Goal: Entertainment & Leisure: Consume media (video, audio)

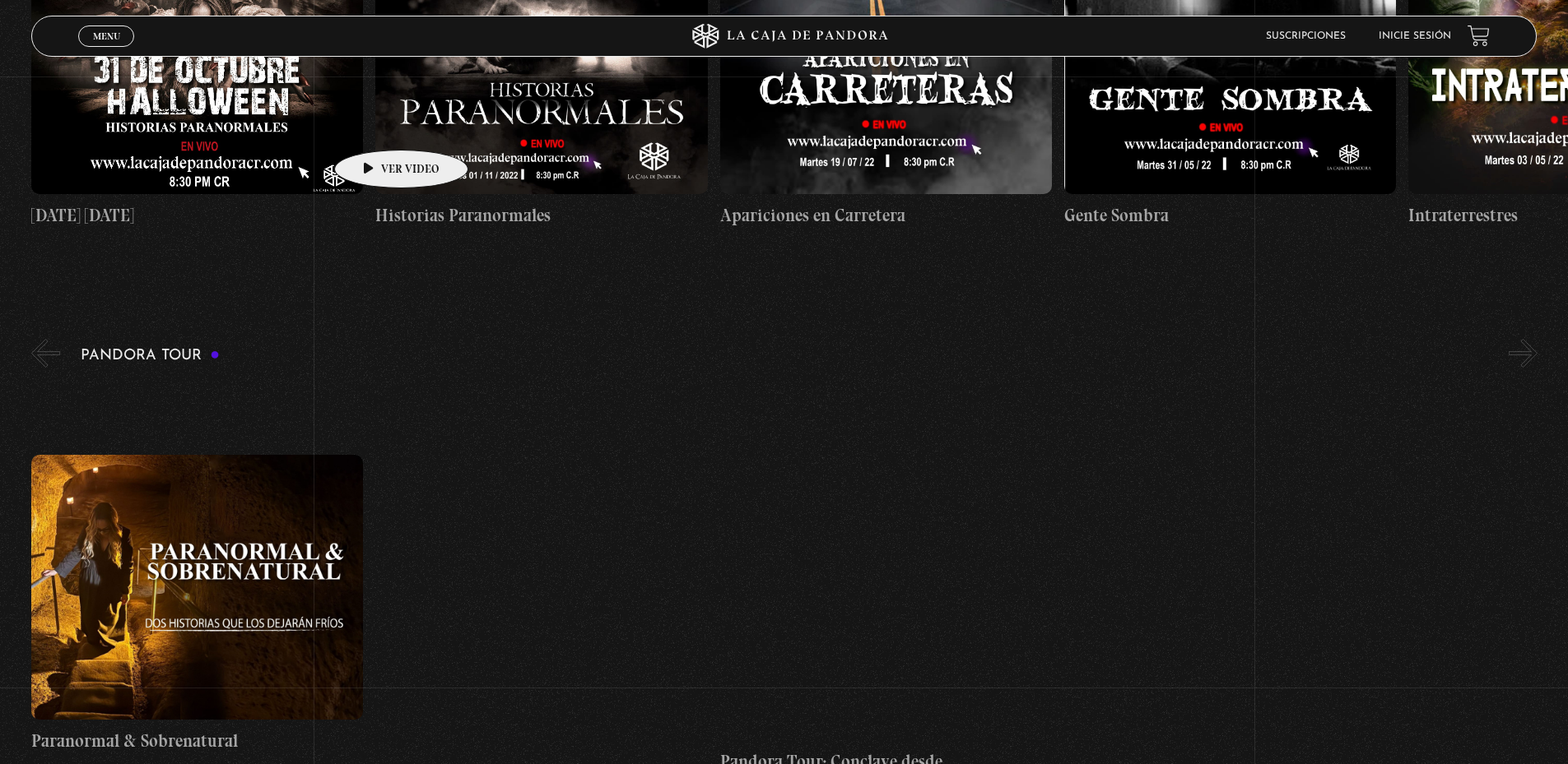
scroll to position [658, 0]
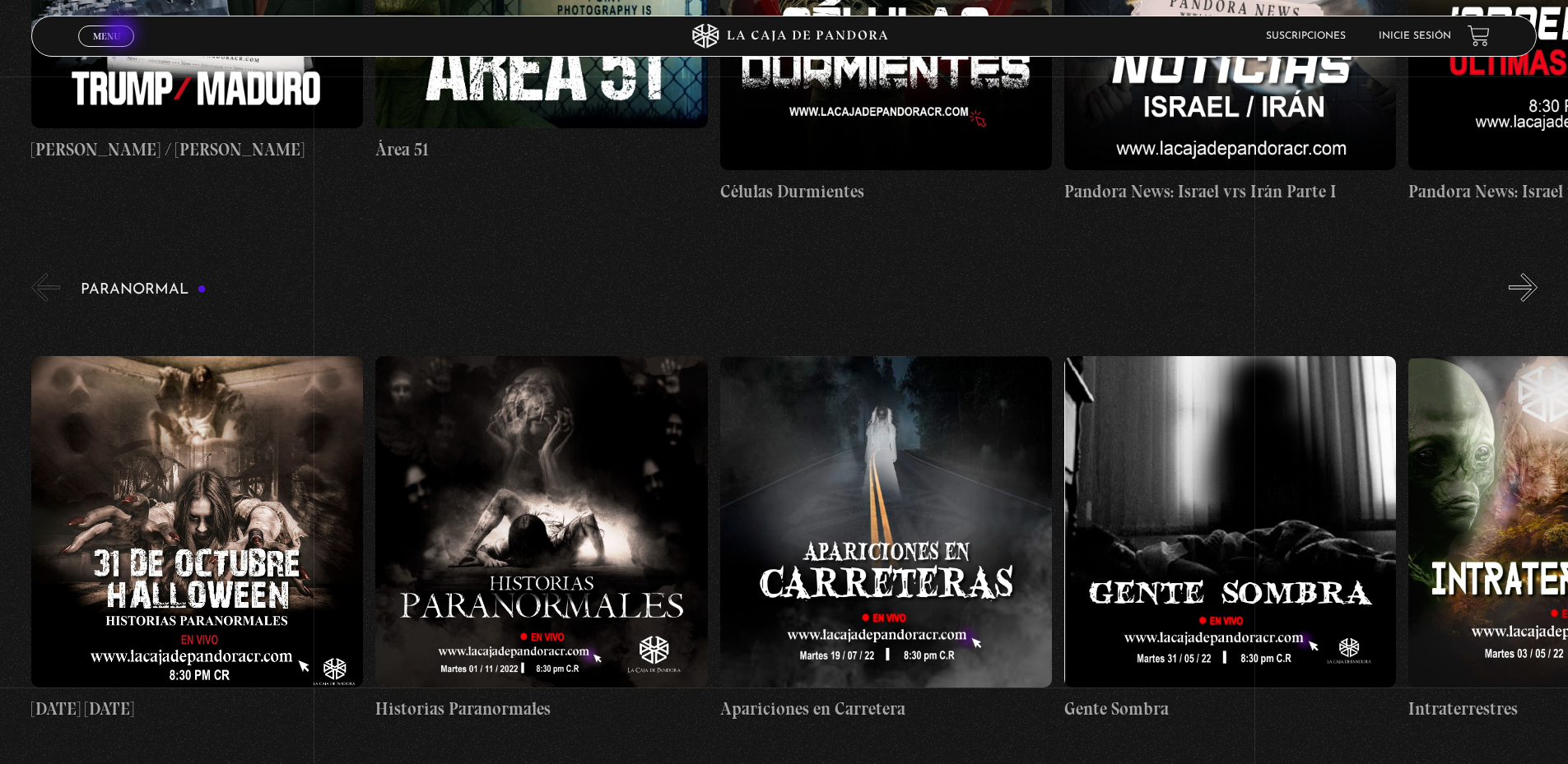
click at [122, 34] on link "Menu Cerrar" at bounding box center [106, 36] width 56 height 21
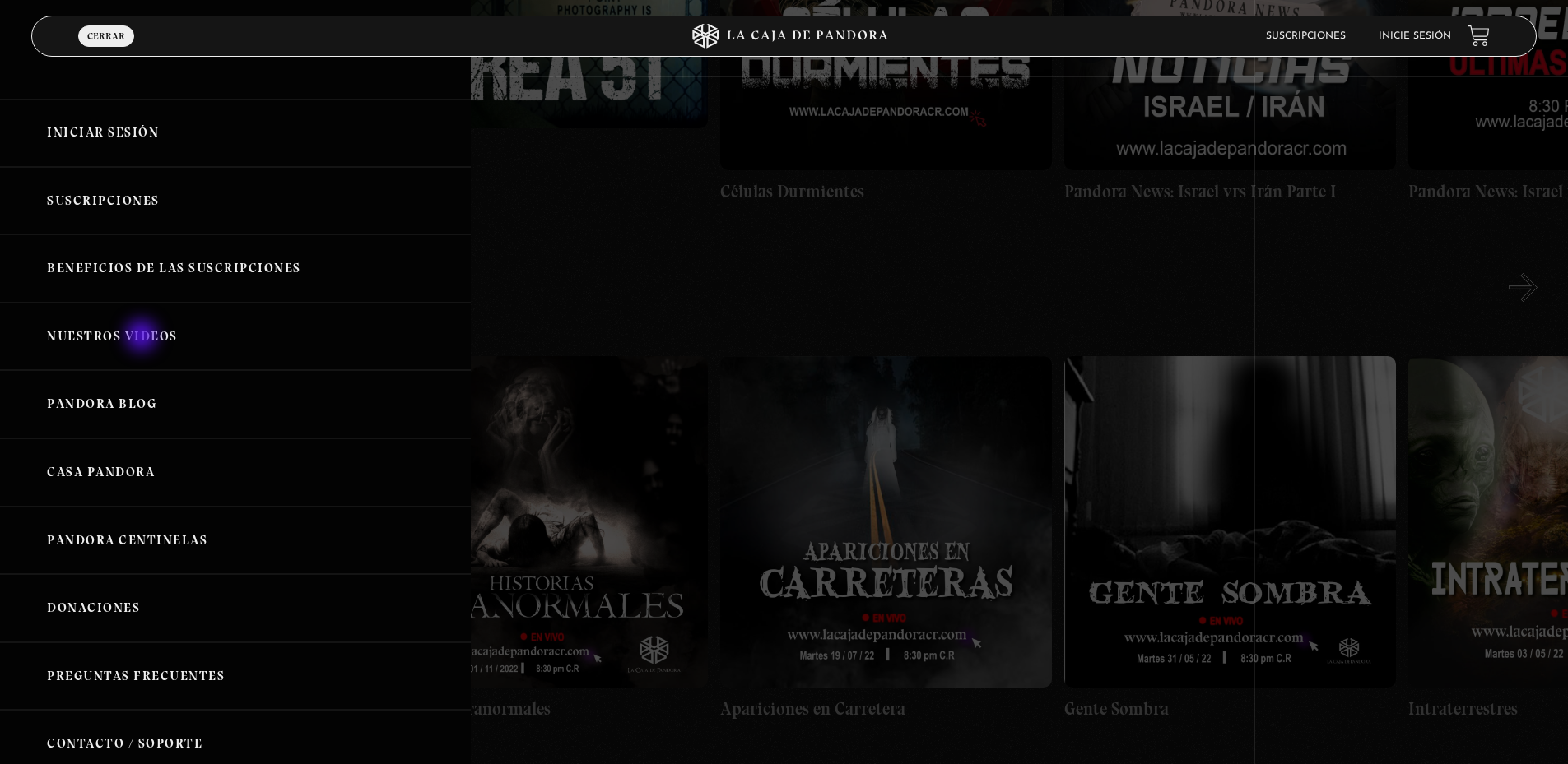
click at [141, 338] on link "Nuestros Videos" at bounding box center [236, 337] width 471 height 68
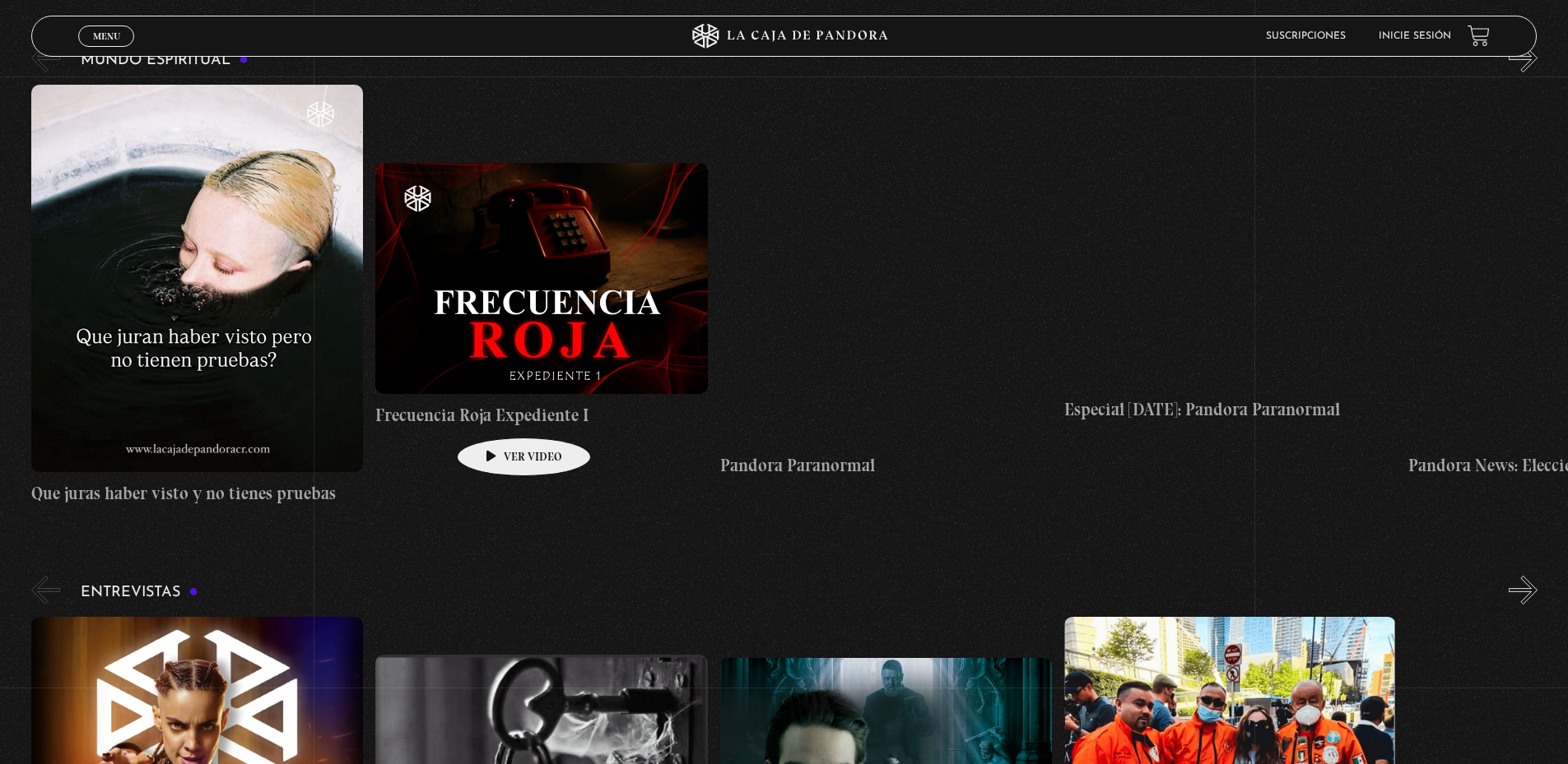
scroll to position [5676, 0]
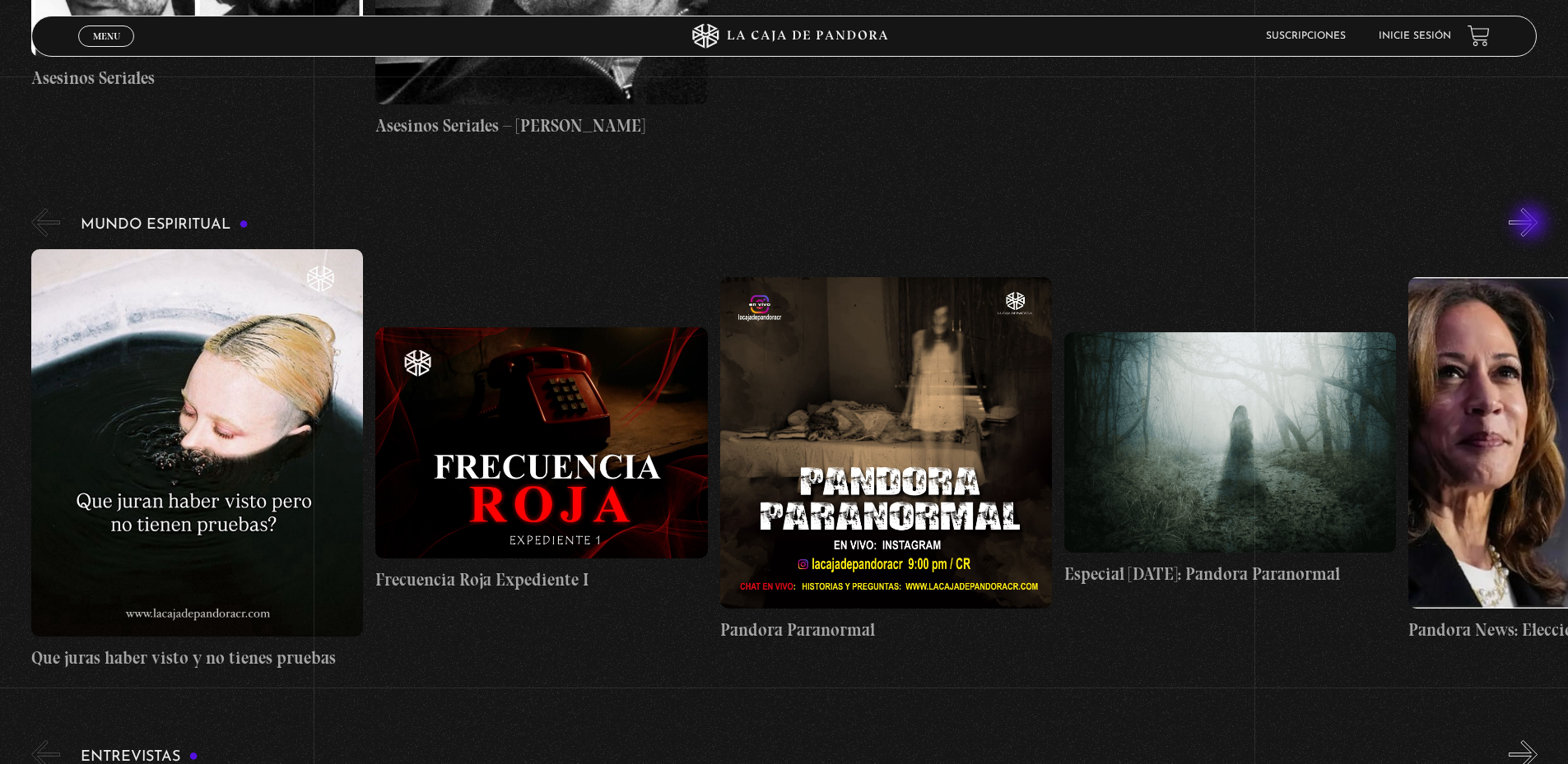
click at [1532, 224] on button "»" at bounding box center [1523, 222] width 29 height 29
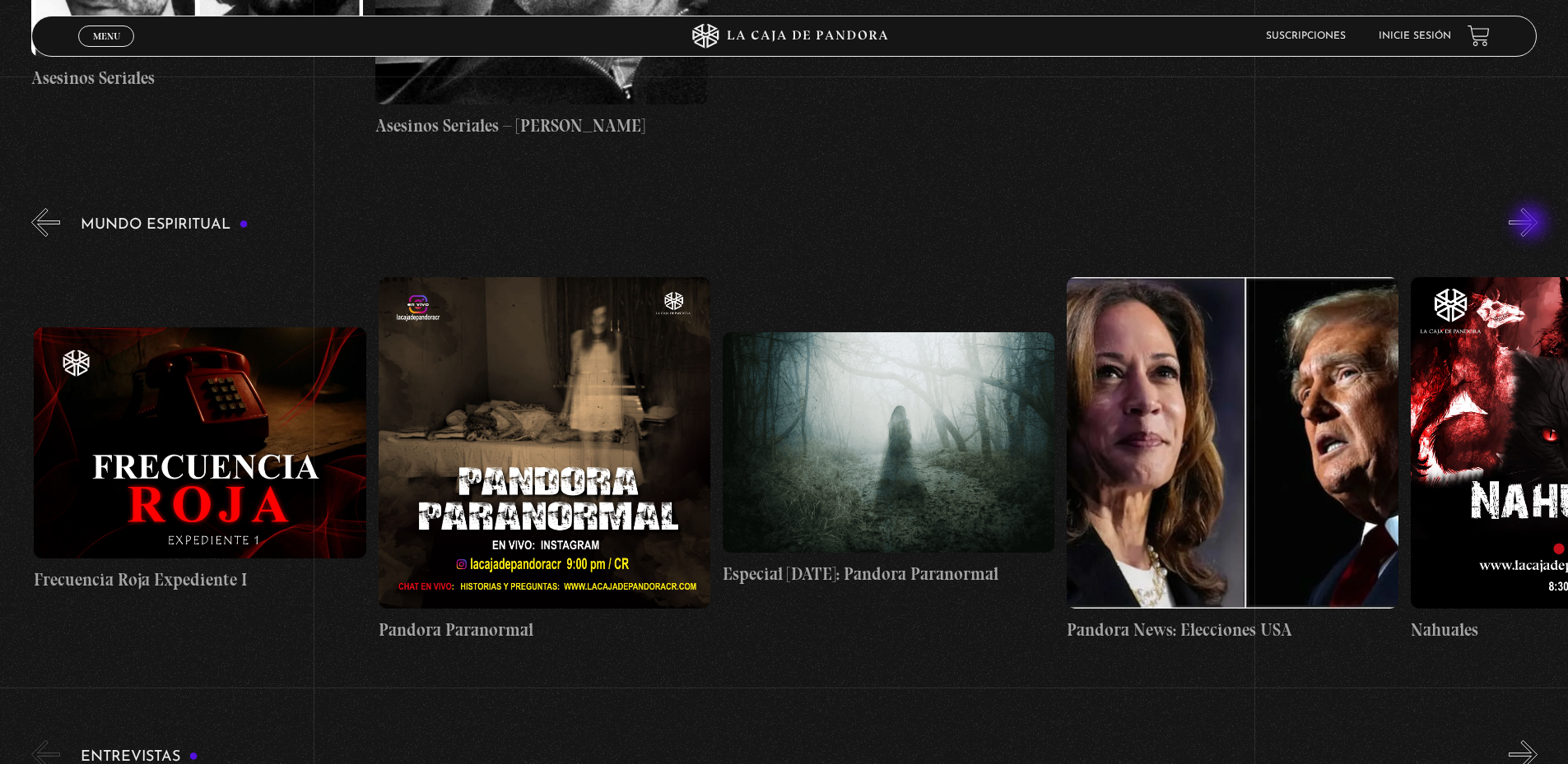
click at [1532, 224] on button "»" at bounding box center [1523, 222] width 29 height 29
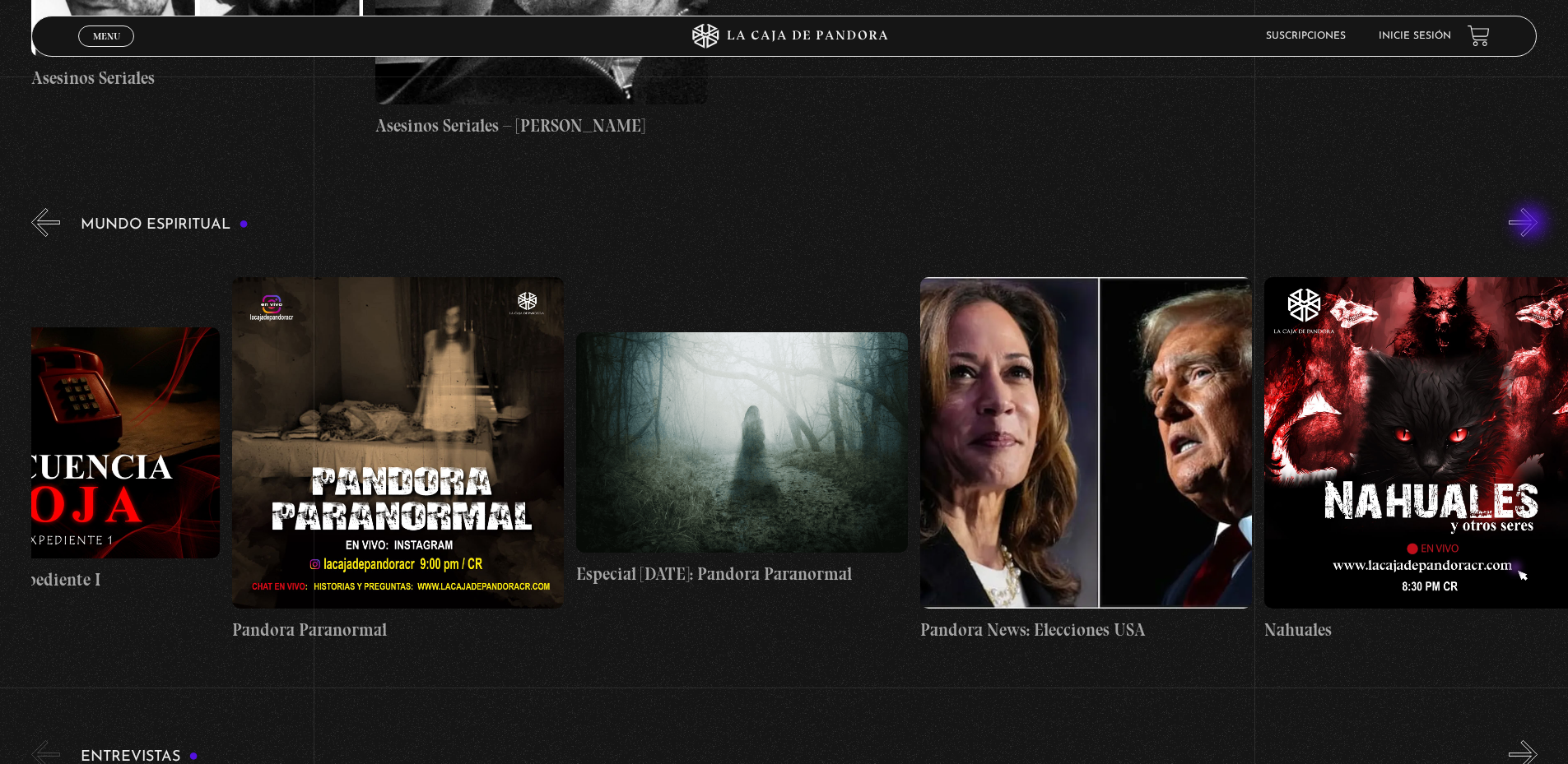
click at [1532, 224] on button "»" at bounding box center [1523, 222] width 29 height 29
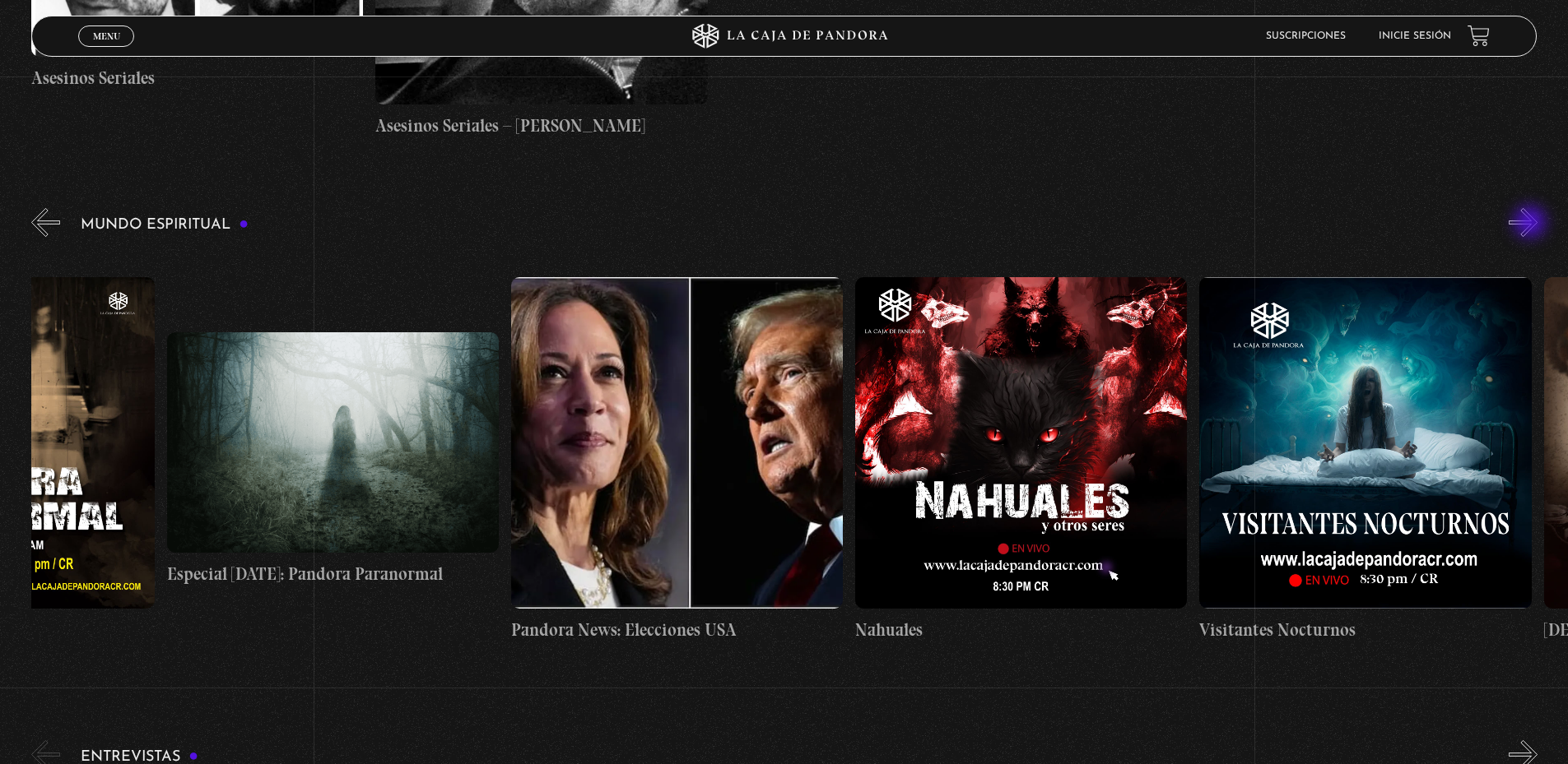
click at [1532, 224] on button "»" at bounding box center [1523, 222] width 29 height 29
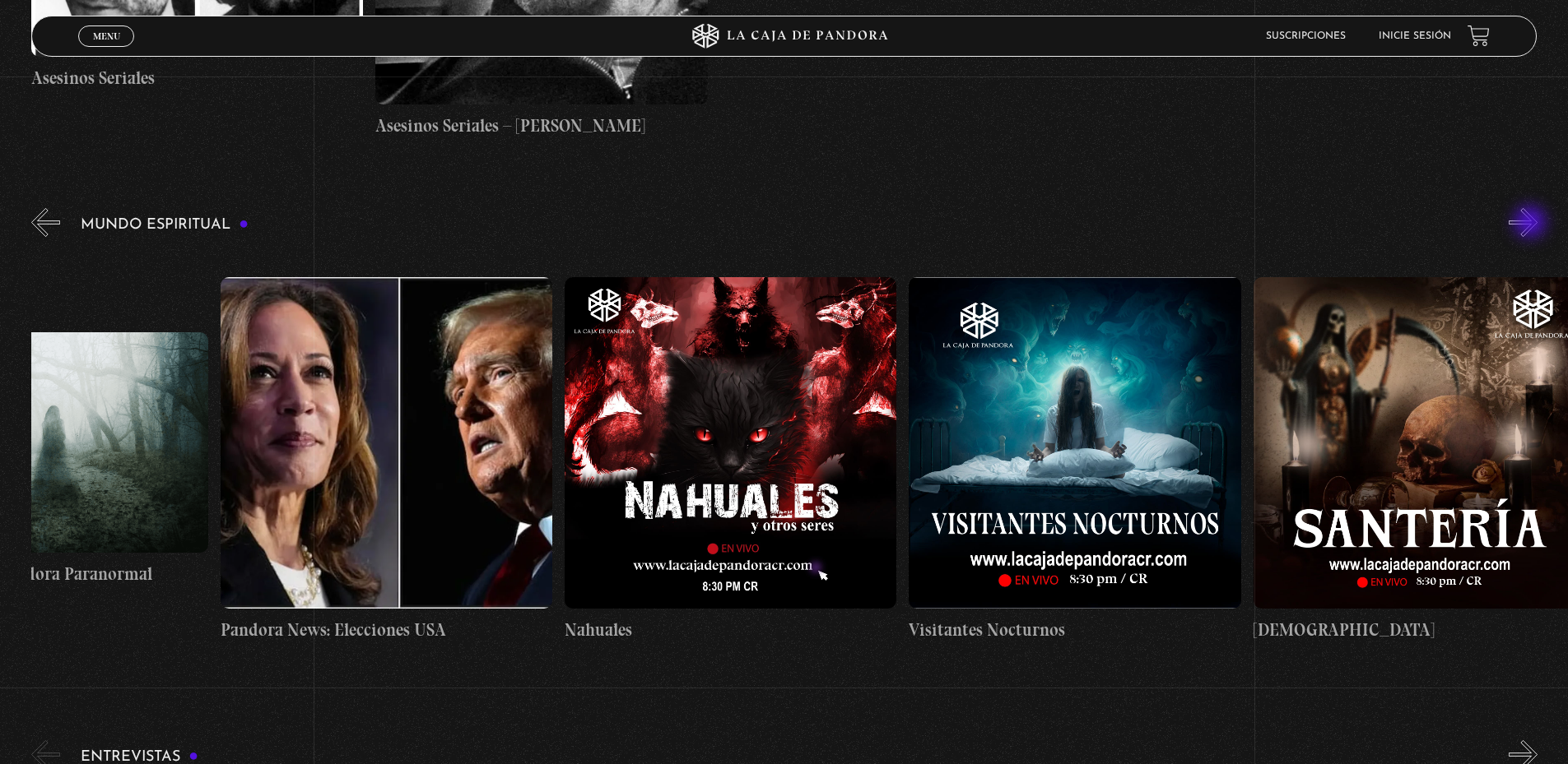
click at [1532, 224] on button "»" at bounding box center [1523, 222] width 29 height 29
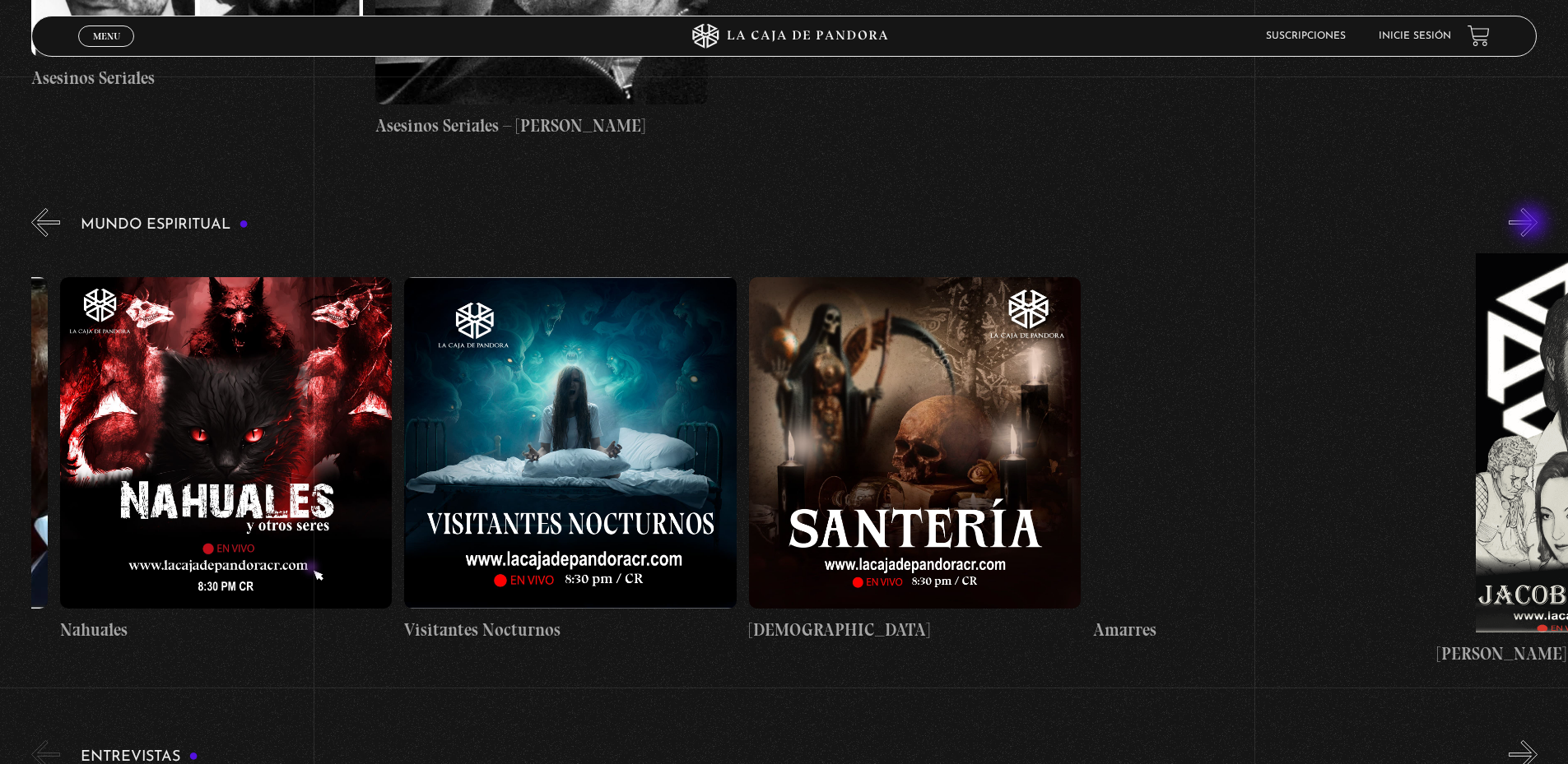
click at [1532, 224] on button "»" at bounding box center [1523, 222] width 29 height 29
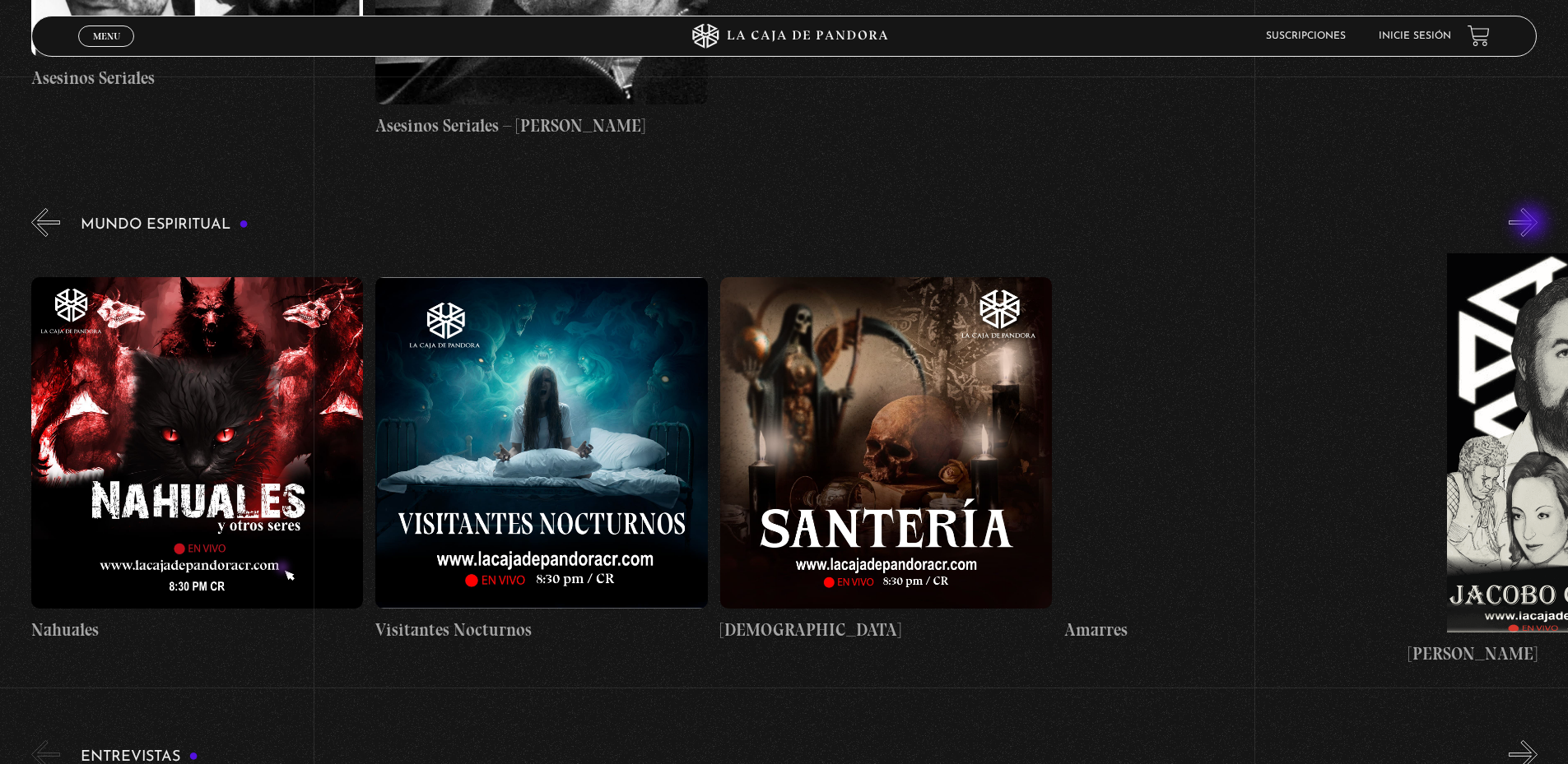
click at [1532, 224] on button "»" at bounding box center [1523, 222] width 29 height 29
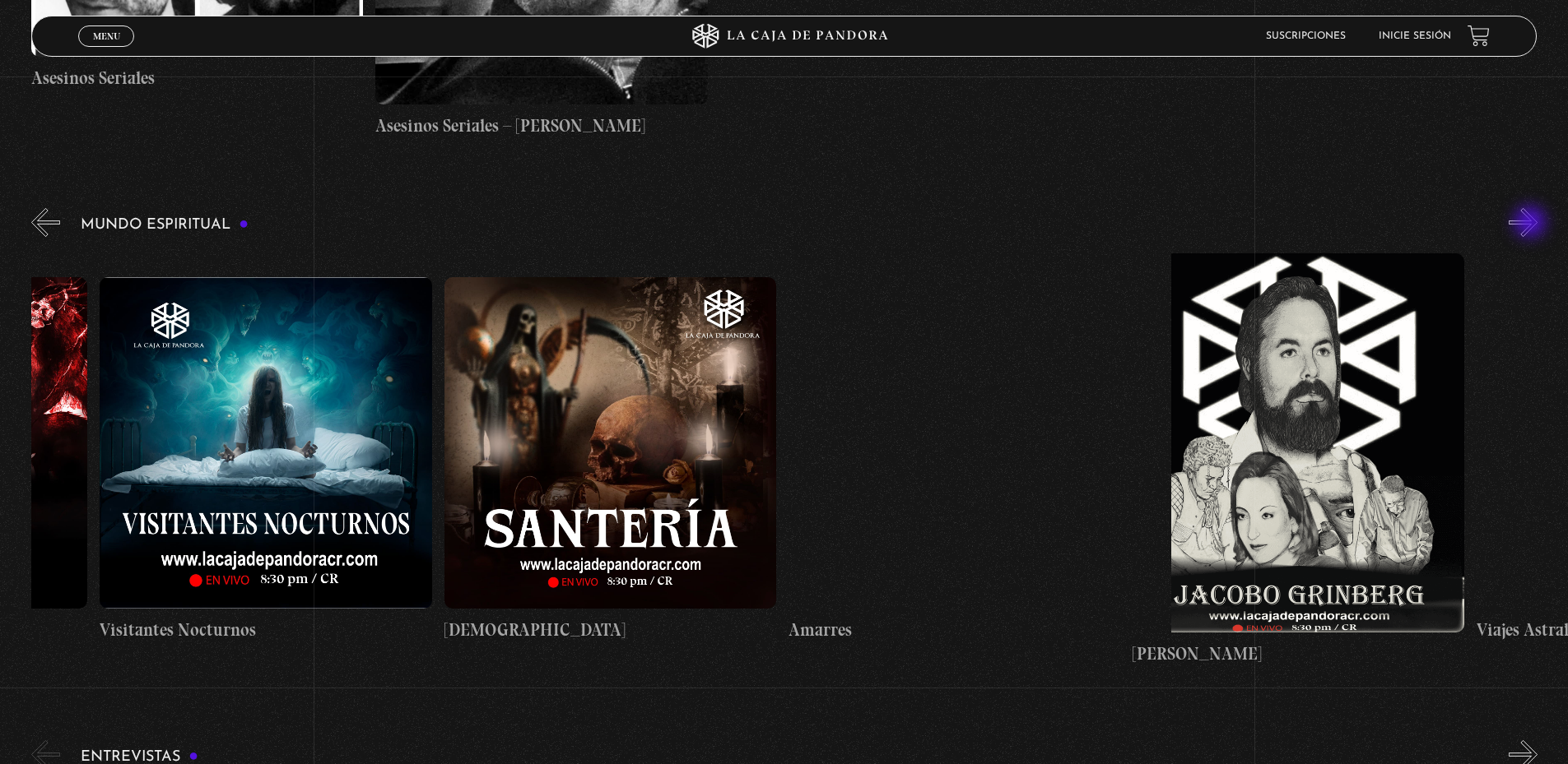
click at [1532, 224] on button "»" at bounding box center [1523, 222] width 29 height 29
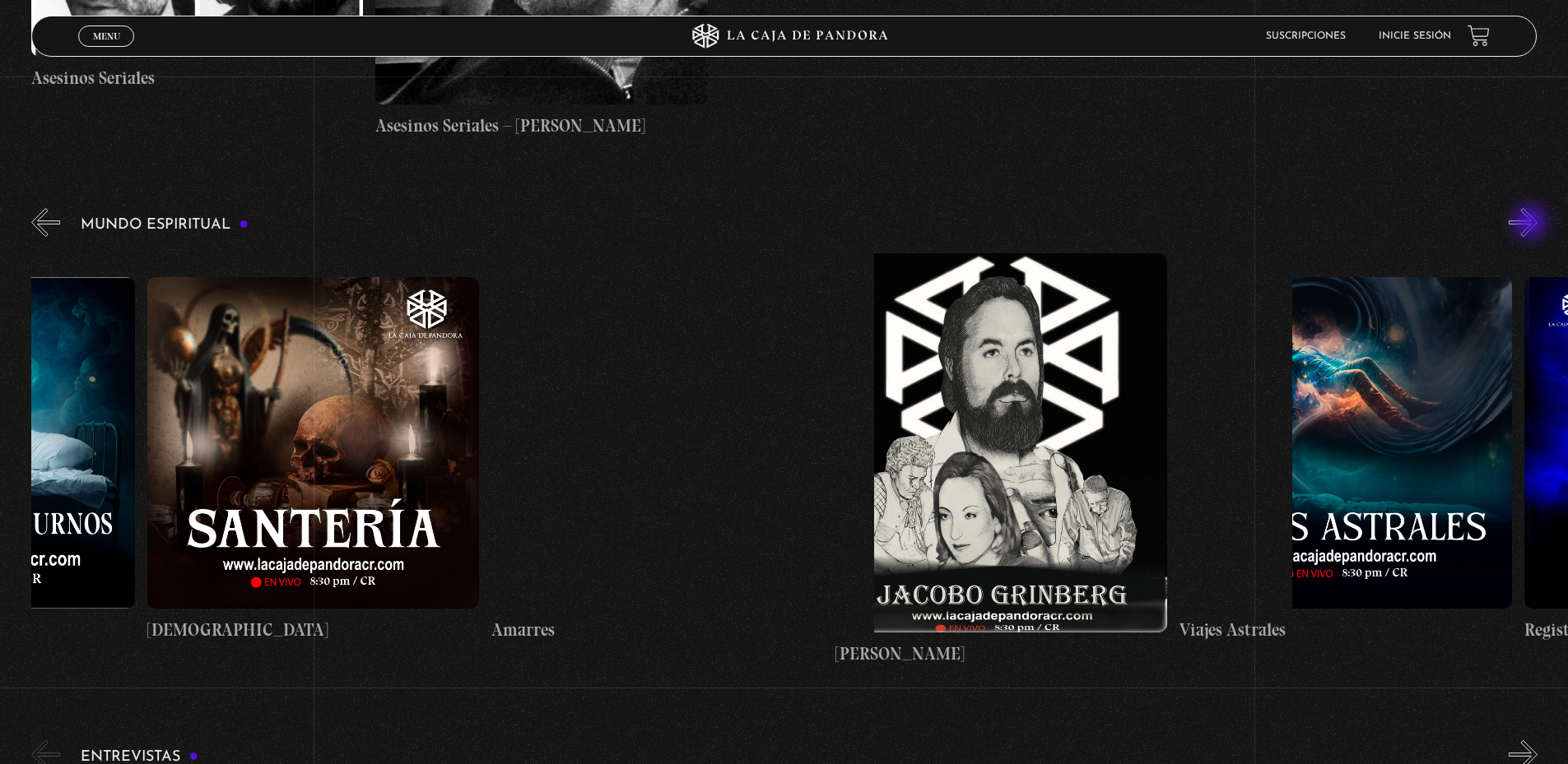
click at [1532, 224] on button "»" at bounding box center [1523, 222] width 29 height 29
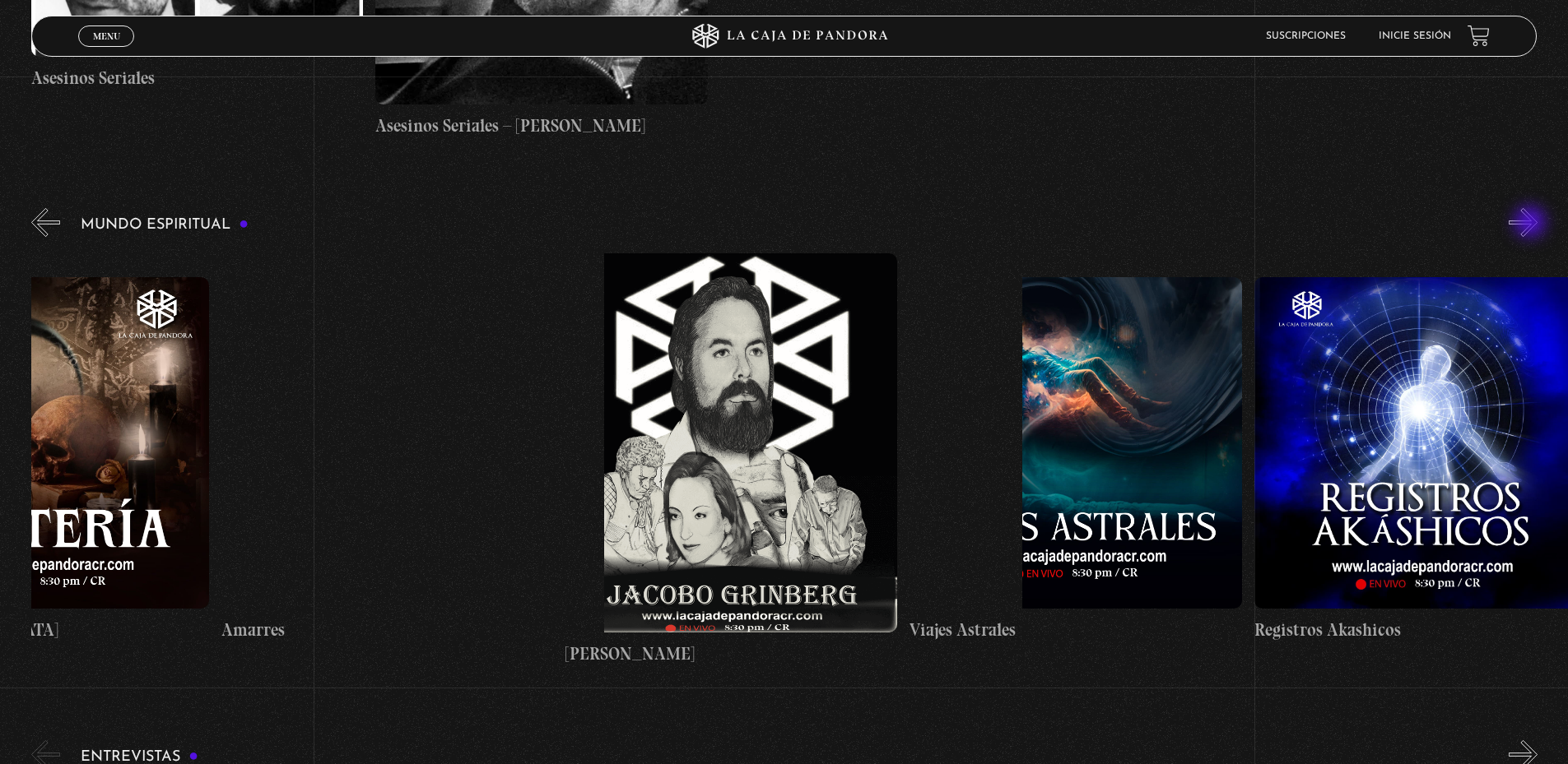
click at [1532, 224] on button "»" at bounding box center [1523, 222] width 29 height 29
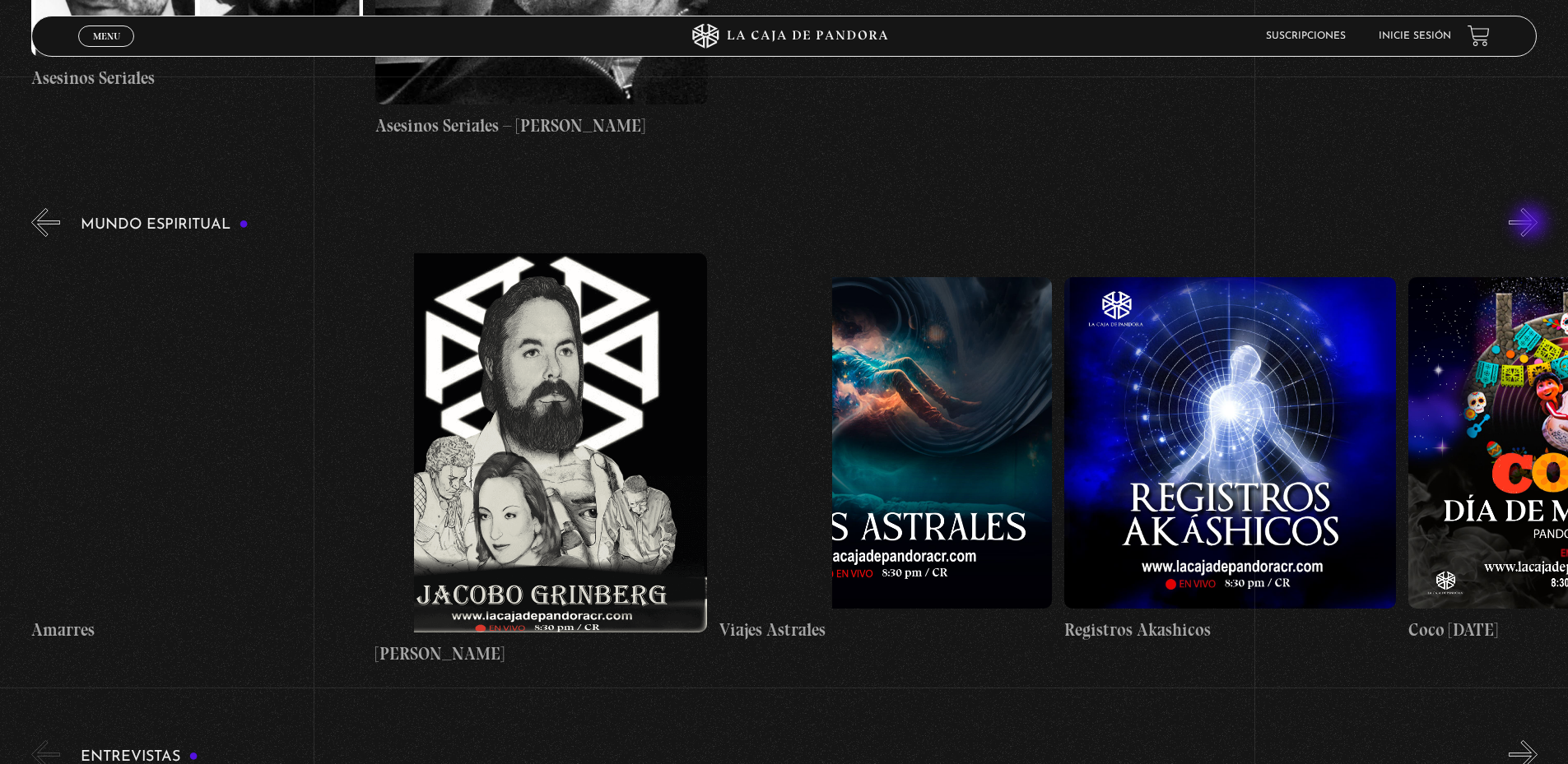
click at [1532, 224] on button "»" at bounding box center [1523, 222] width 29 height 29
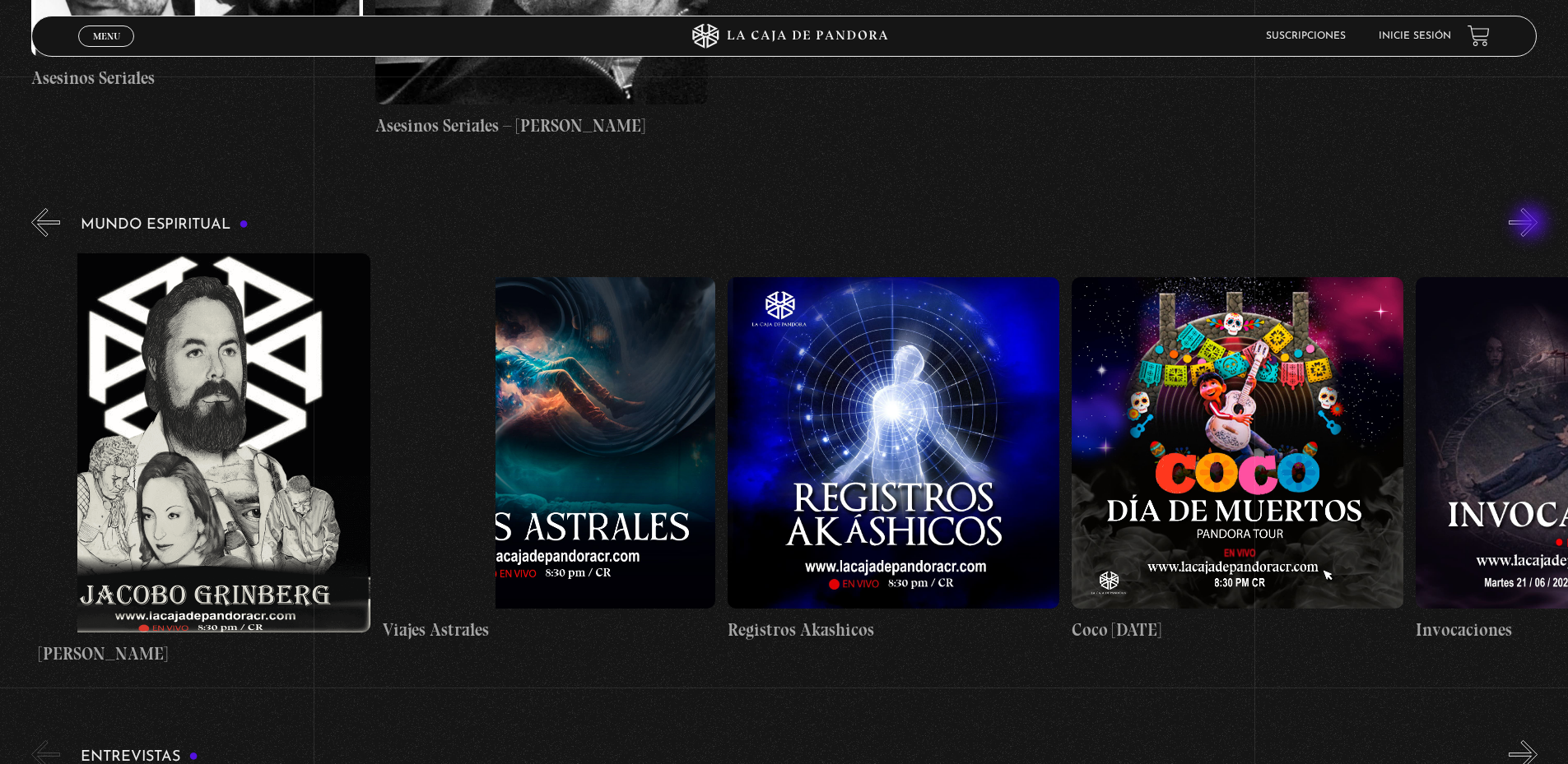
click at [1532, 224] on button "»" at bounding box center [1523, 222] width 29 height 29
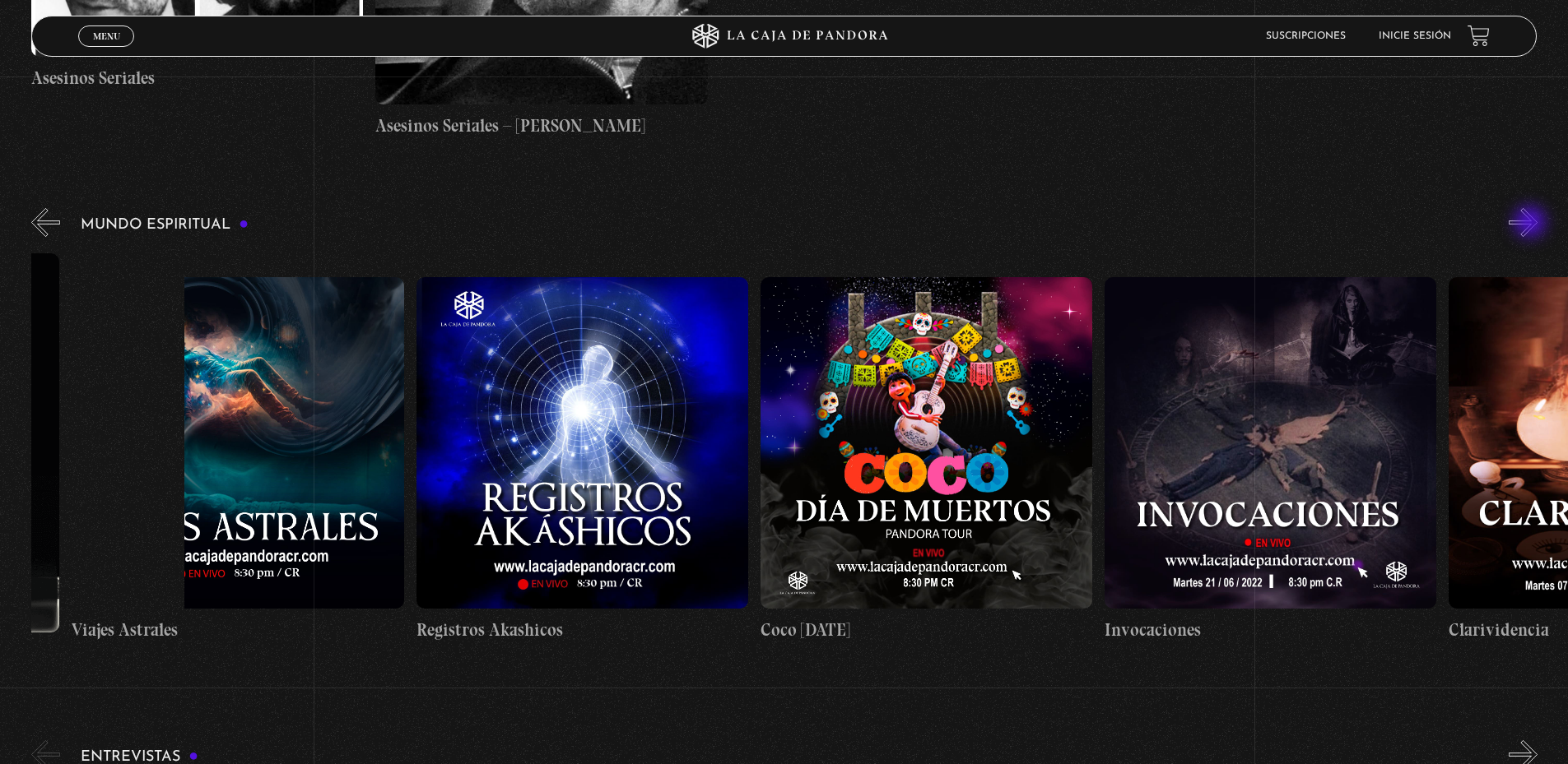
click at [1532, 224] on button "»" at bounding box center [1523, 222] width 29 height 29
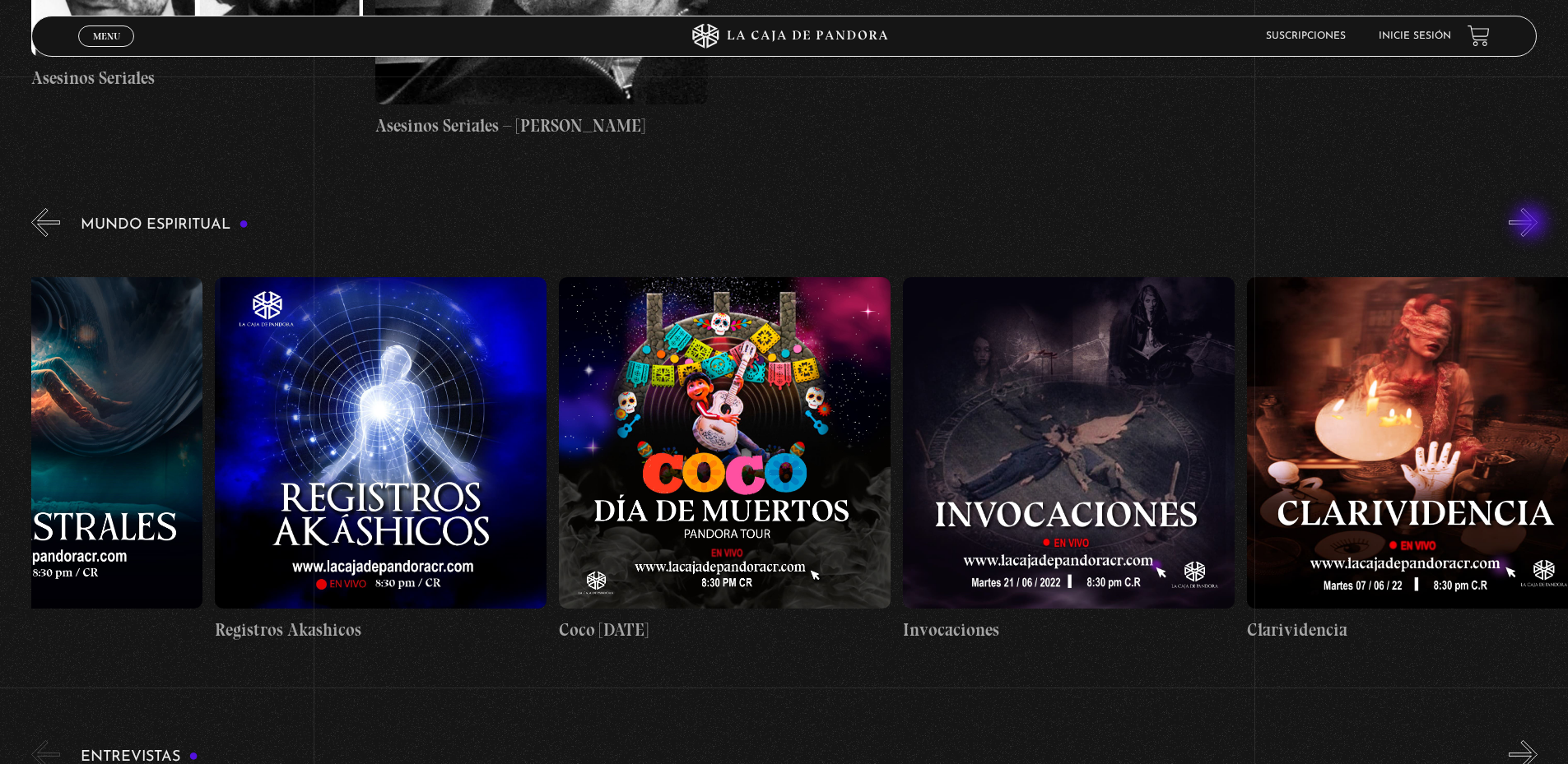
click at [1532, 224] on button "»" at bounding box center [1523, 222] width 29 height 29
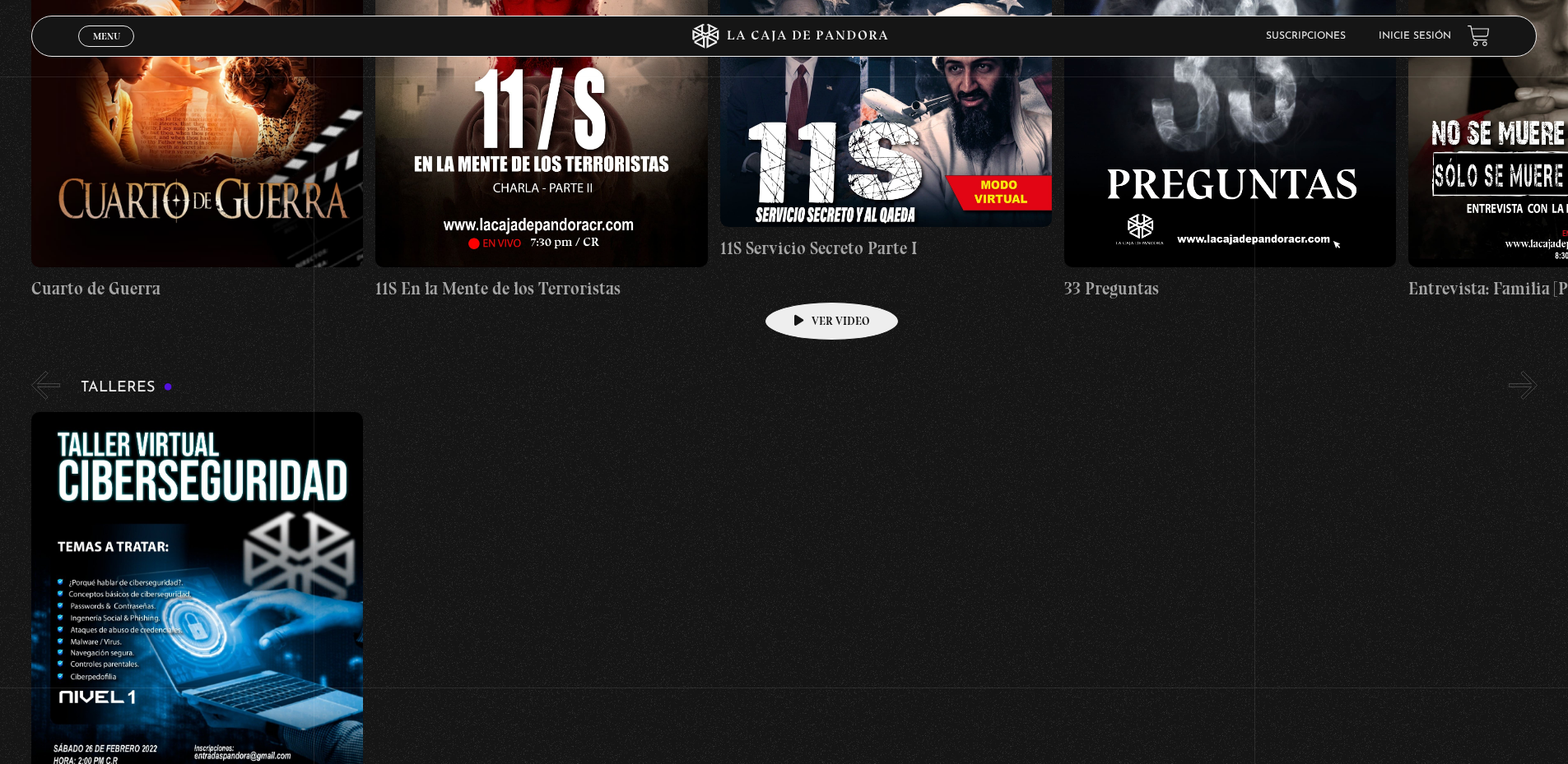
scroll to position [8514, 0]
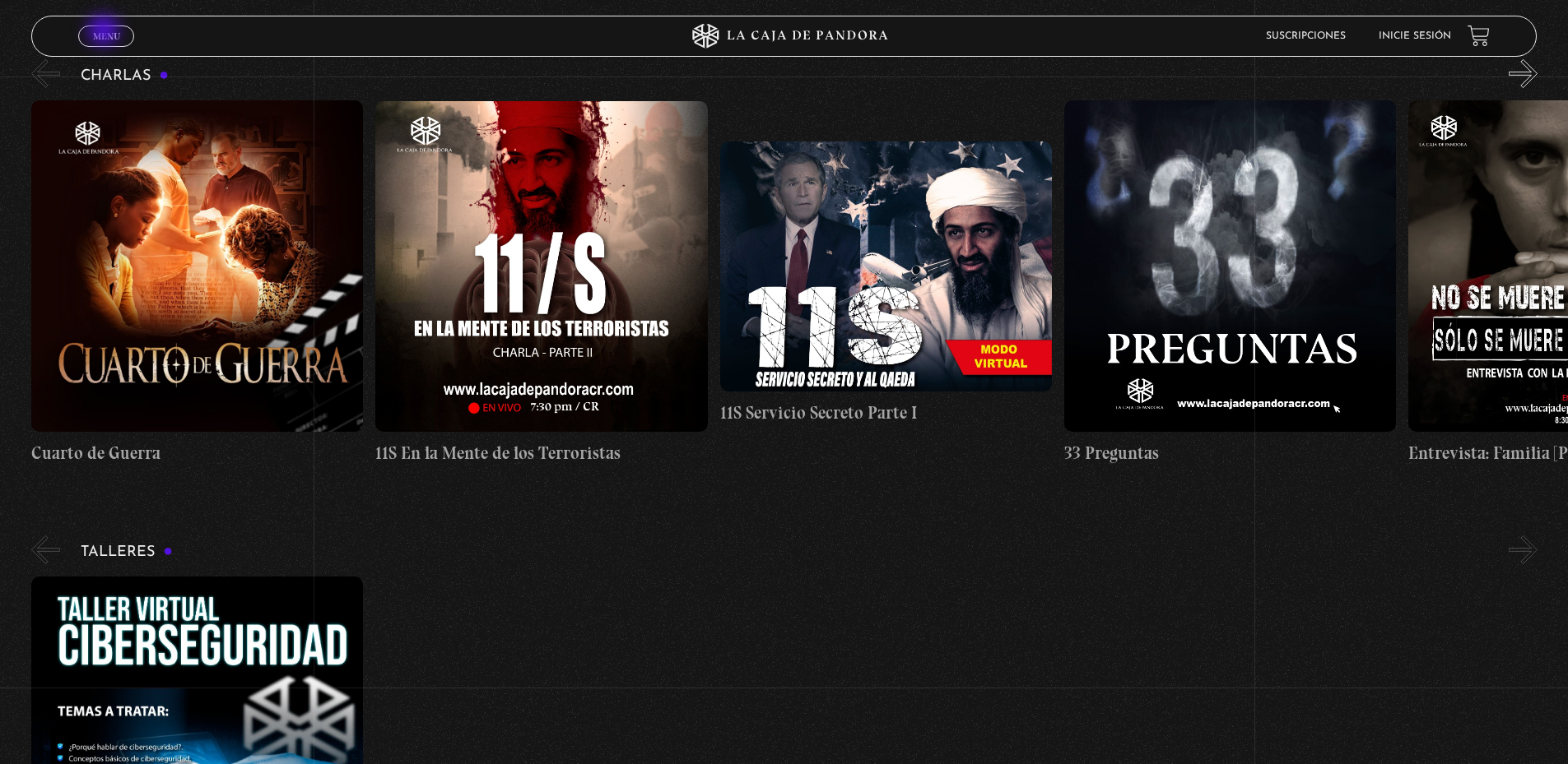
click at [105, 32] on span "Menu" at bounding box center [106, 36] width 27 height 10
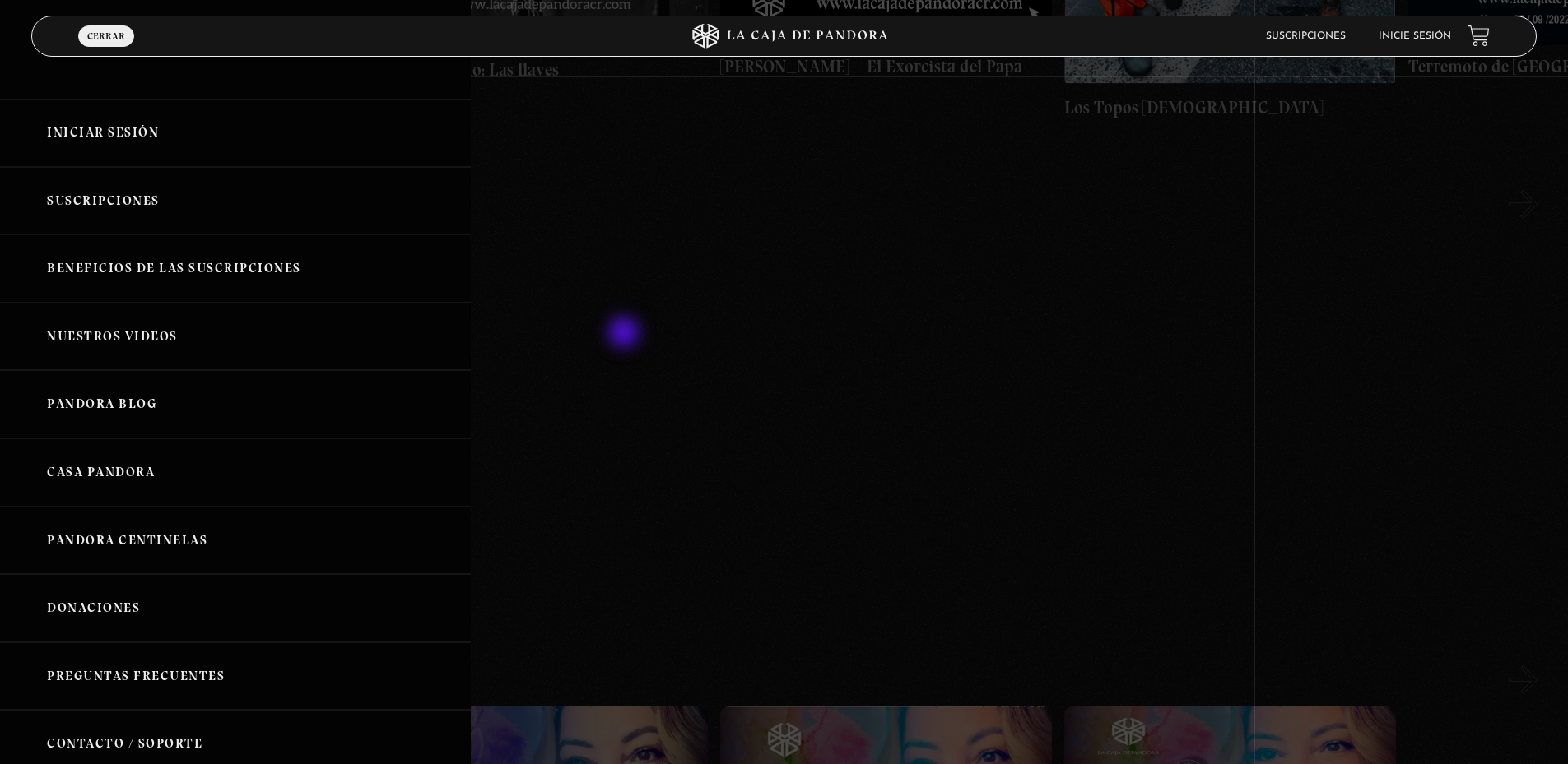
scroll to position [6704, 0]
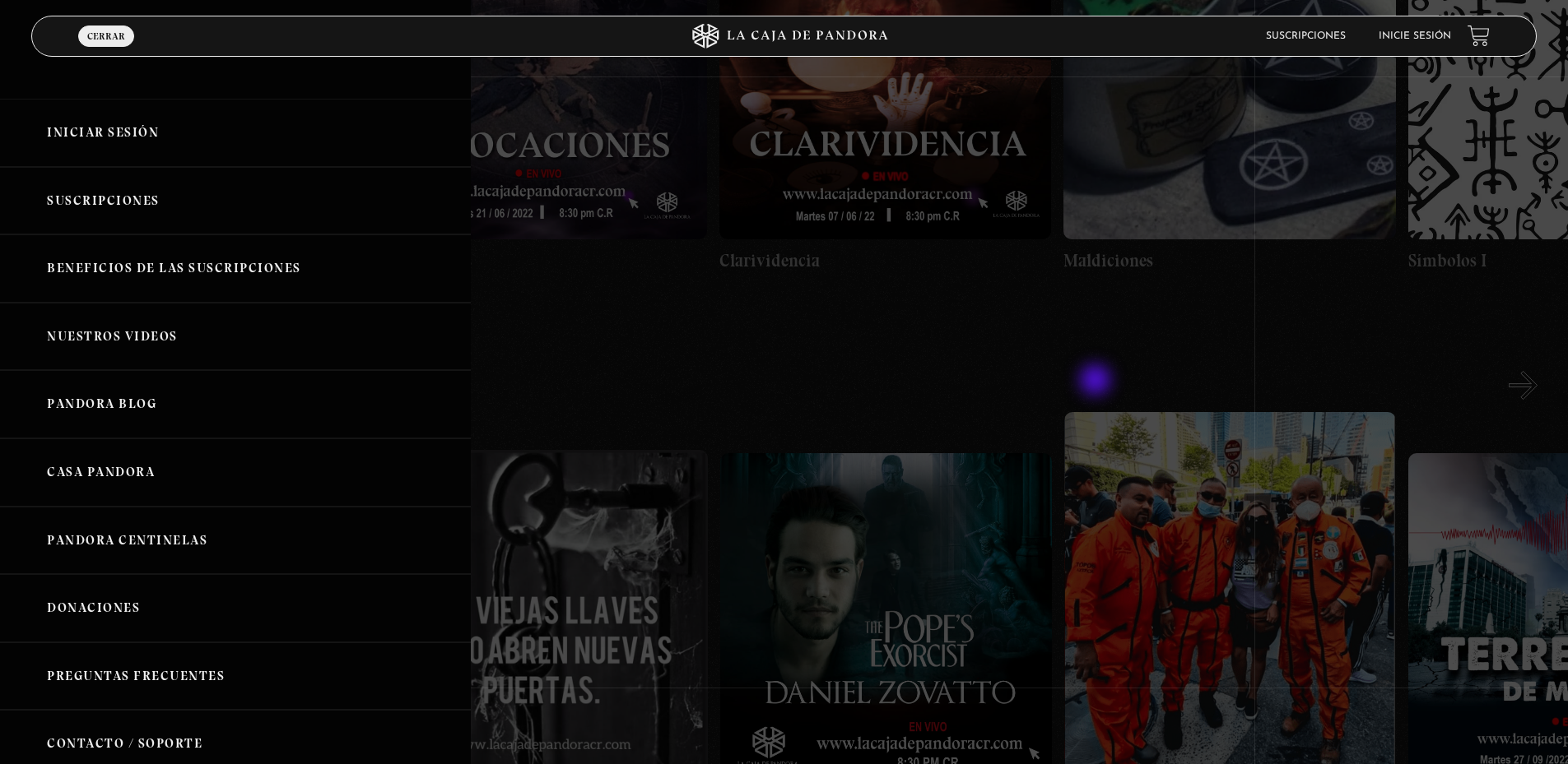
click at [1097, 382] on div at bounding box center [784, 382] width 1568 height 764
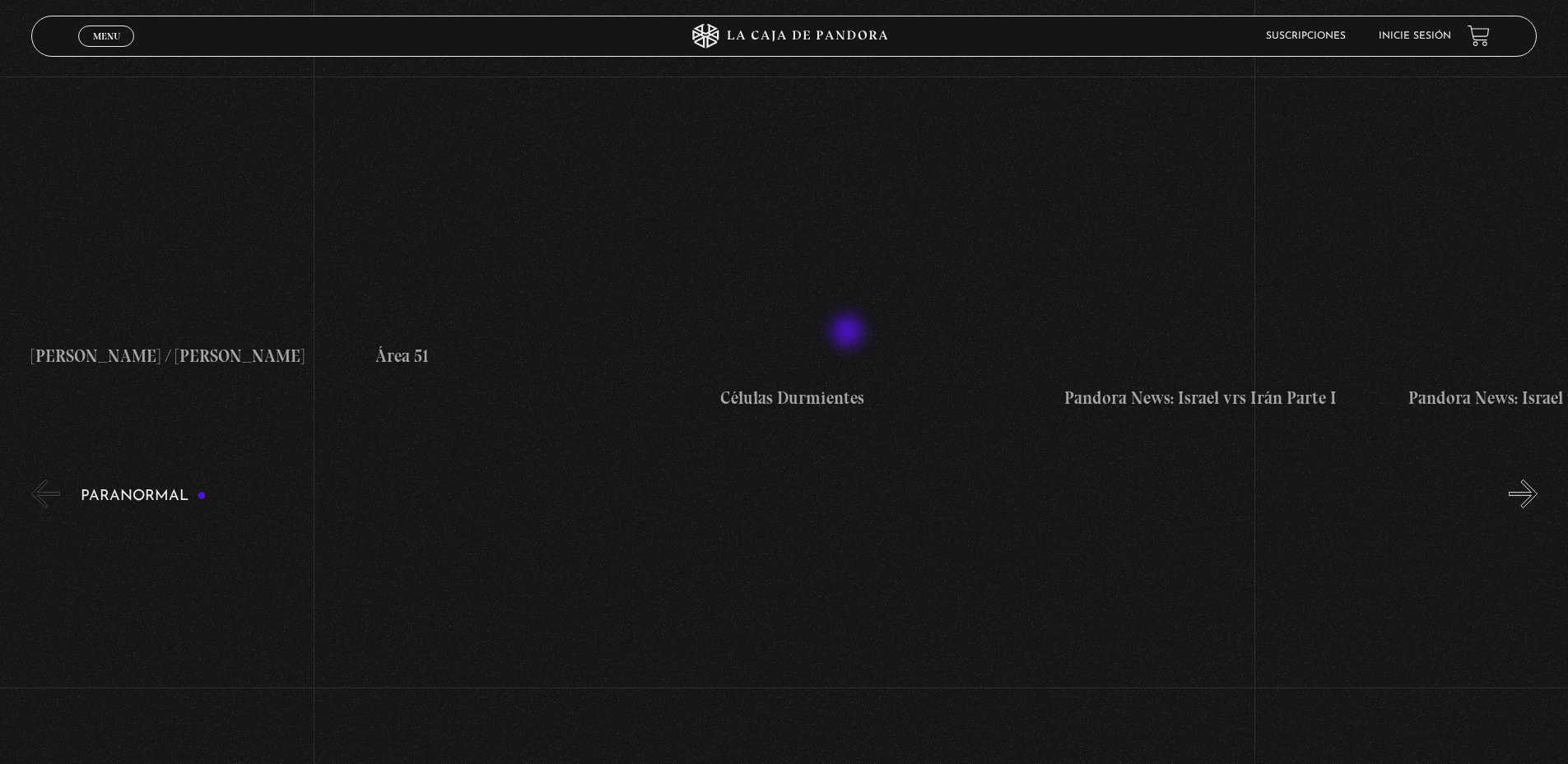
scroll to position [0, 0]
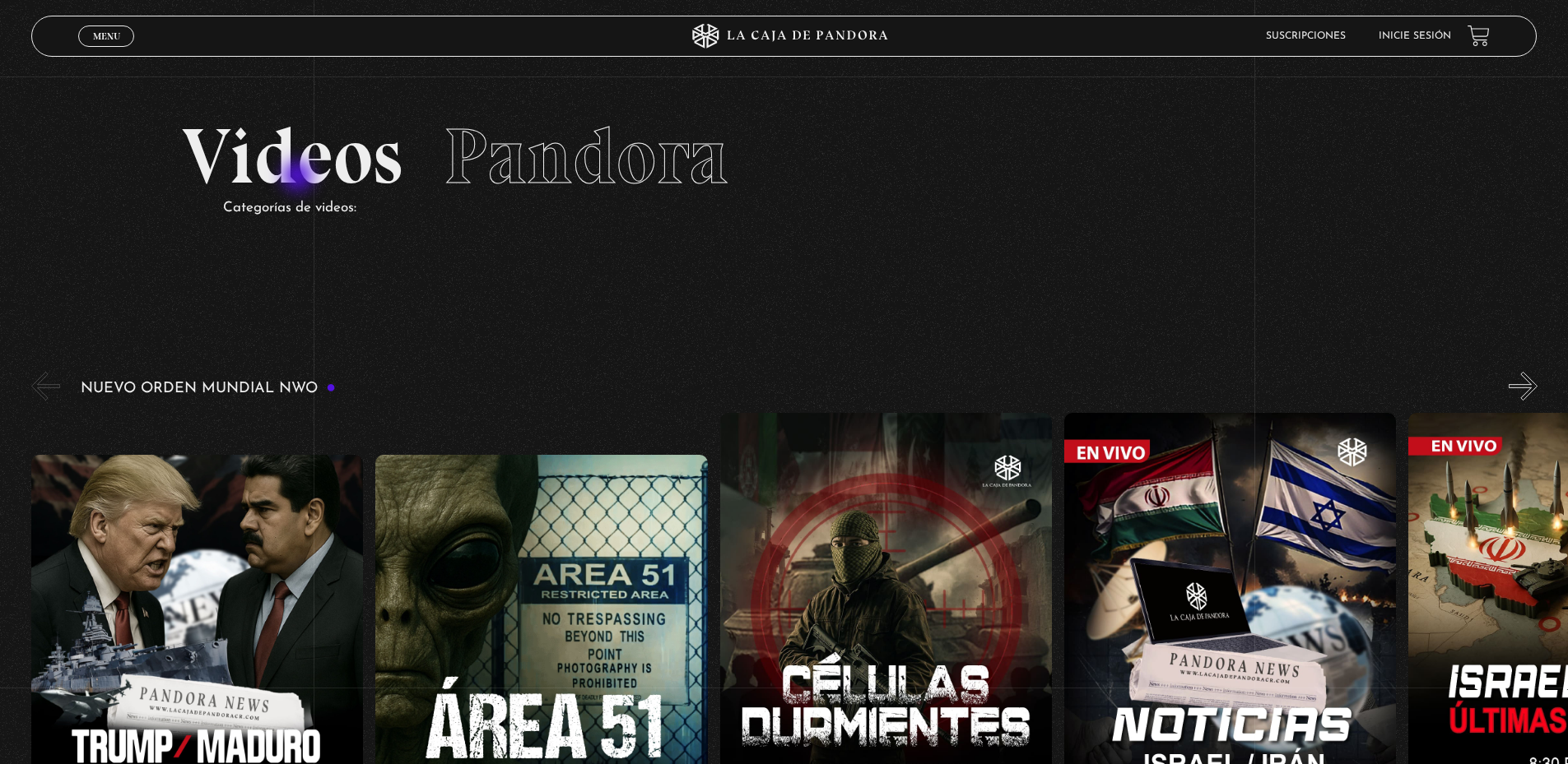
click at [300, 178] on h2 "Videos Pandora" at bounding box center [784, 156] width 1204 height 78
click at [557, 170] on span "Pandora" at bounding box center [586, 156] width 285 height 94
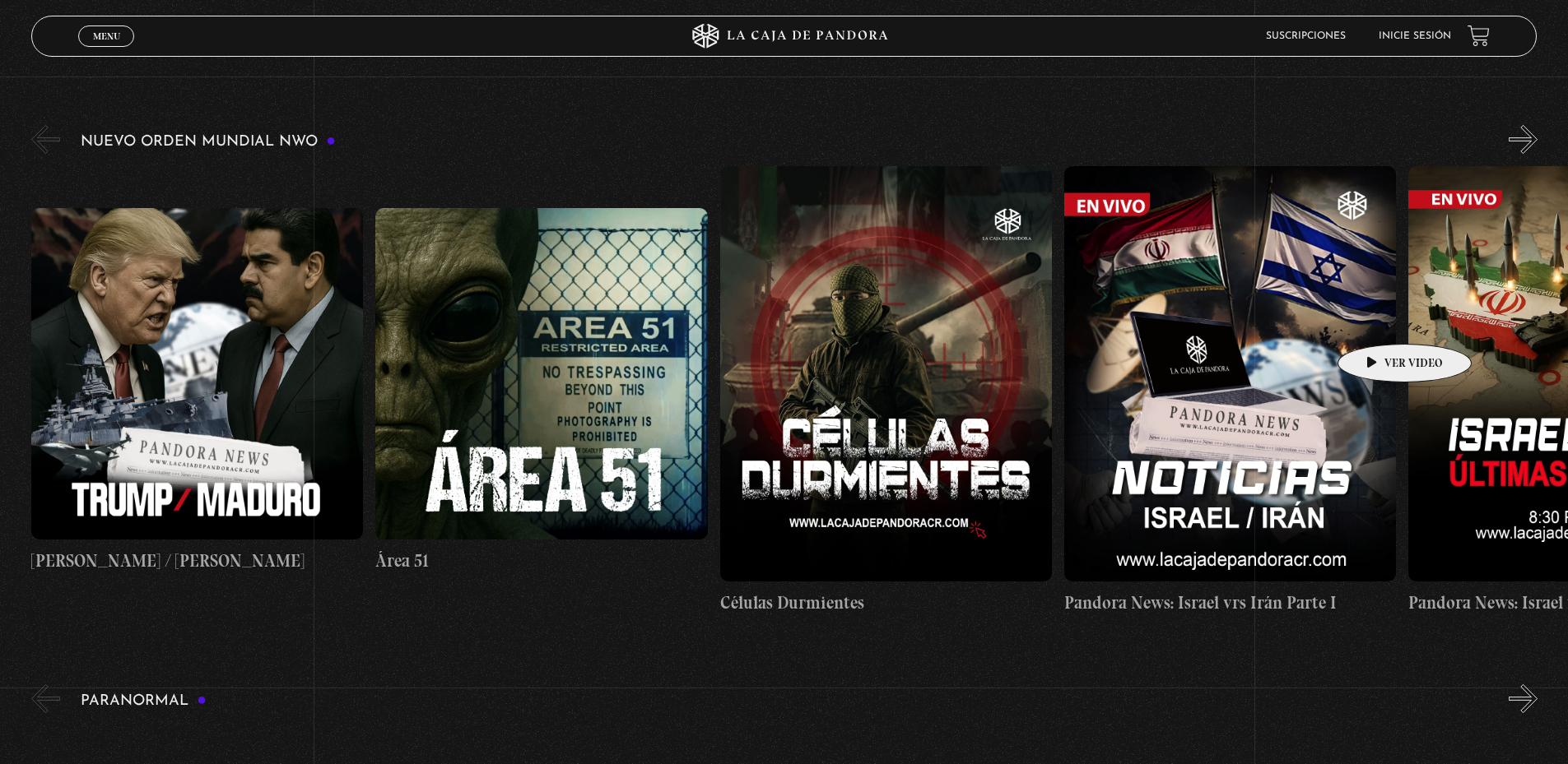
scroll to position [82, 0]
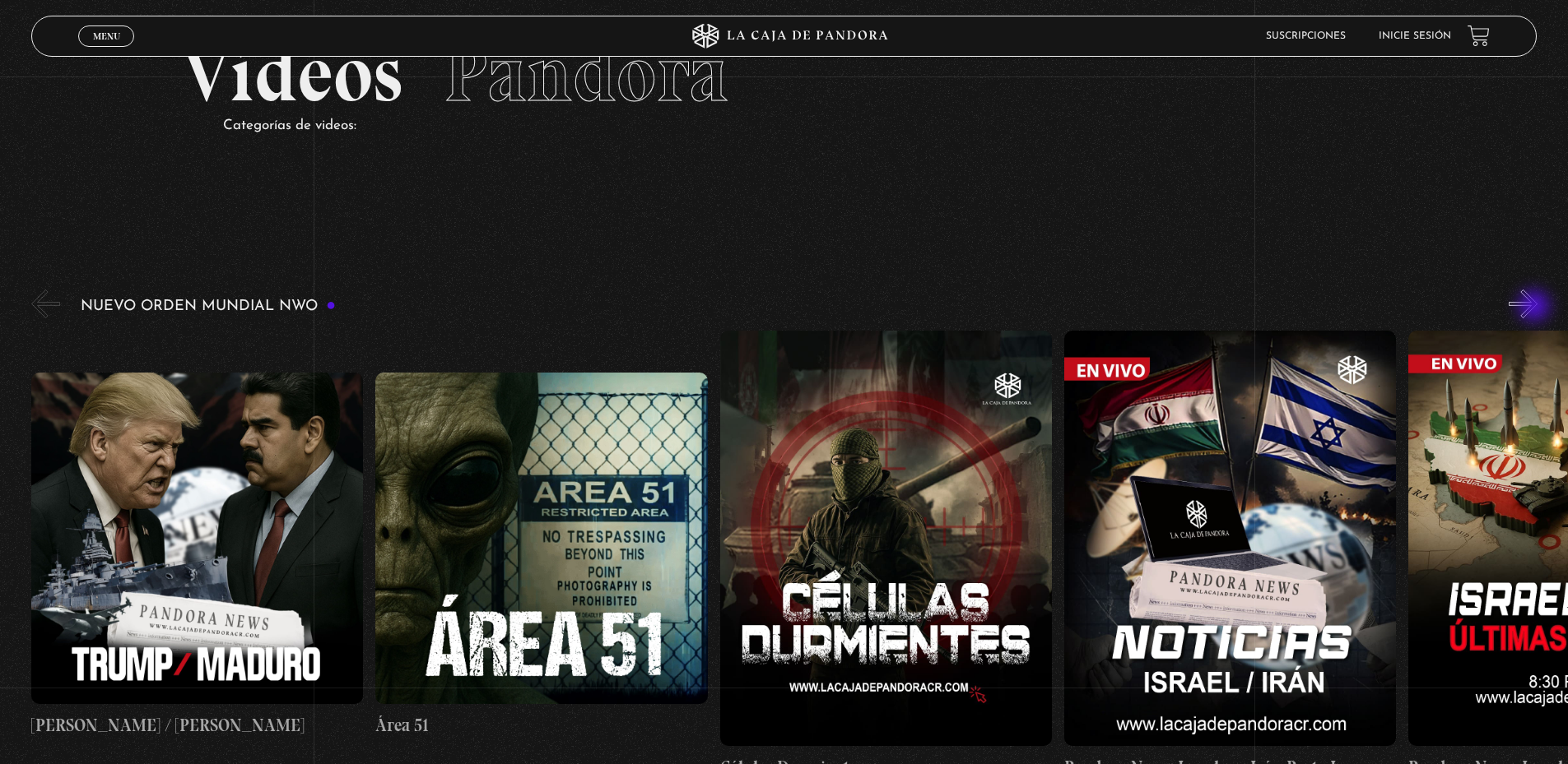
click at [1536, 308] on button "»" at bounding box center [1523, 304] width 29 height 29
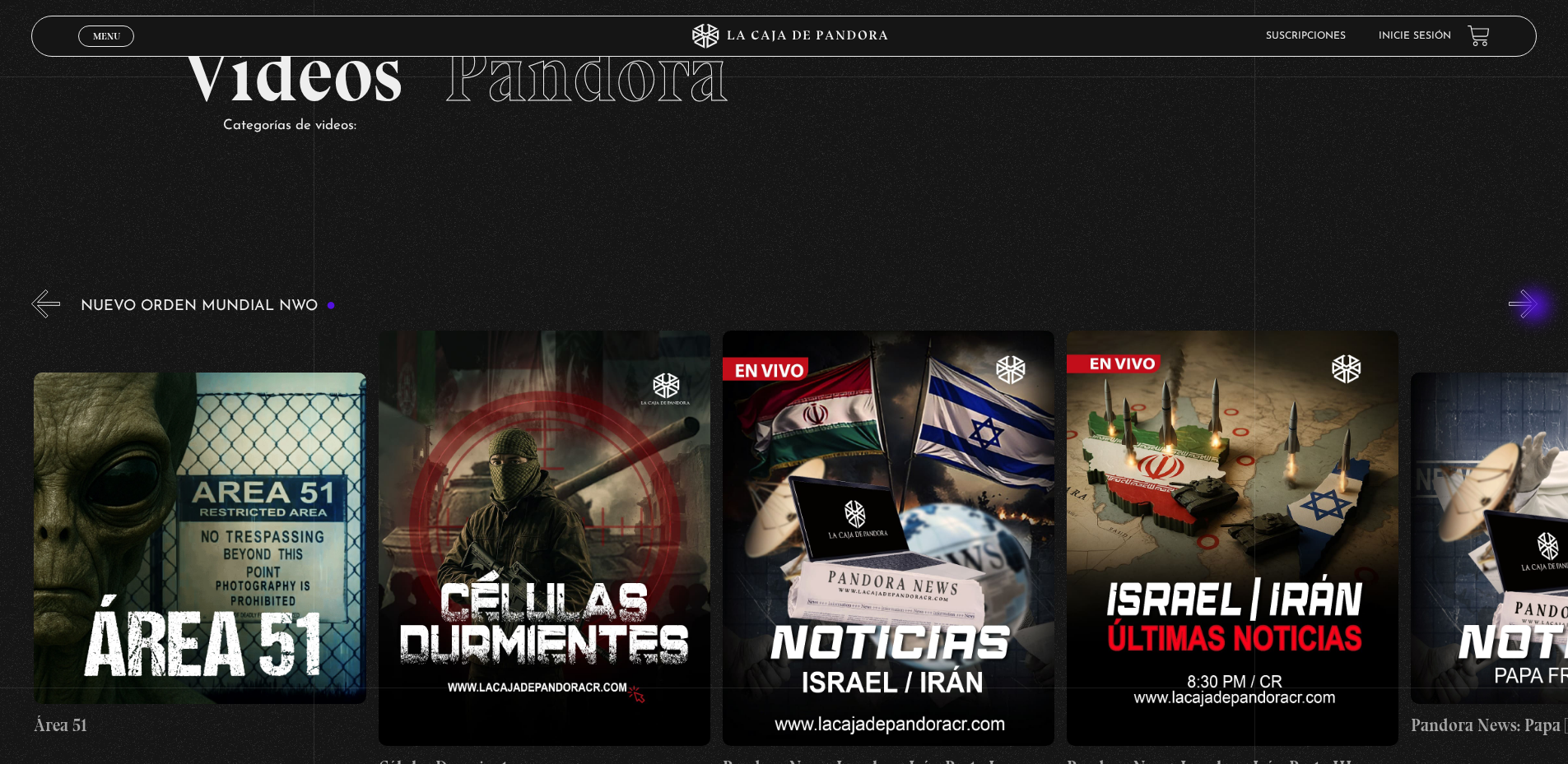
click at [1536, 308] on button "»" at bounding box center [1523, 304] width 29 height 29
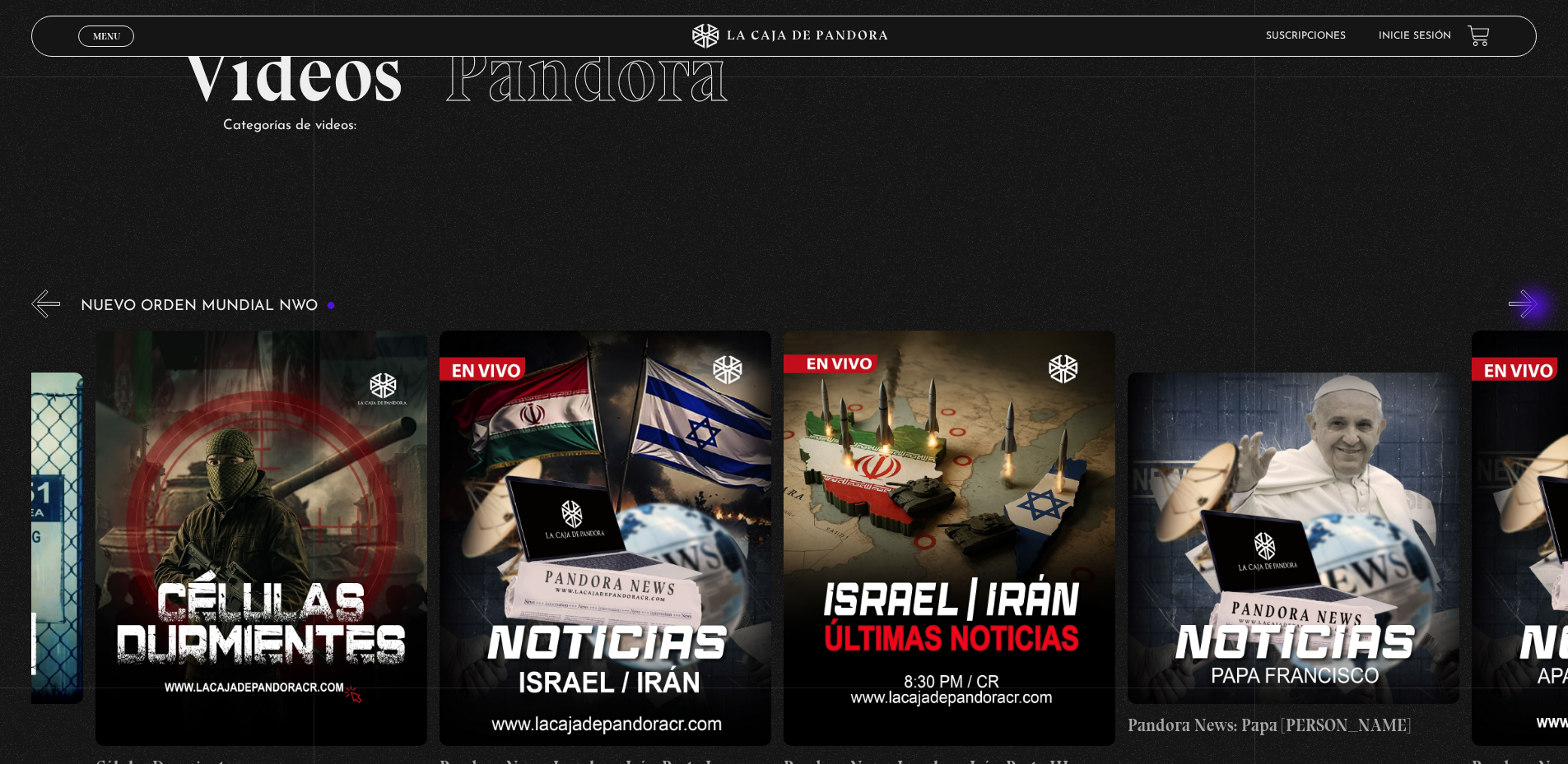
click at [1536, 308] on button "»" at bounding box center [1523, 304] width 29 height 29
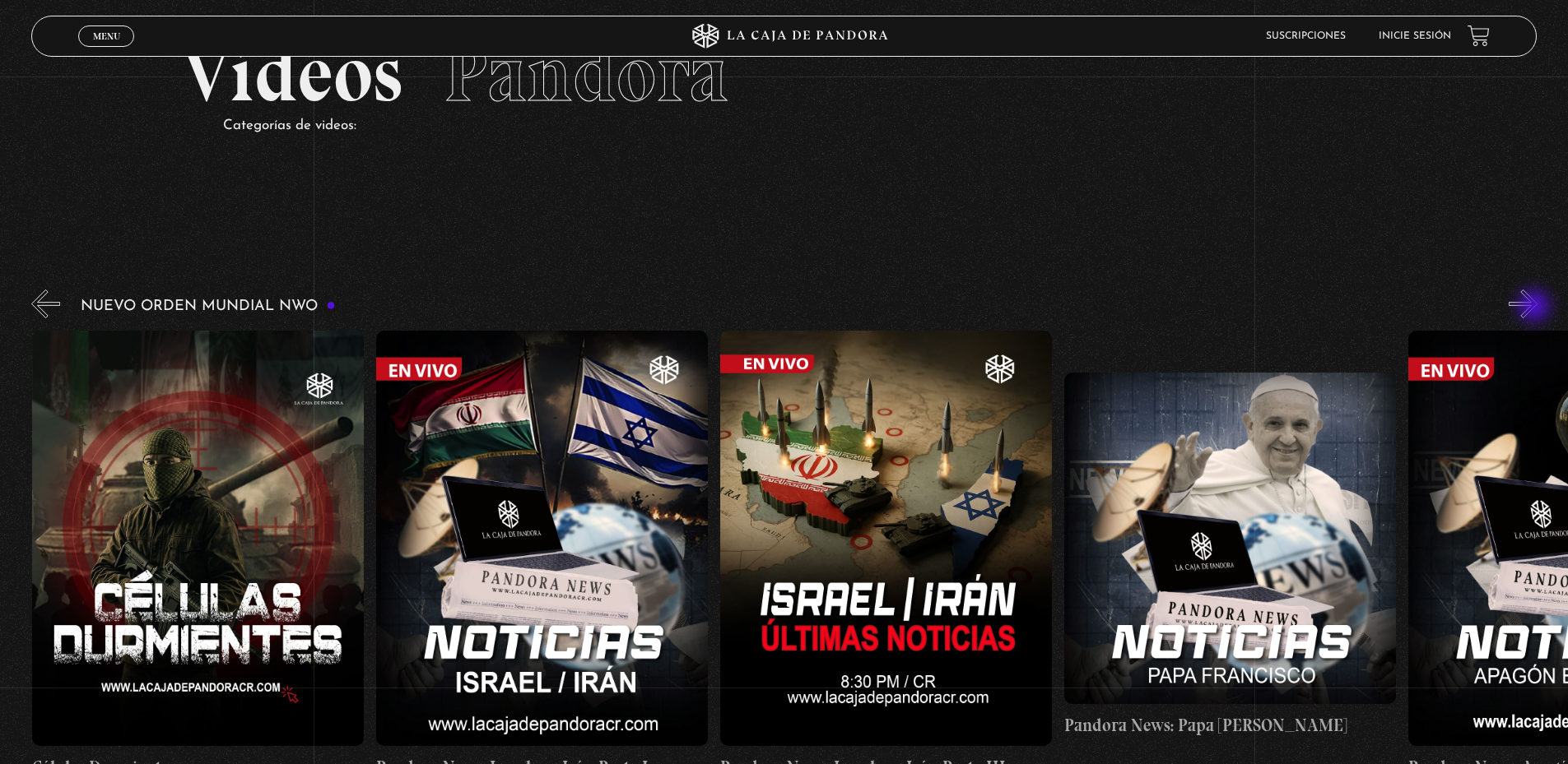
click at [1536, 308] on button "»" at bounding box center [1523, 304] width 29 height 29
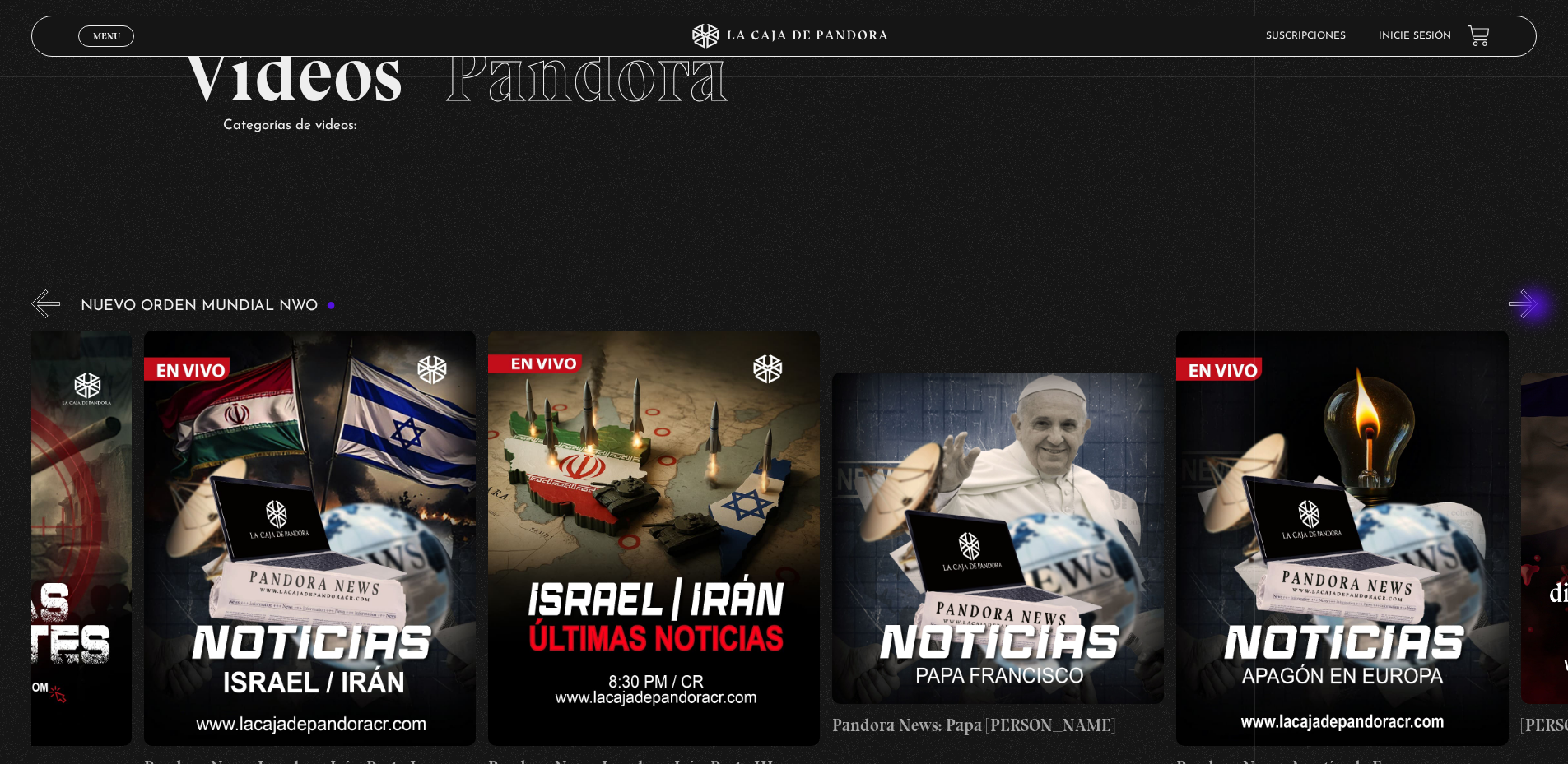
click at [1536, 308] on button "»" at bounding box center [1523, 304] width 29 height 29
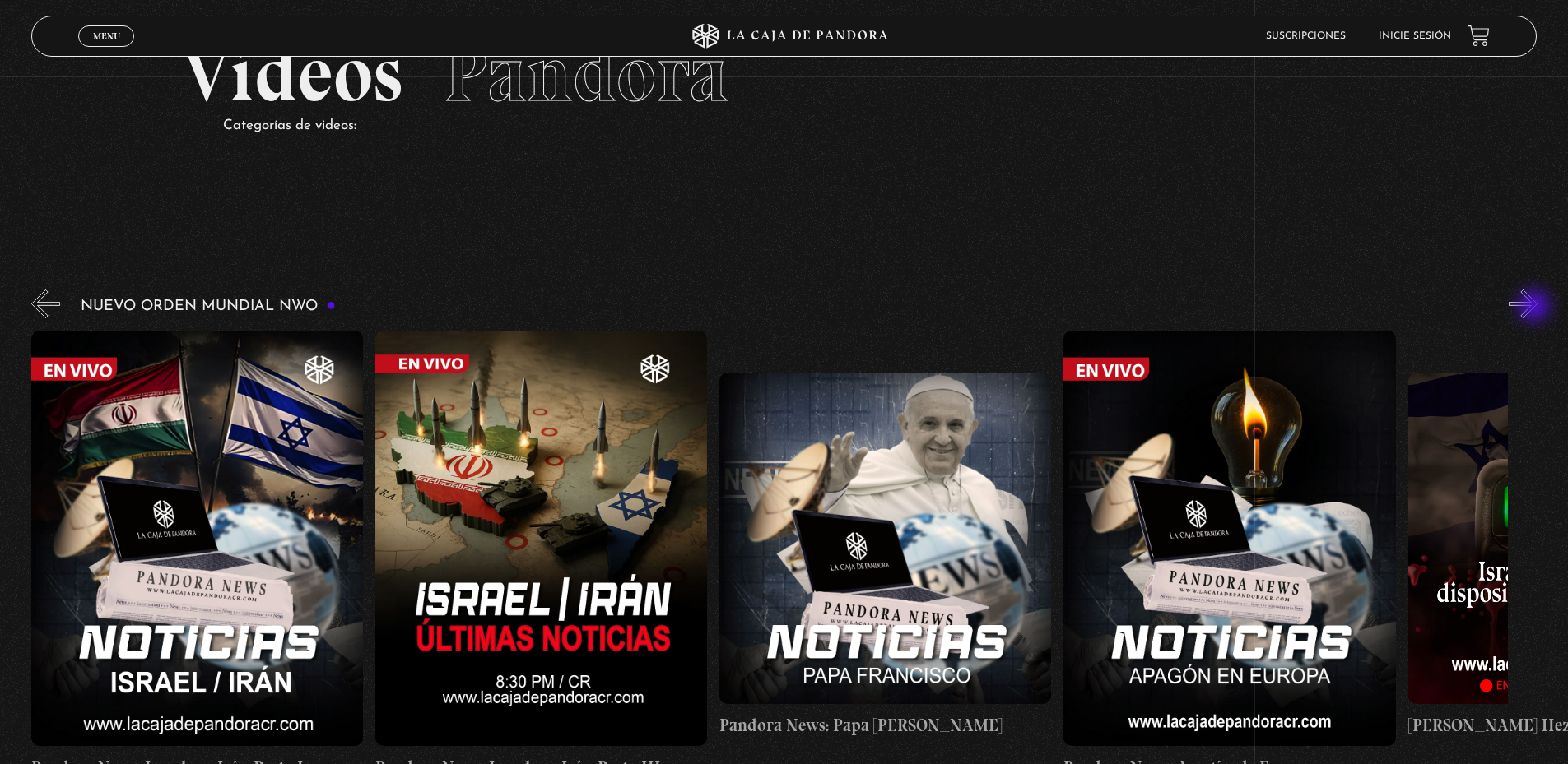
click at [1536, 308] on button "»" at bounding box center [1523, 304] width 29 height 29
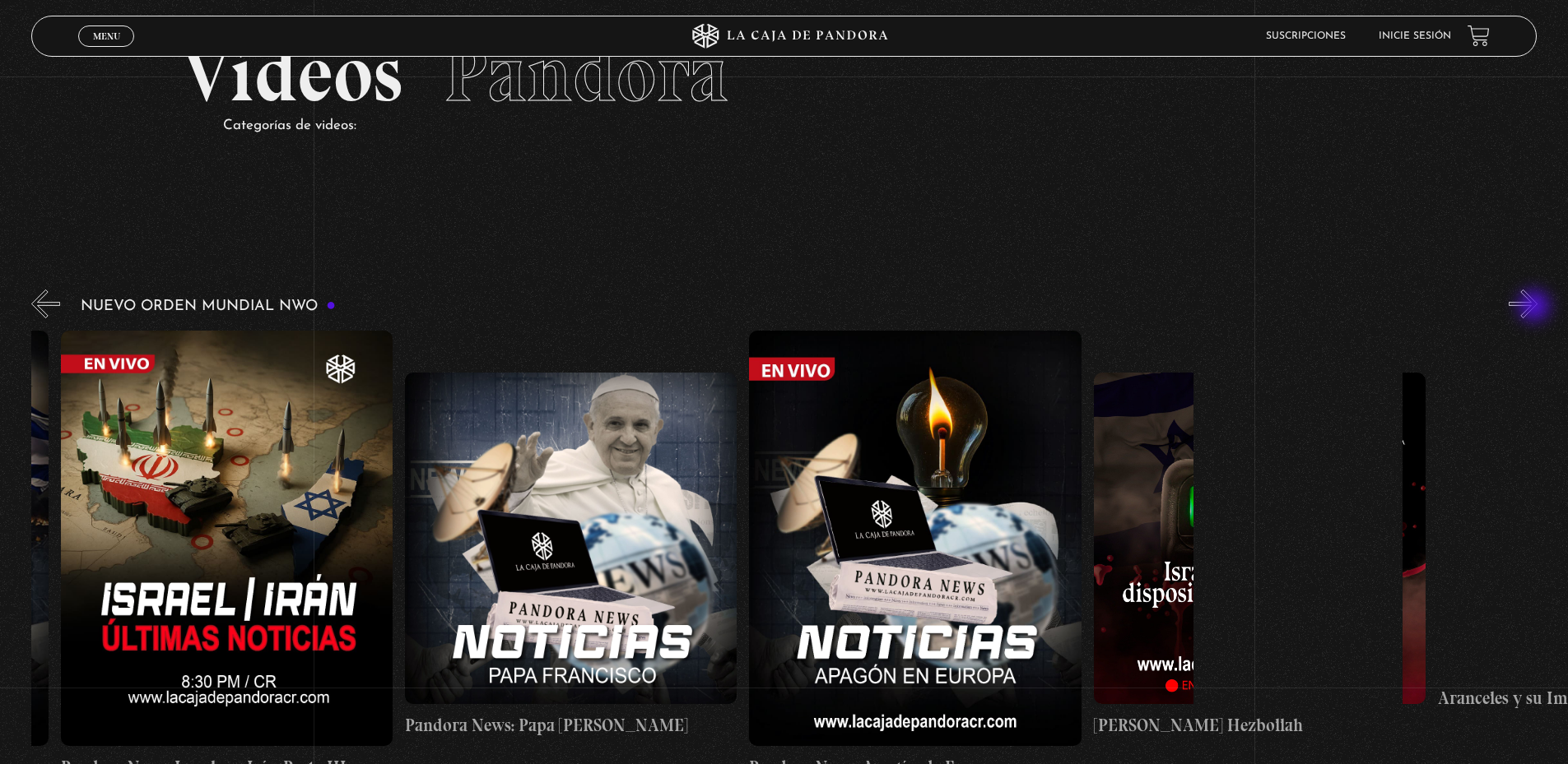
click at [1536, 308] on button "»" at bounding box center [1523, 304] width 29 height 29
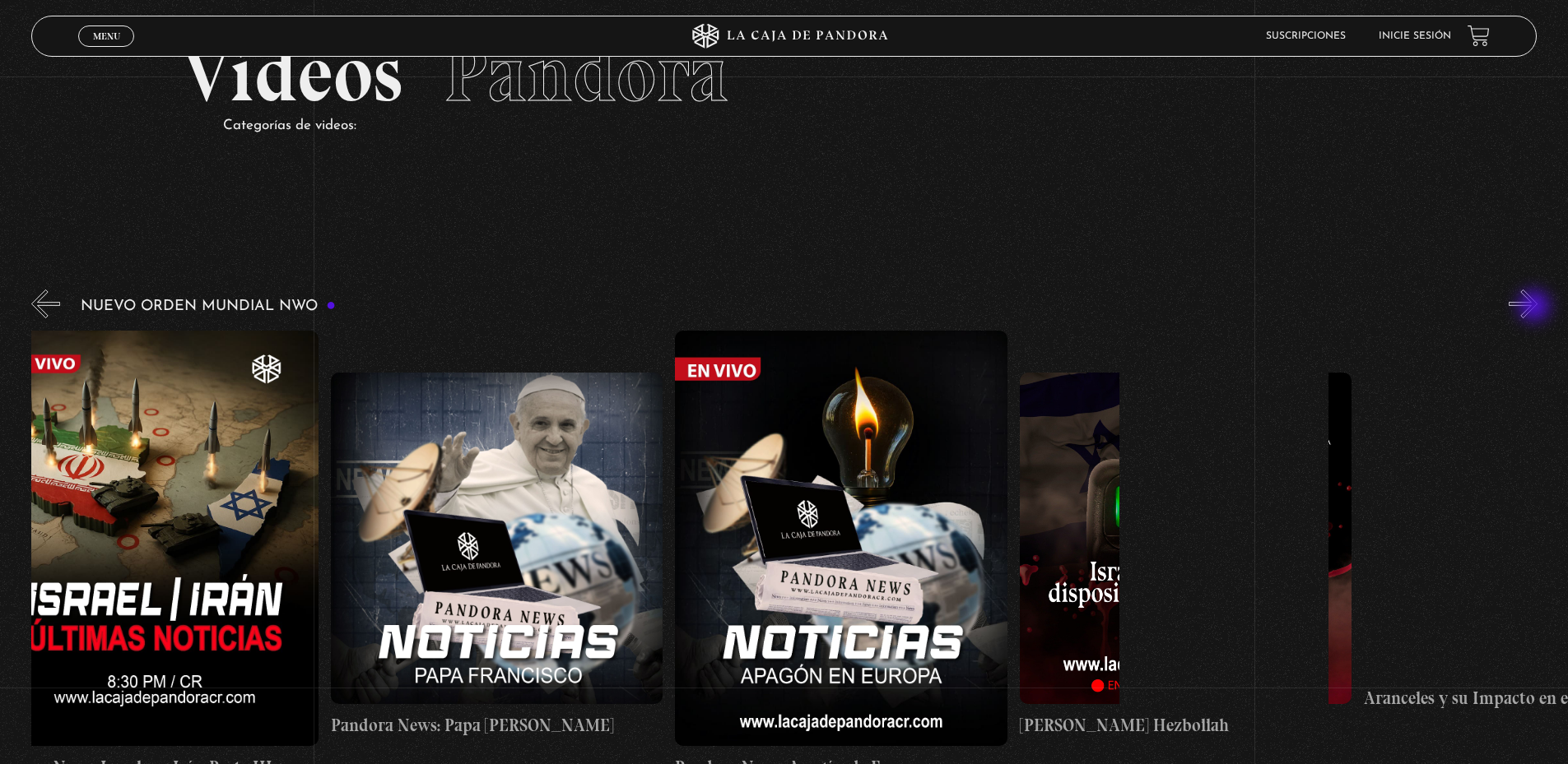
click at [1536, 308] on button "»" at bounding box center [1523, 304] width 29 height 29
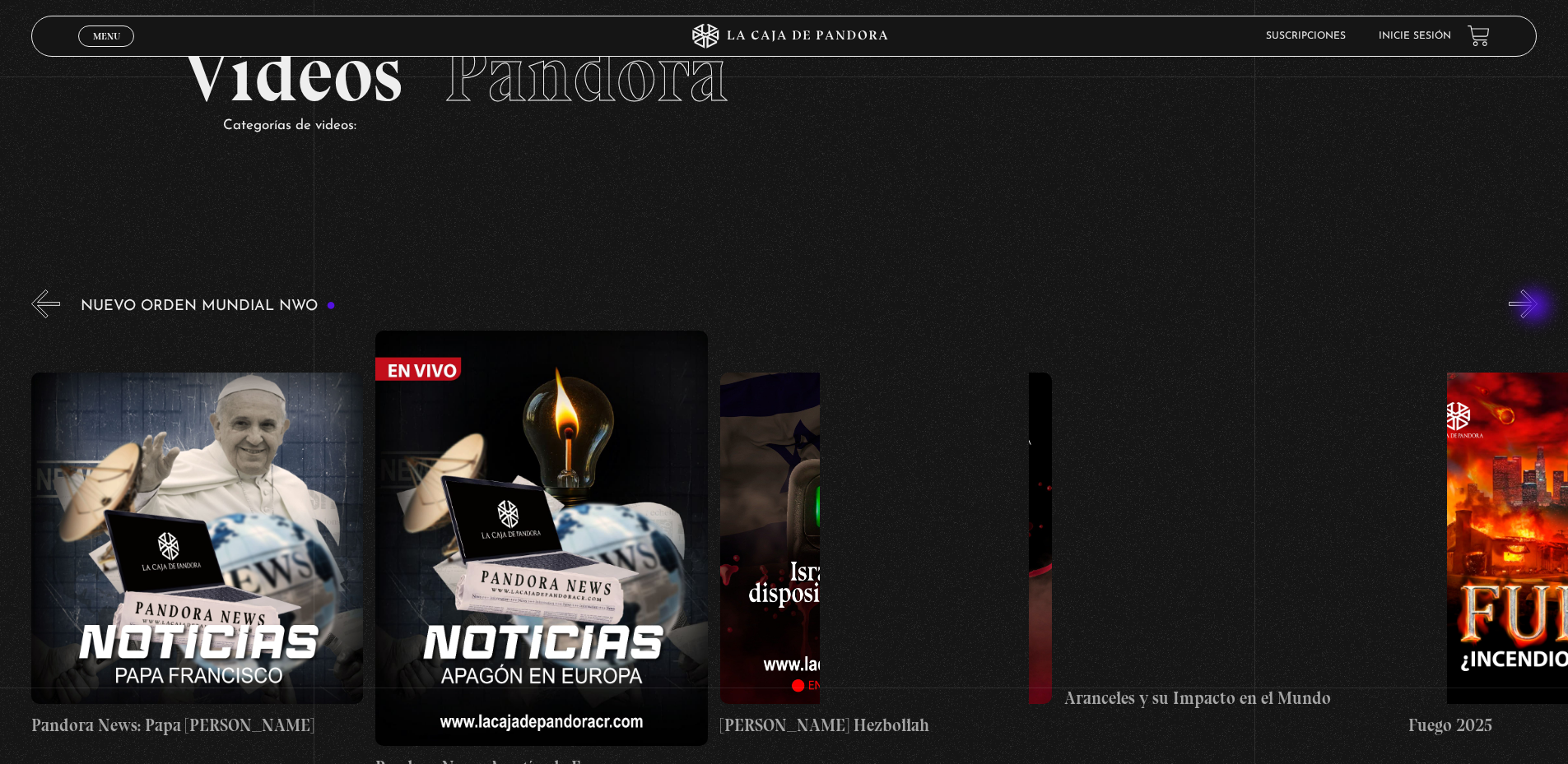
click at [1536, 308] on button "»" at bounding box center [1523, 304] width 29 height 29
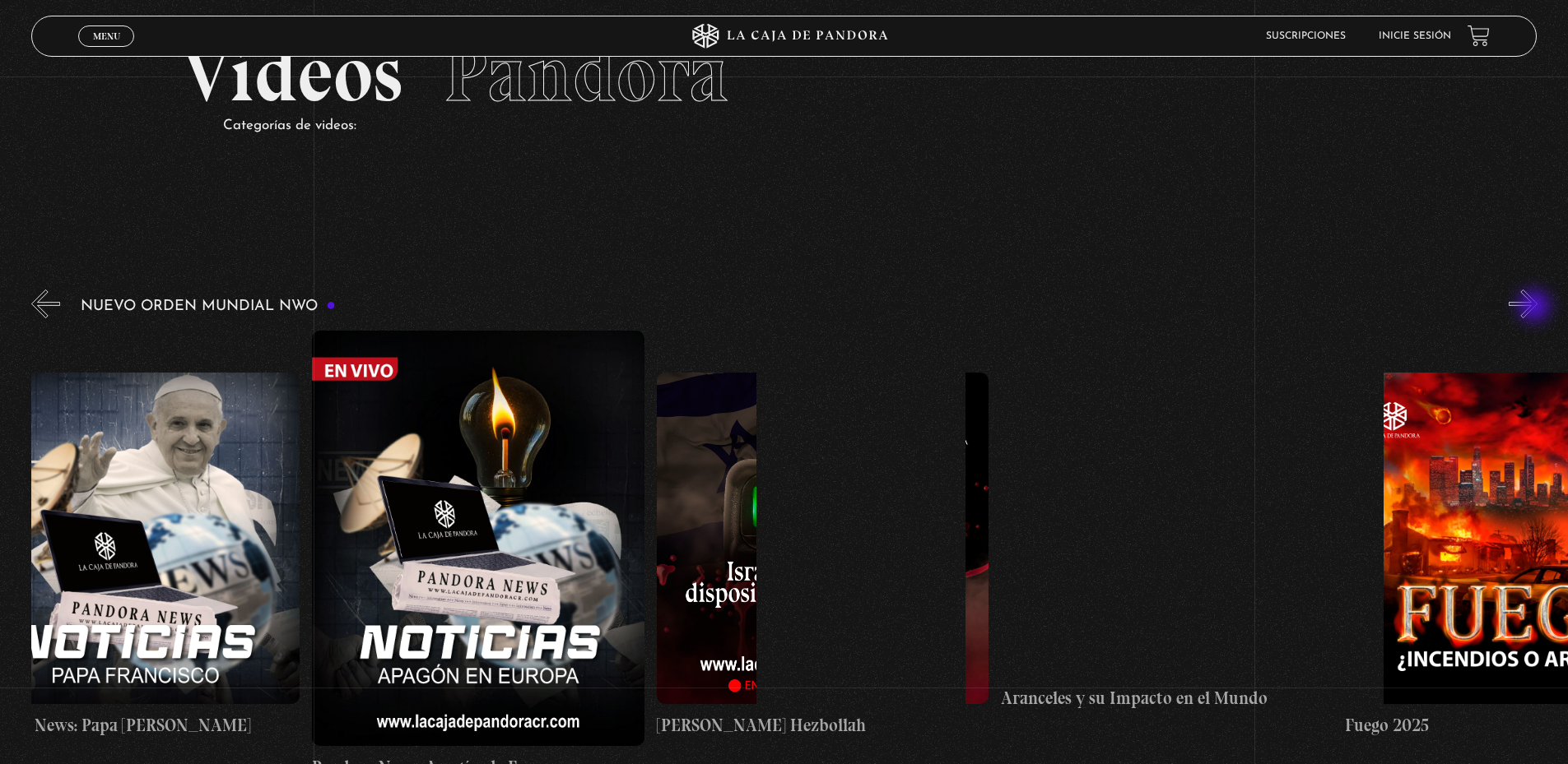
click at [1536, 308] on button "»" at bounding box center [1523, 304] width 29 height 29
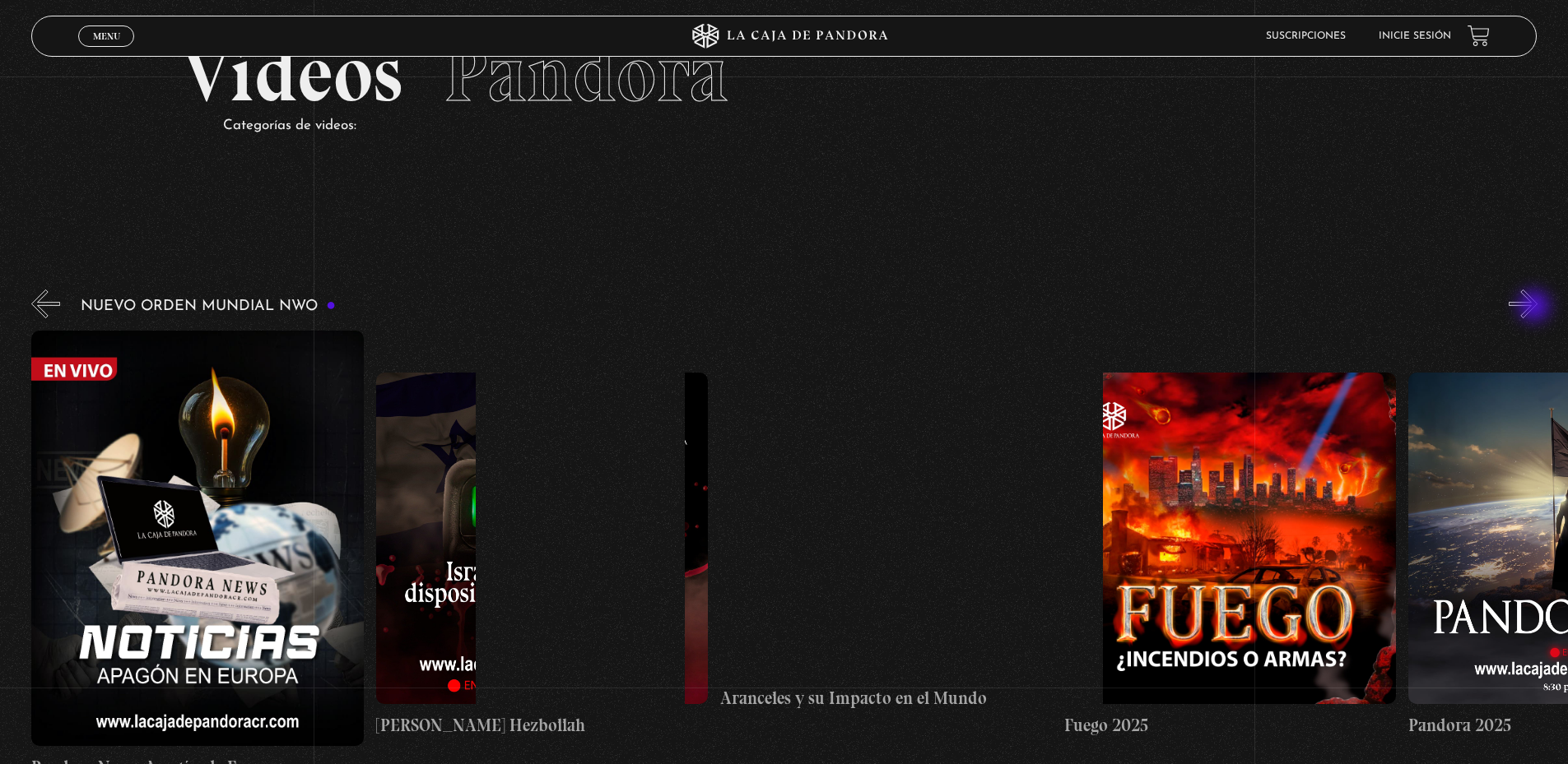
click at [1536, 308] on button "»" at bounding box center [1523, 304] width 29 height 29
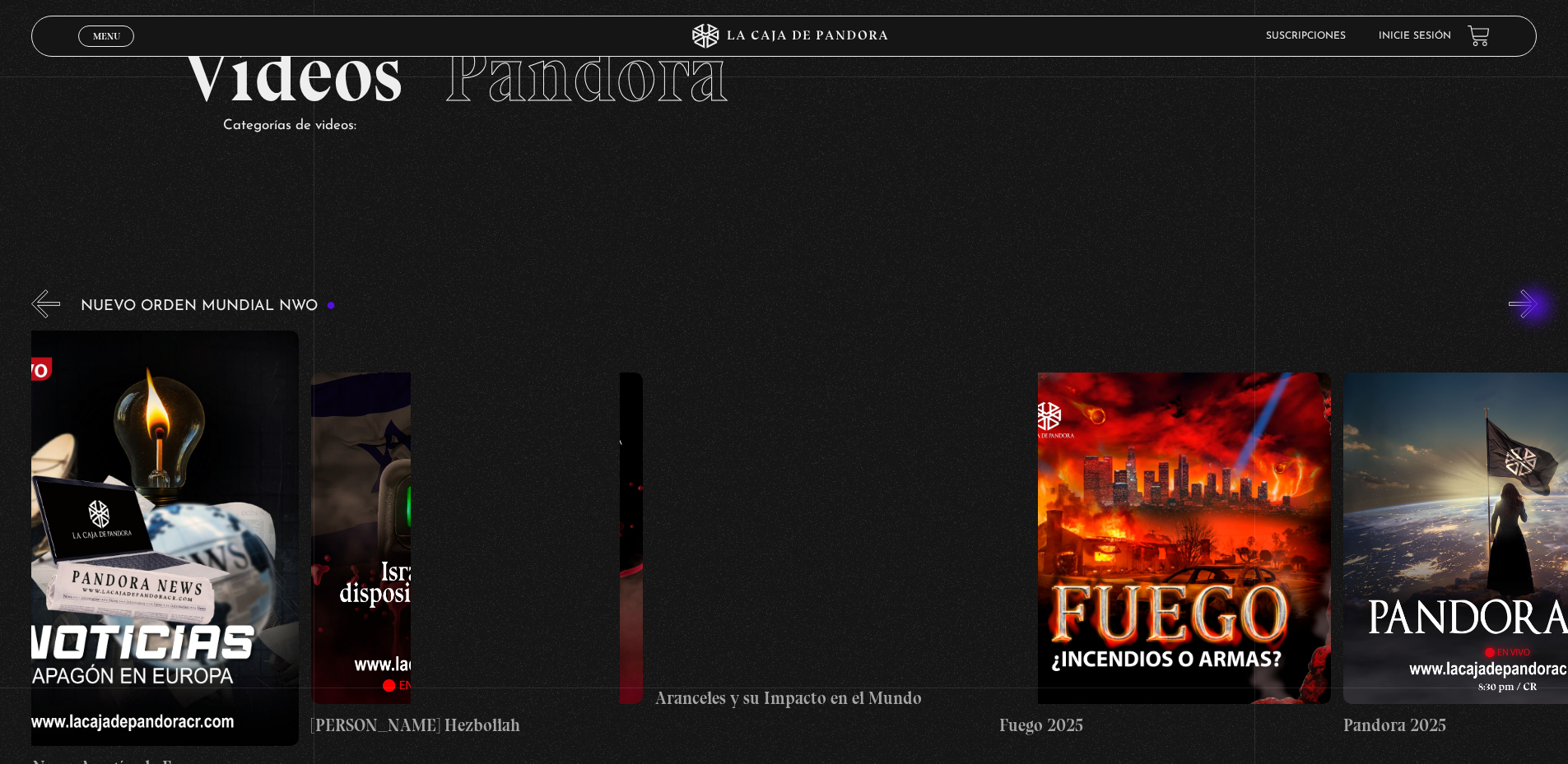
click at [1536, 308] on button "»" at bounding box center [1523, 304] width 29 height 29
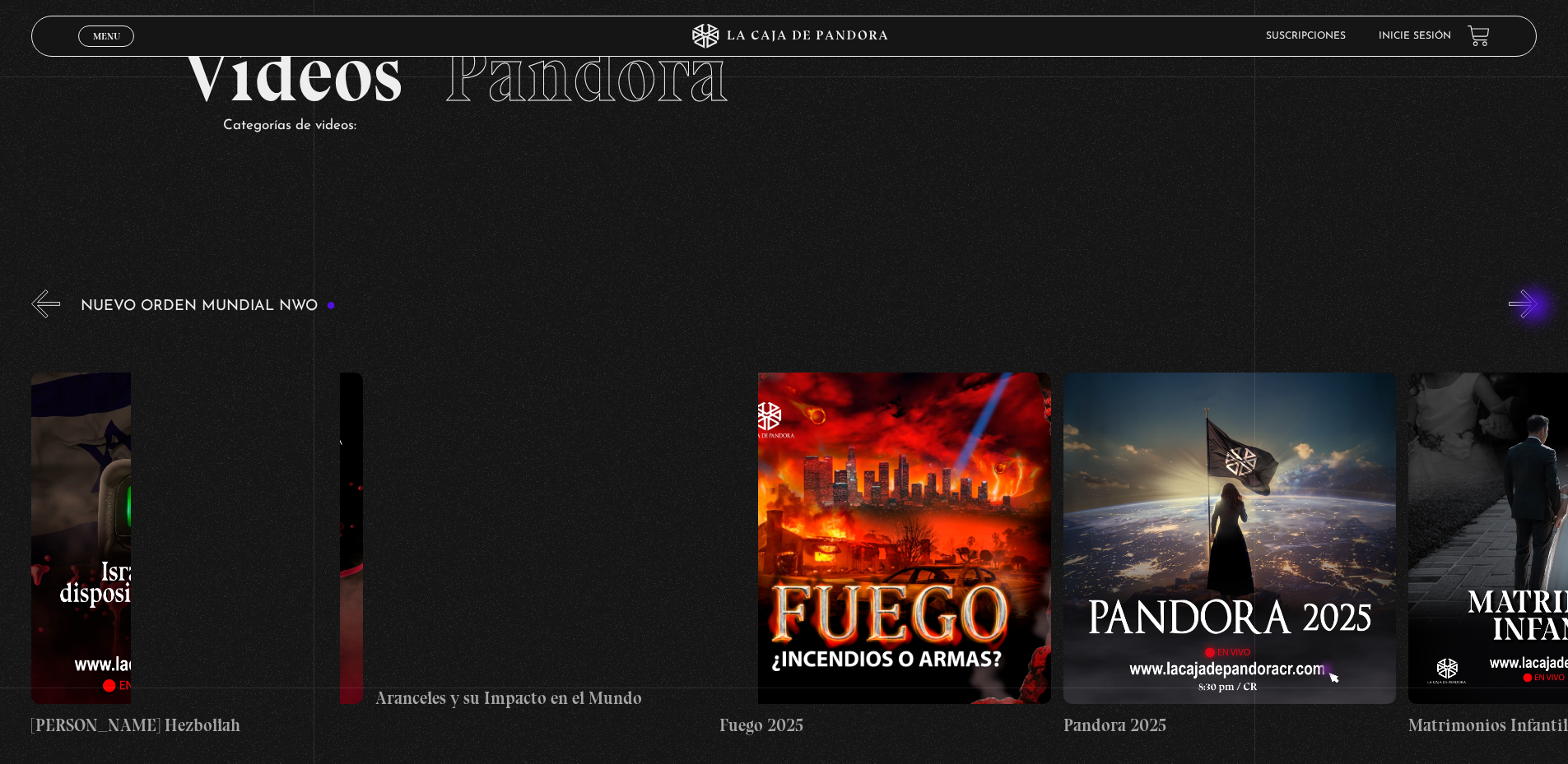
click at [1536, 308] on button "»" at bounding box center [1523, 304] width 29 height 29
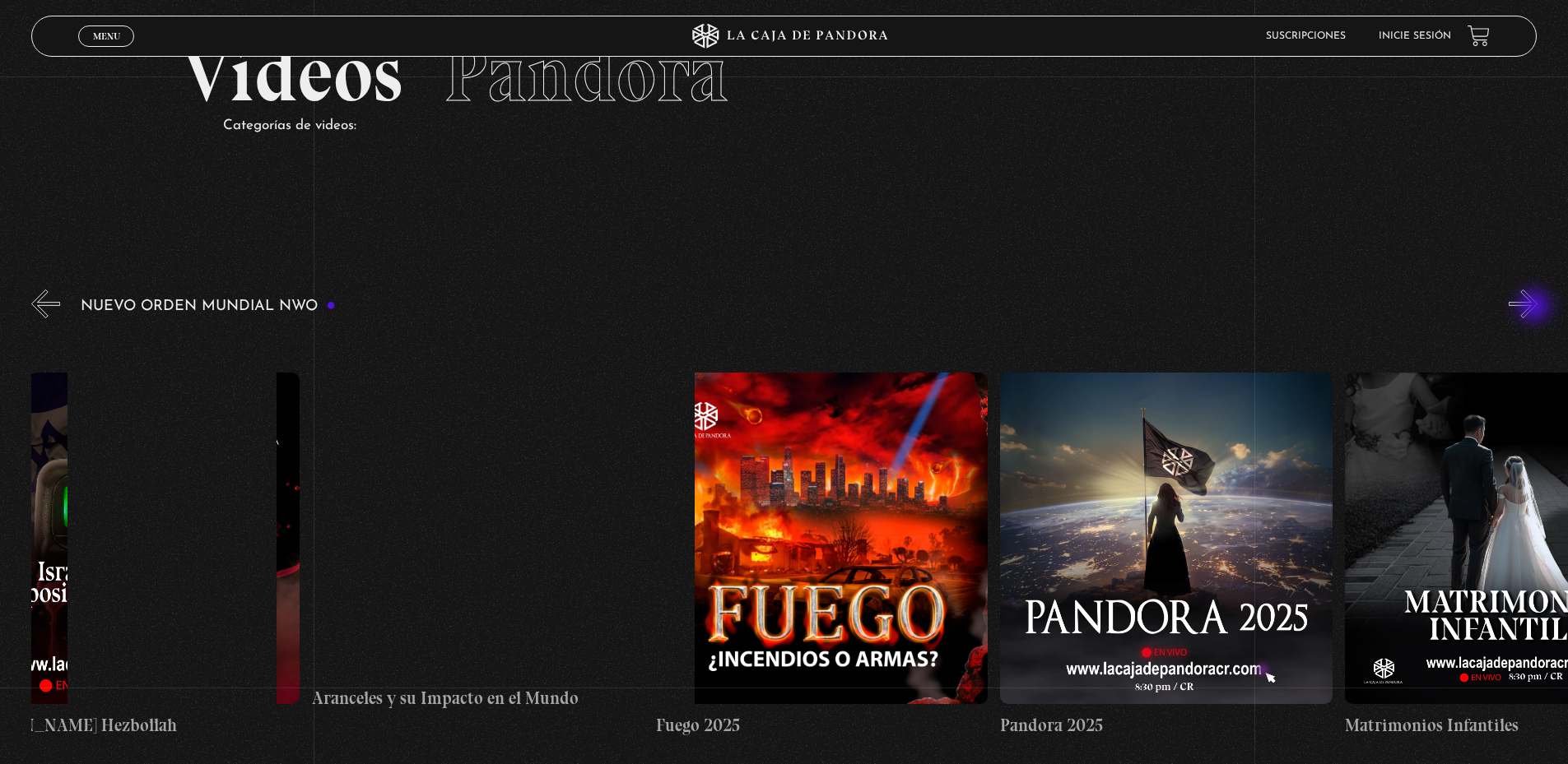
click at [1536, 308] on button "»" at bounding box center [1523, 304] width 29 height 29
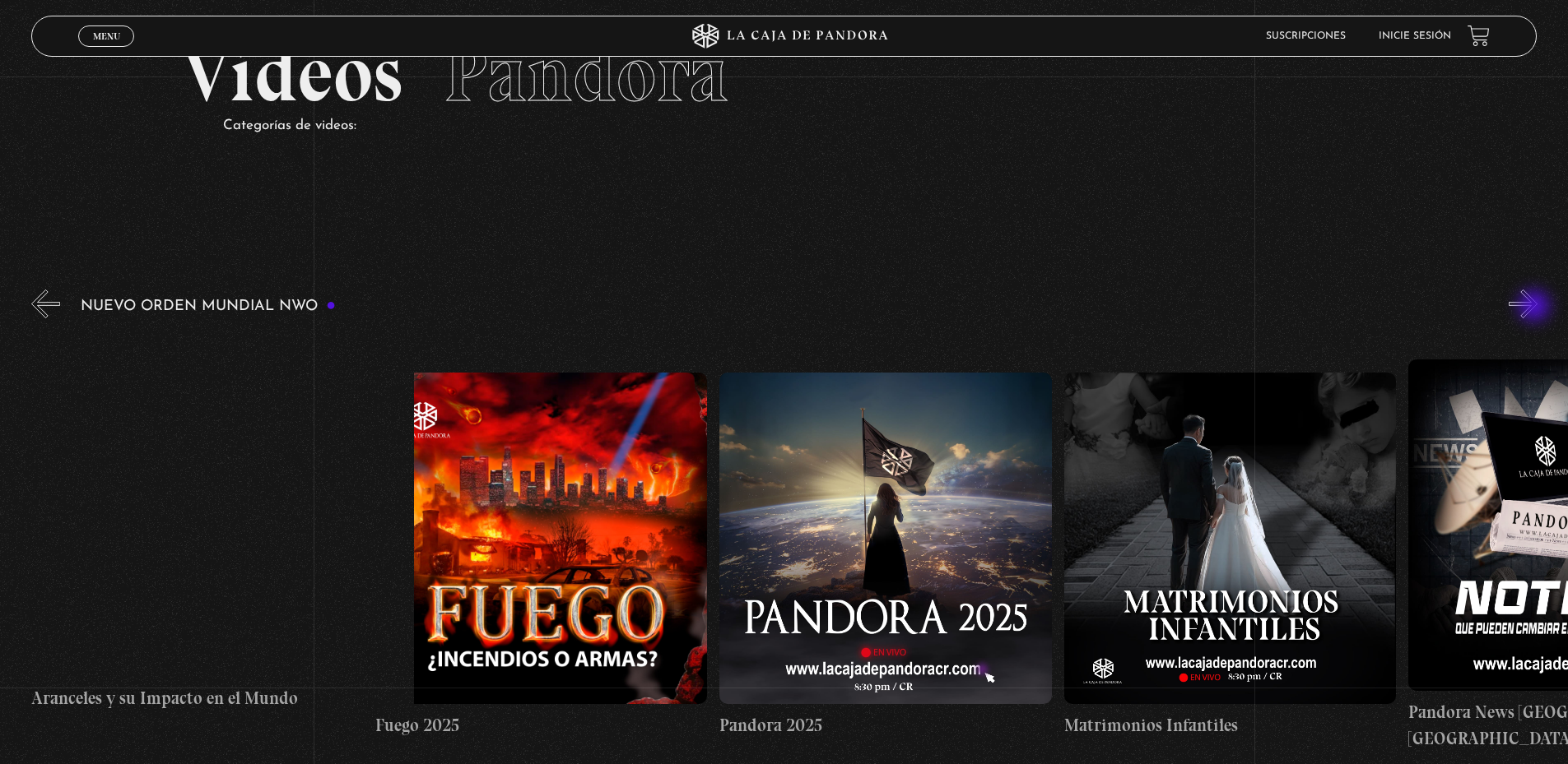
click at [1536, 308] on button "»" at bounding box center [1523, 304] width 29 height 29
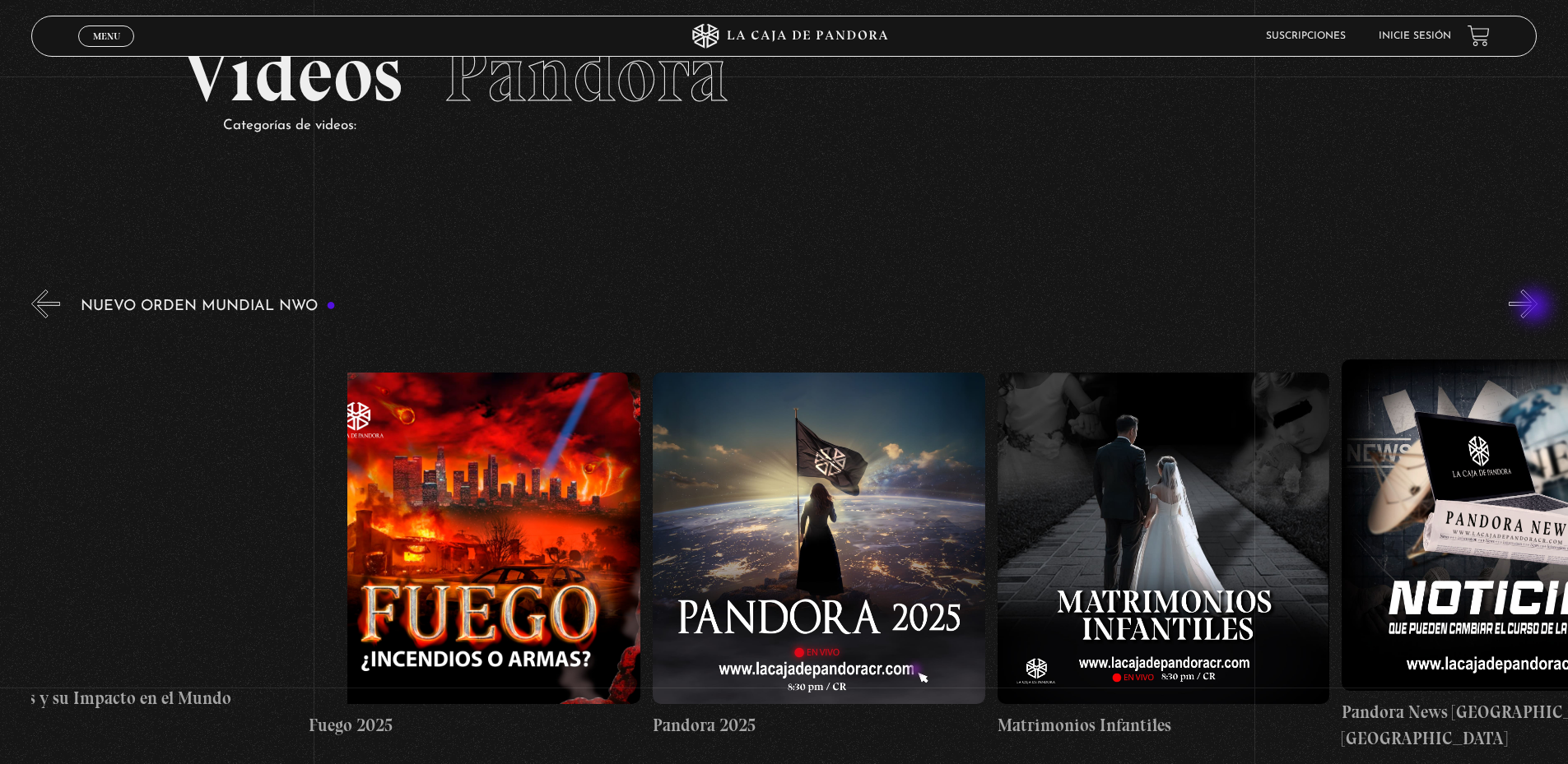
click at [1536, 308] on button "»" at bounding box center [1523, 304] width 29 height 29
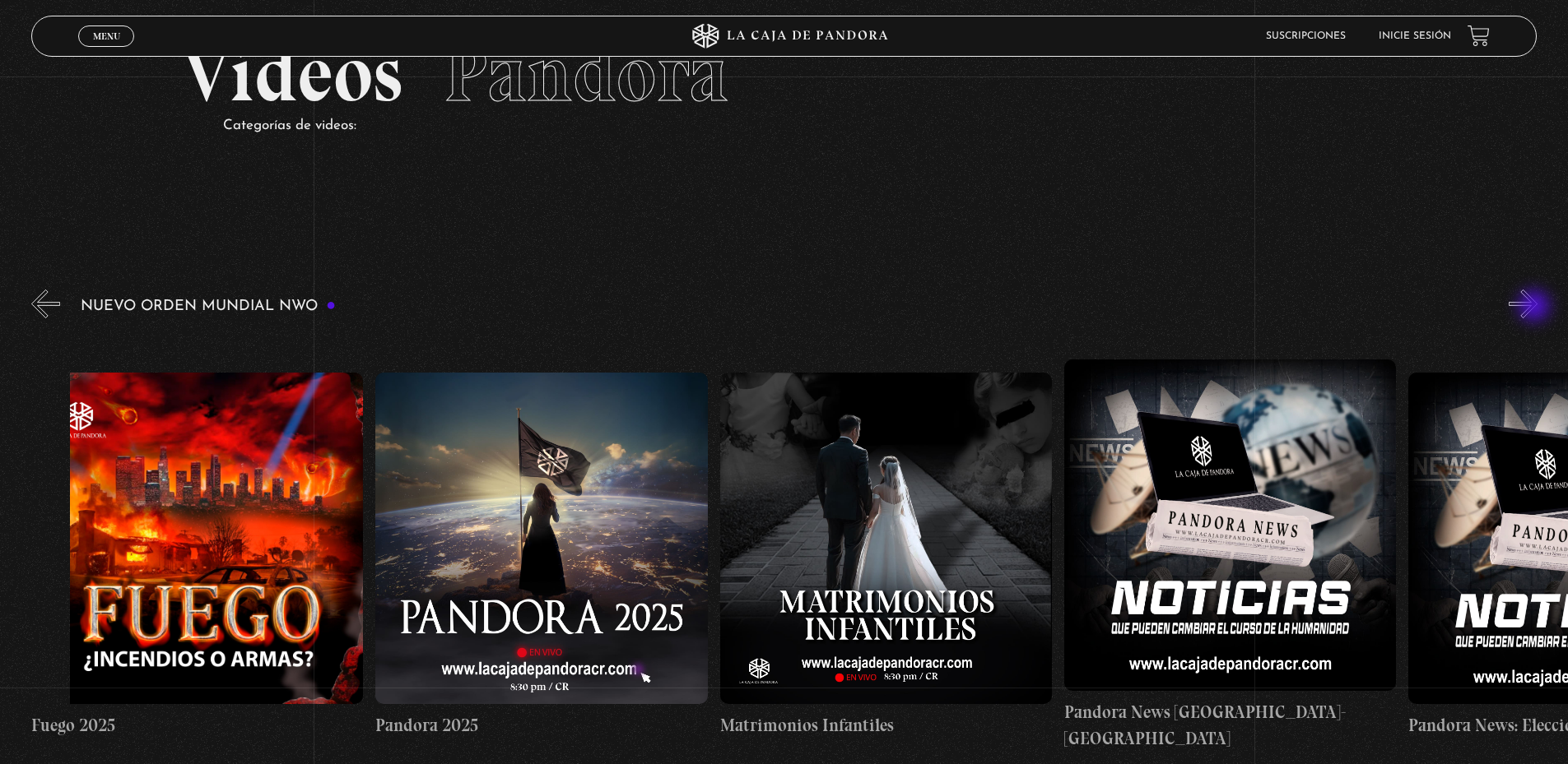
click at [1536, 308] on button "»" at bounding box center [1523, 304] width 29 height 29
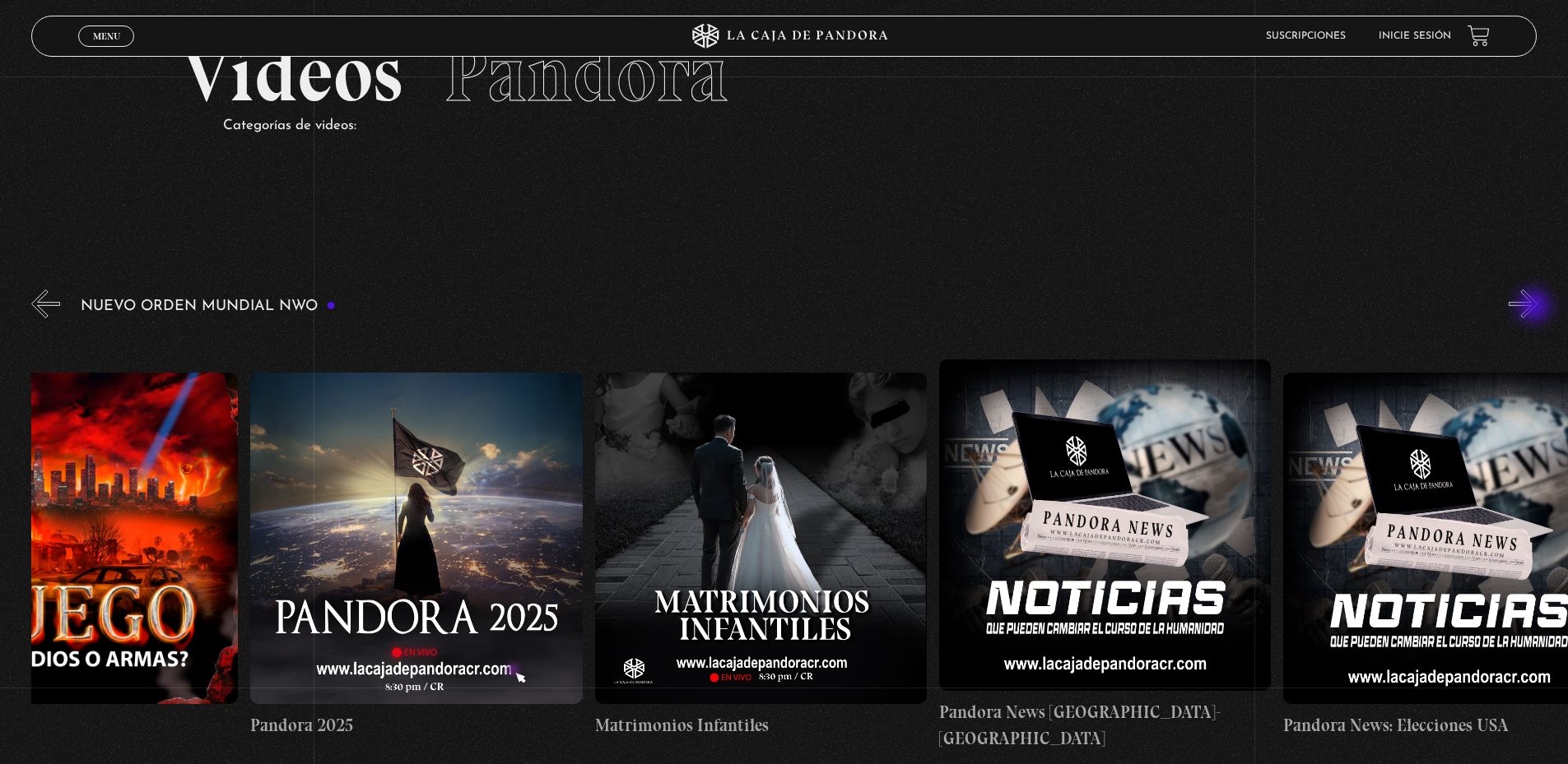
click at [1536, 308] on button "»" at bounding box center [1523, 304] width 29 height 29
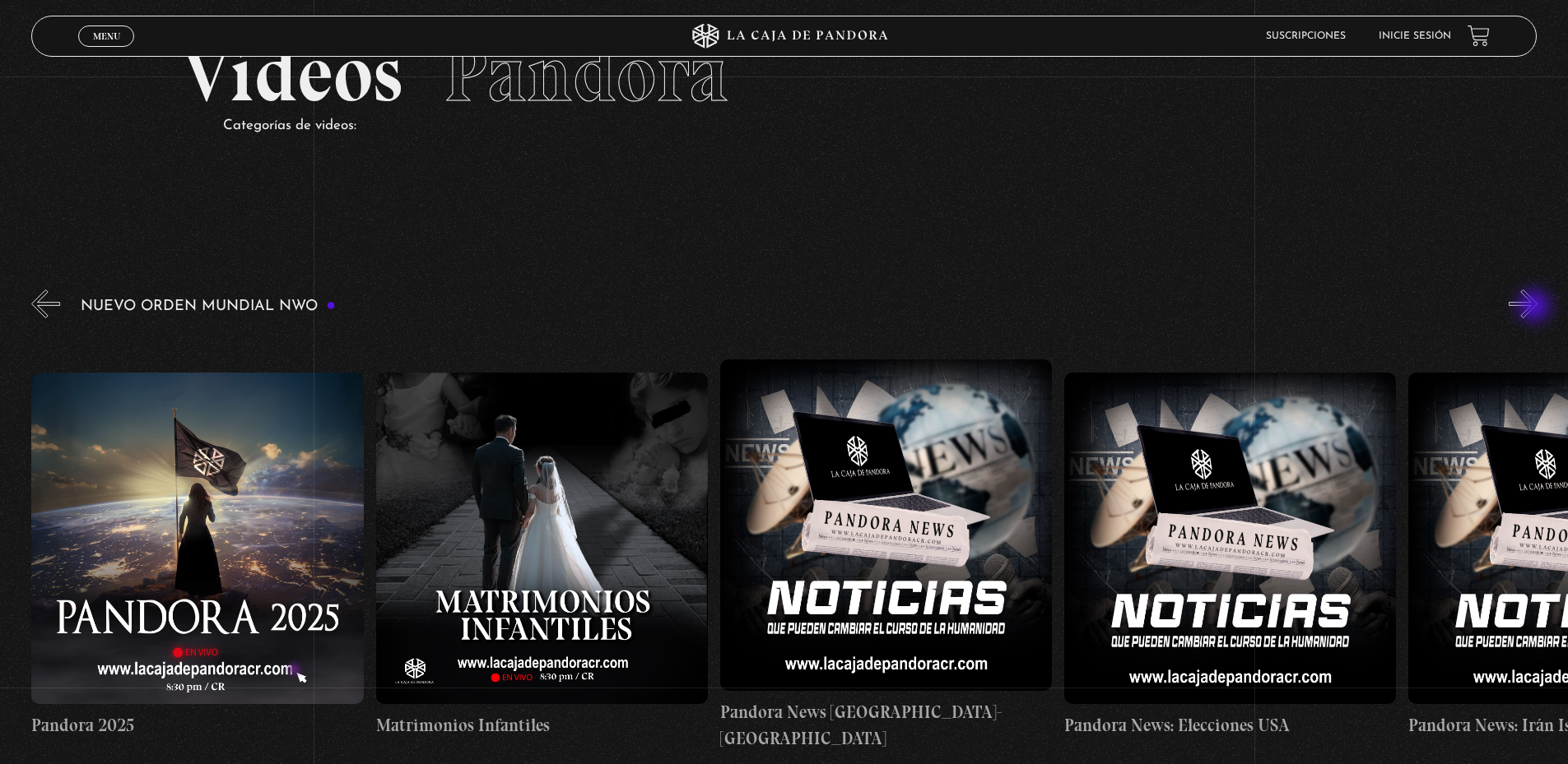
click at [1536, 308] on button "»" at bounding box center [1523, 304] width 29 height 29
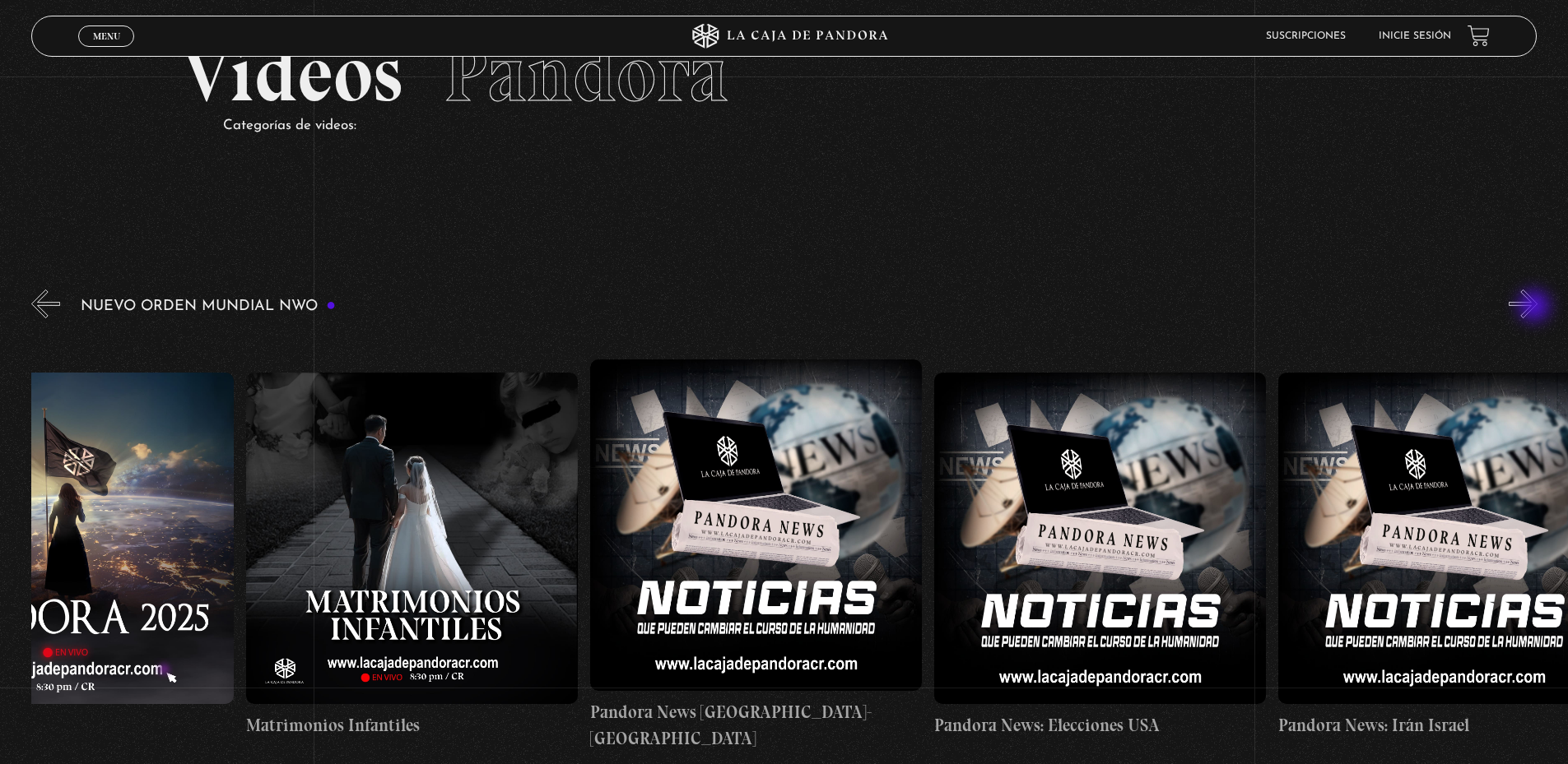
click at [1536, 308] on button "»" at bounding box center [1523, 304] width 29 height 29
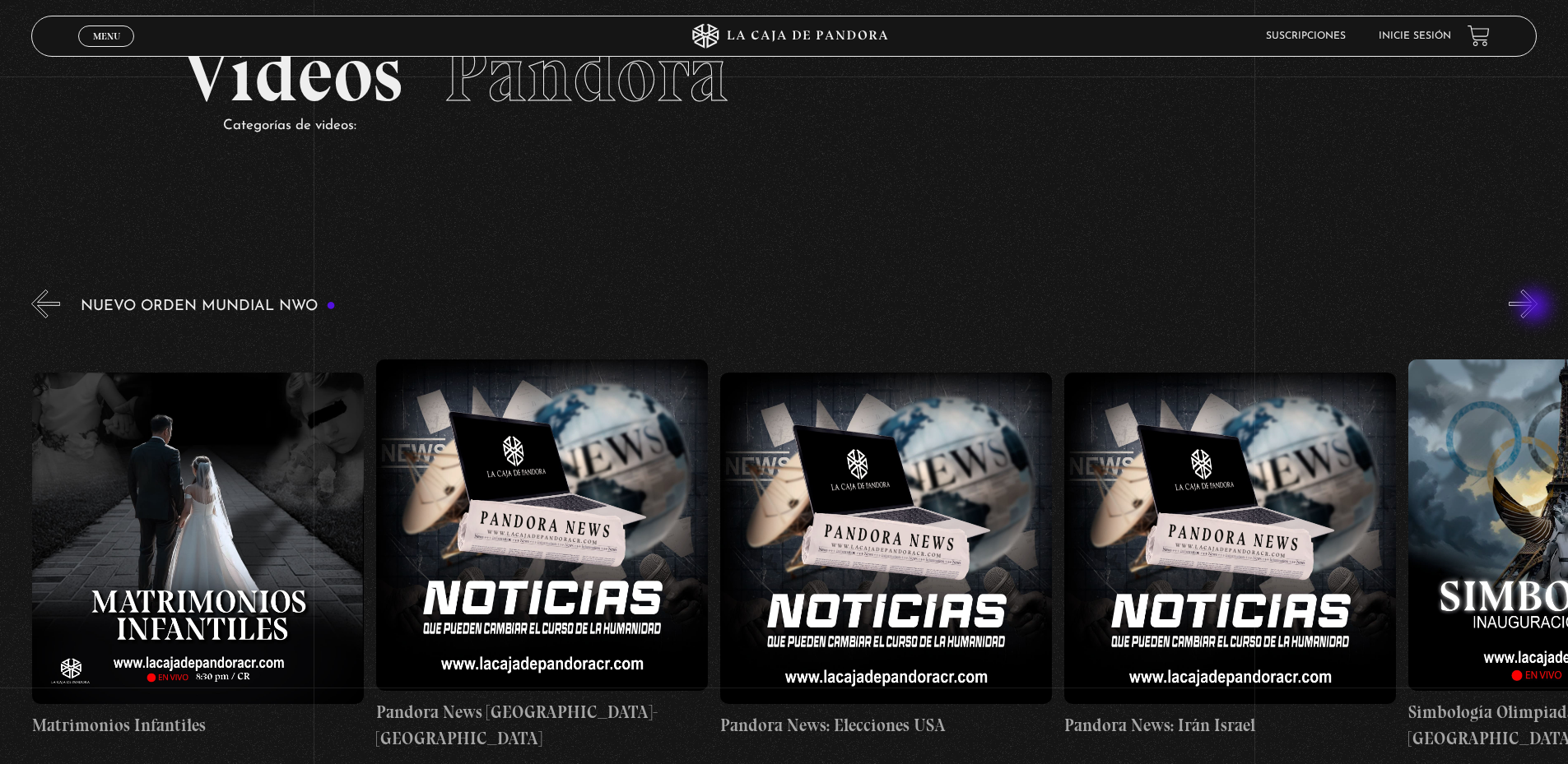
click at [1536, 308] on button "»" at bounding box center [1523, 304] width 29 height 29
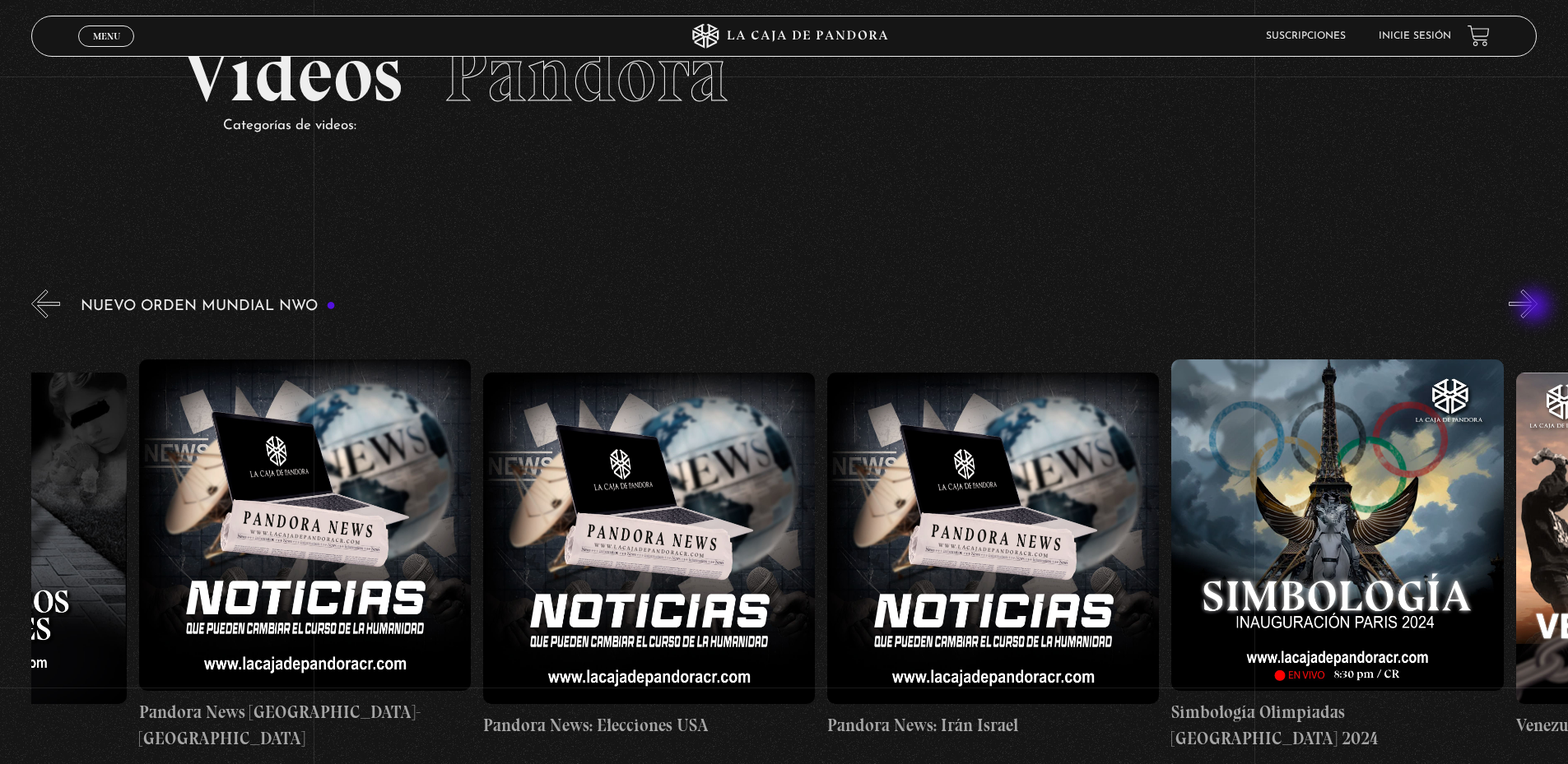
click at [1536, 308] on button "»" at bounding box center [1523, 304] width 29 height 29
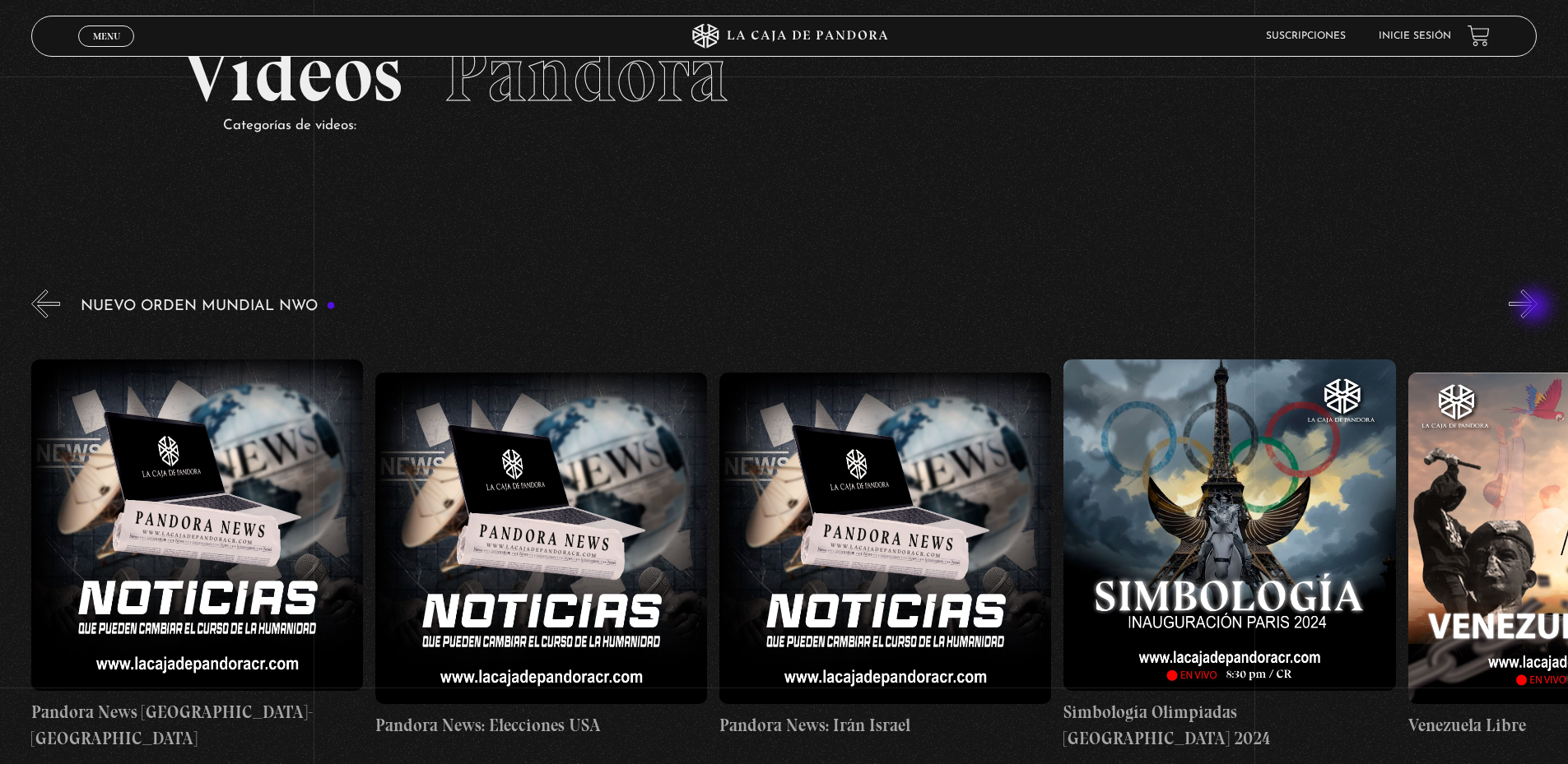
click at [1536, 308] on button "»" at bounding box center [1523, 304] width 29 height 29
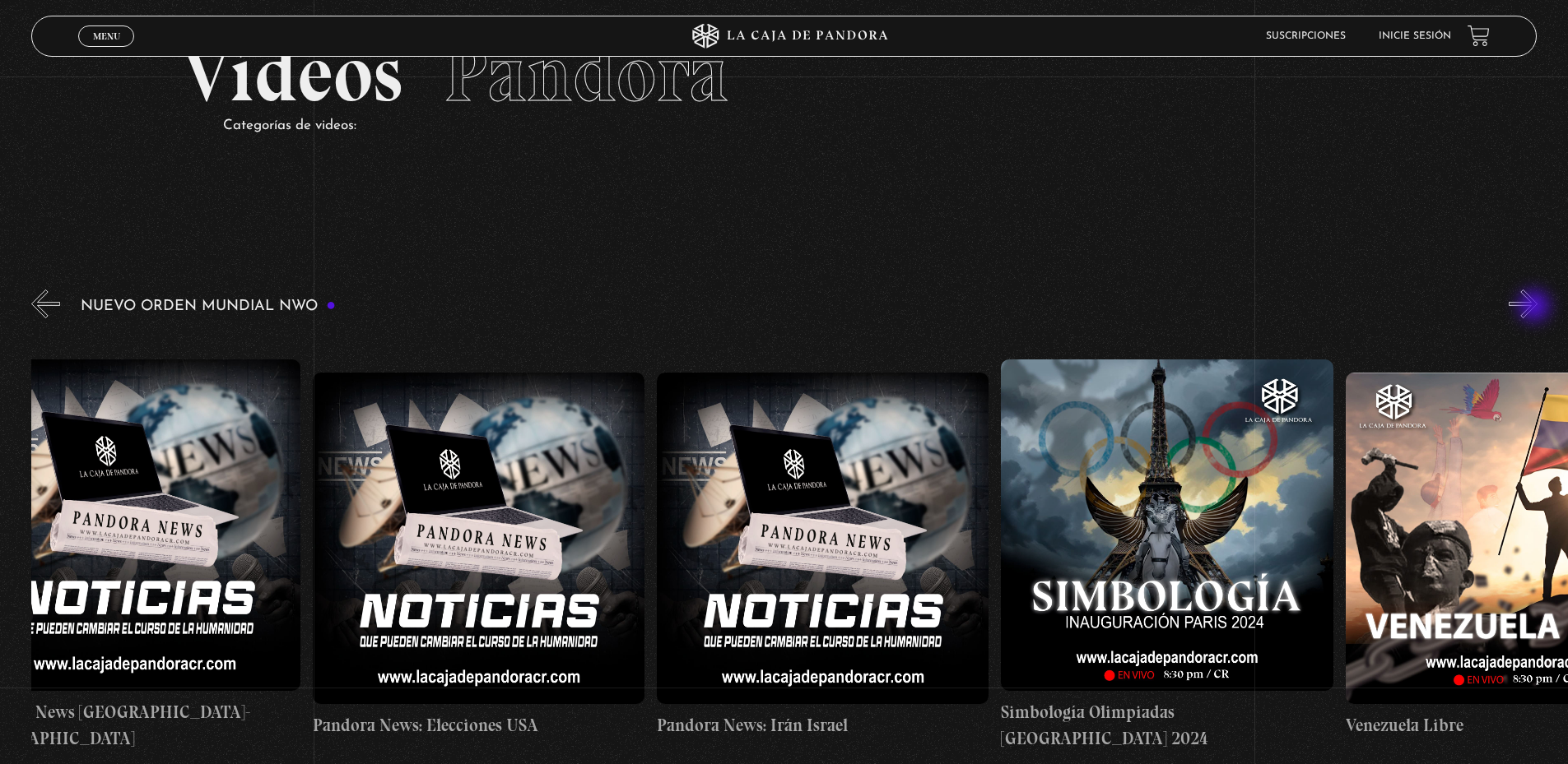
click at [1536, 308] on button "»" at bounding box center [1523, 304] width 29 height 29
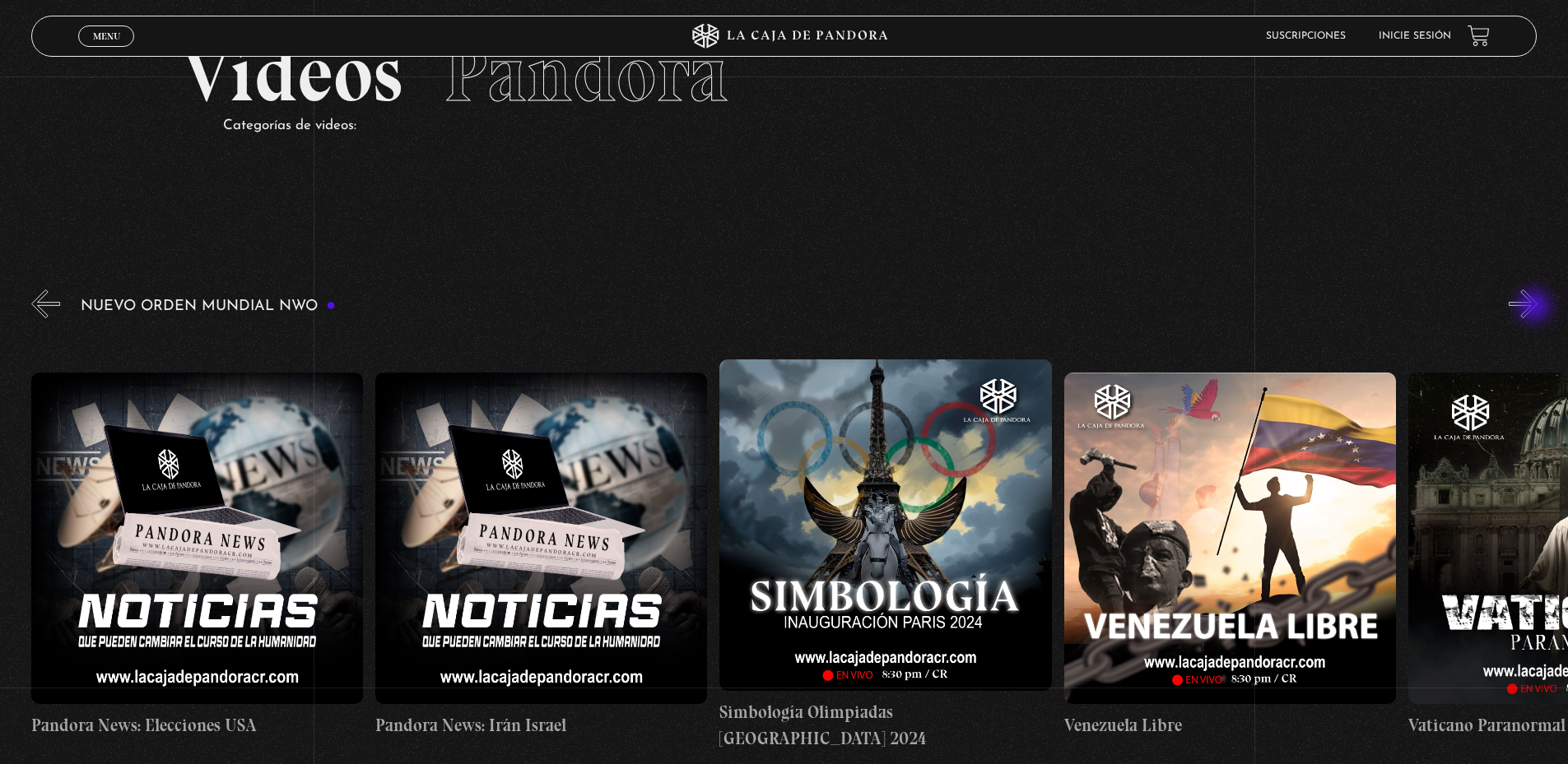
click at [1536, 308] on button "»" at bounding box center [1523, 304] width 29 height 29
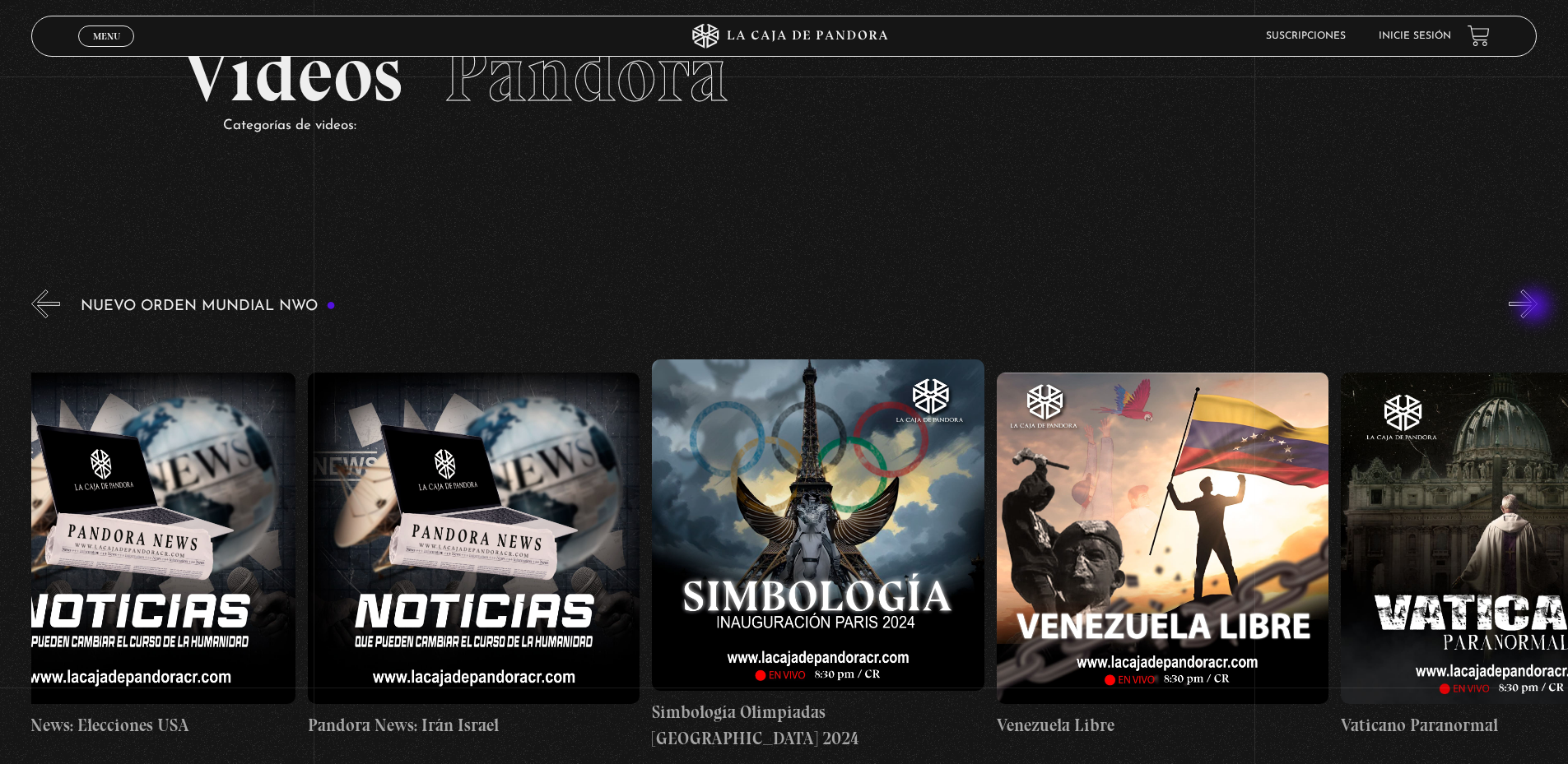
click at [1536, 308] on button "»" at bounding box center [1523, 304] width 29 height 29
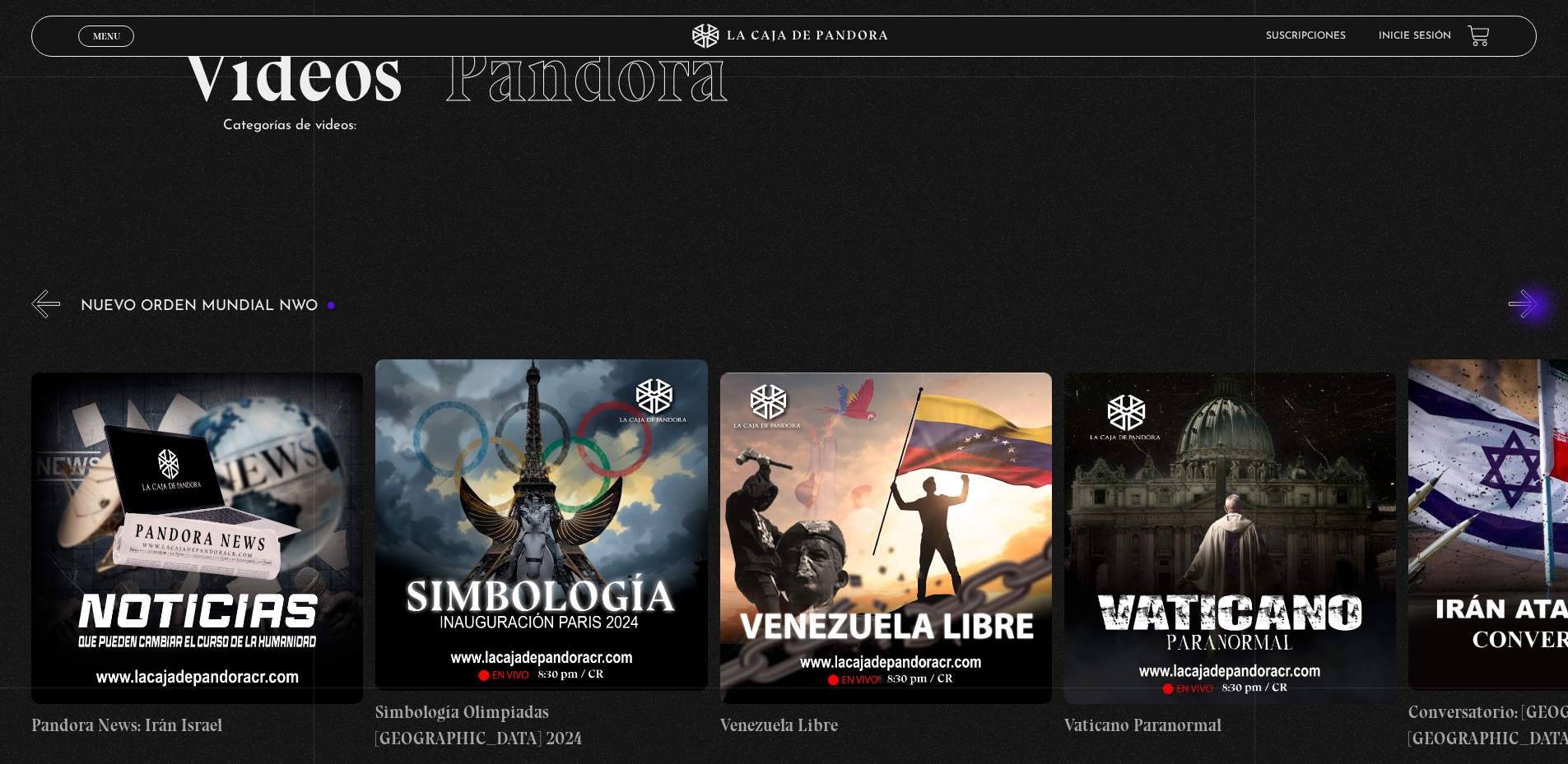
click at [1536, 308] on button "»" at bounding box center [1523, 304] width 29 height 29
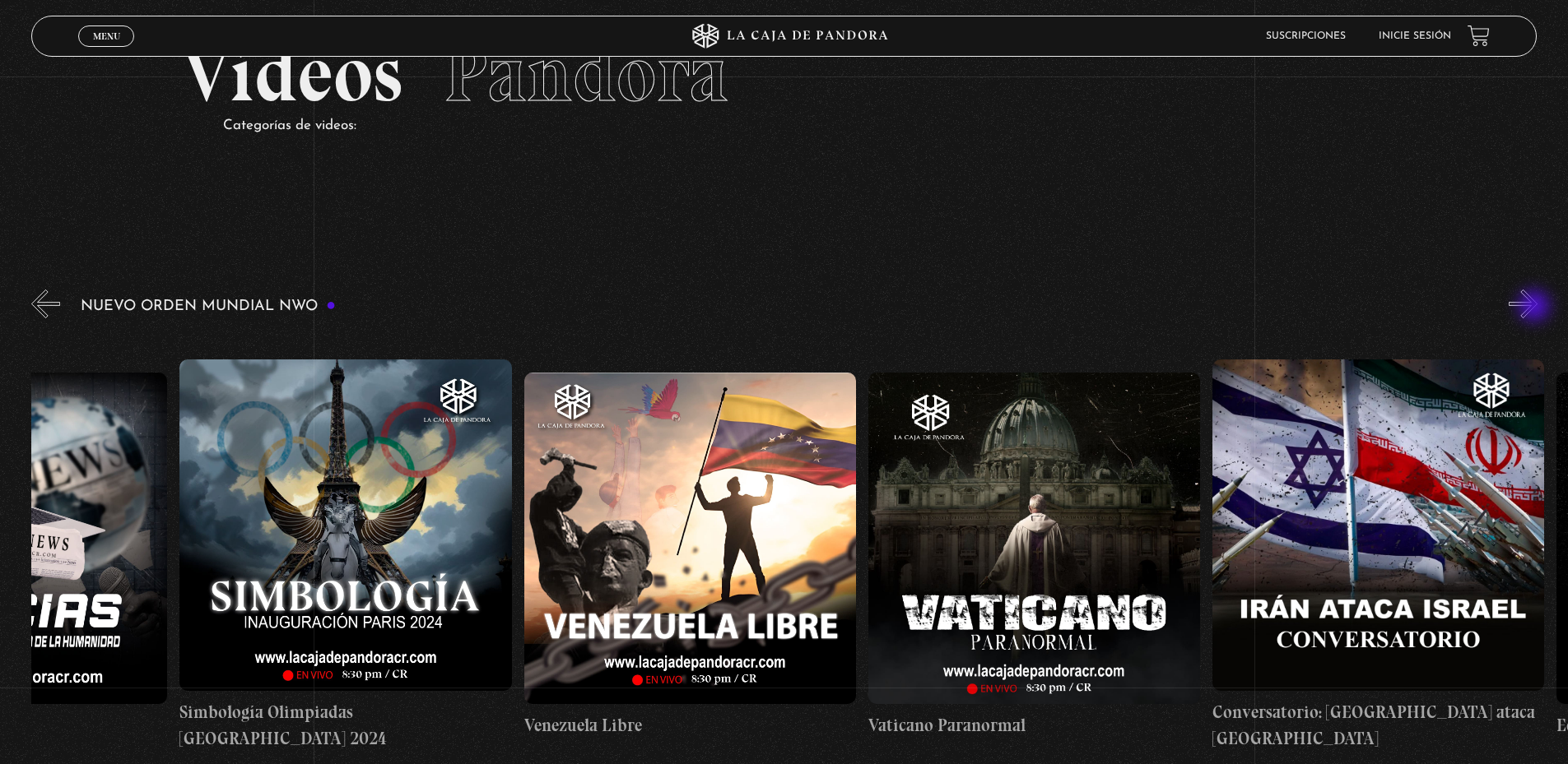
click at [1536, 308] on button "»" at bounding box center [1523, 304] width 29 height 29
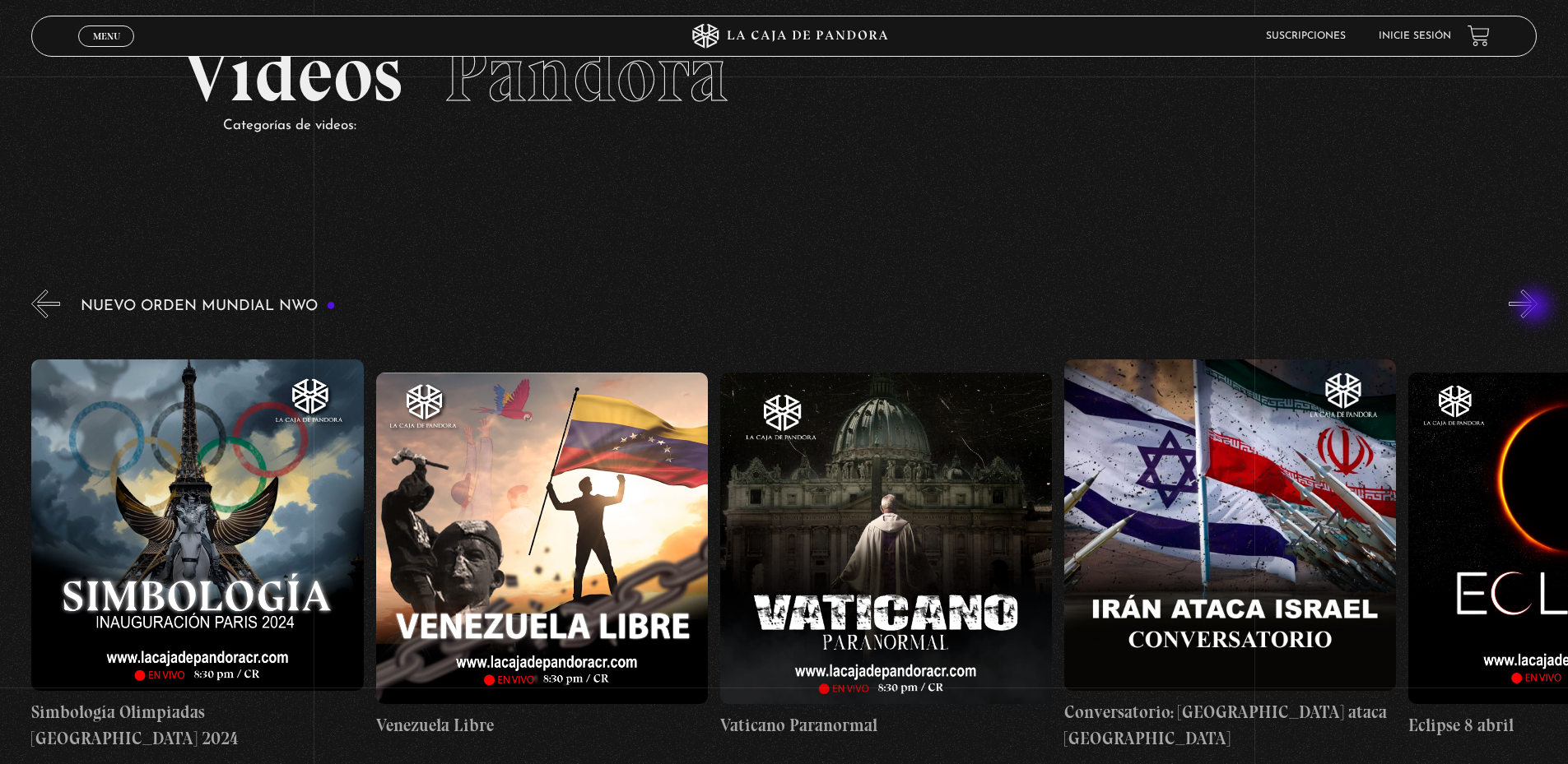
click at [1536, 308] on button "»" at bounding box center [1523, 304] width 29 height 29
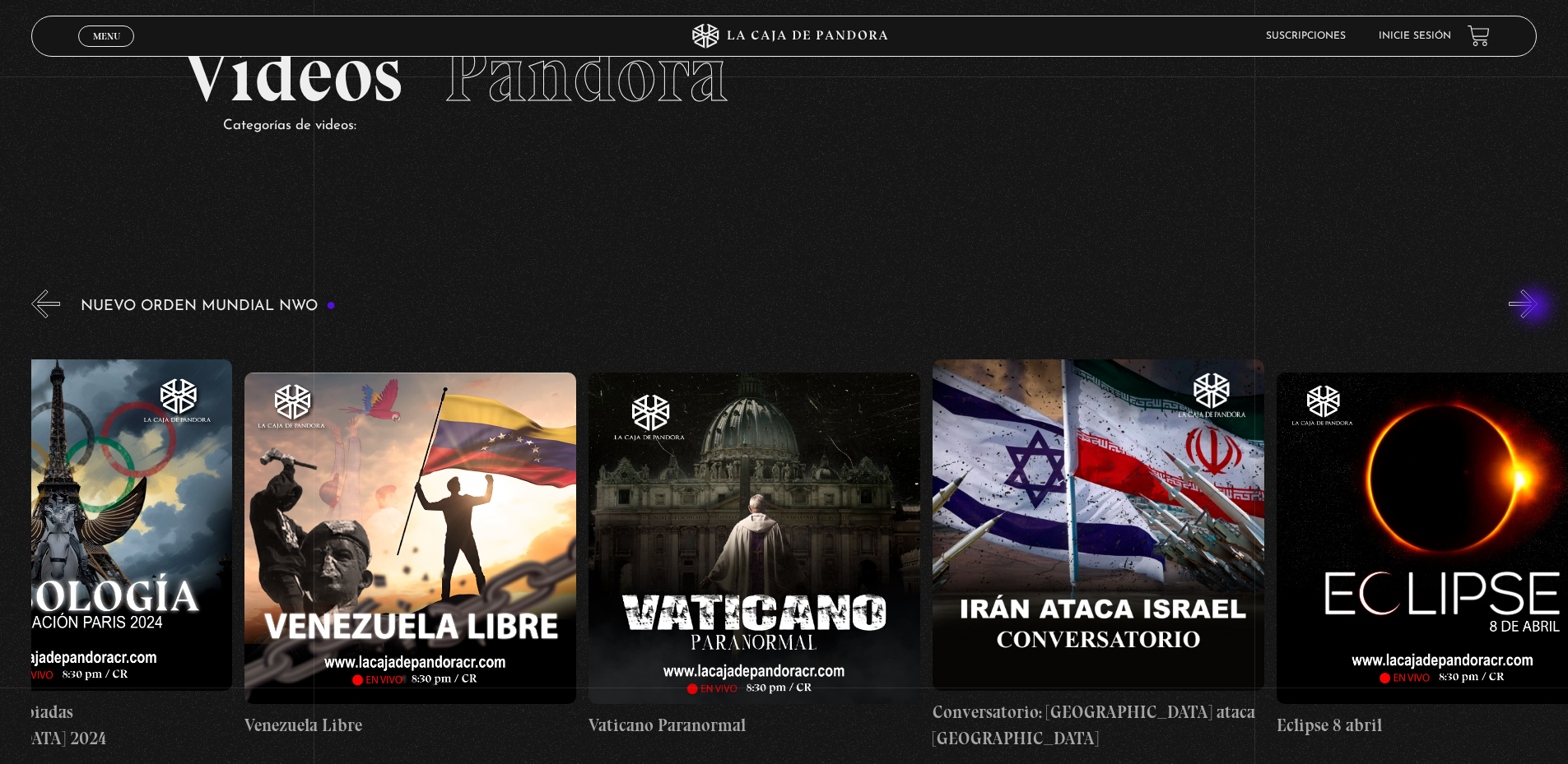
click at [1536, 308] on button "»" at bounding box center [1523, 304] width 29 height 29
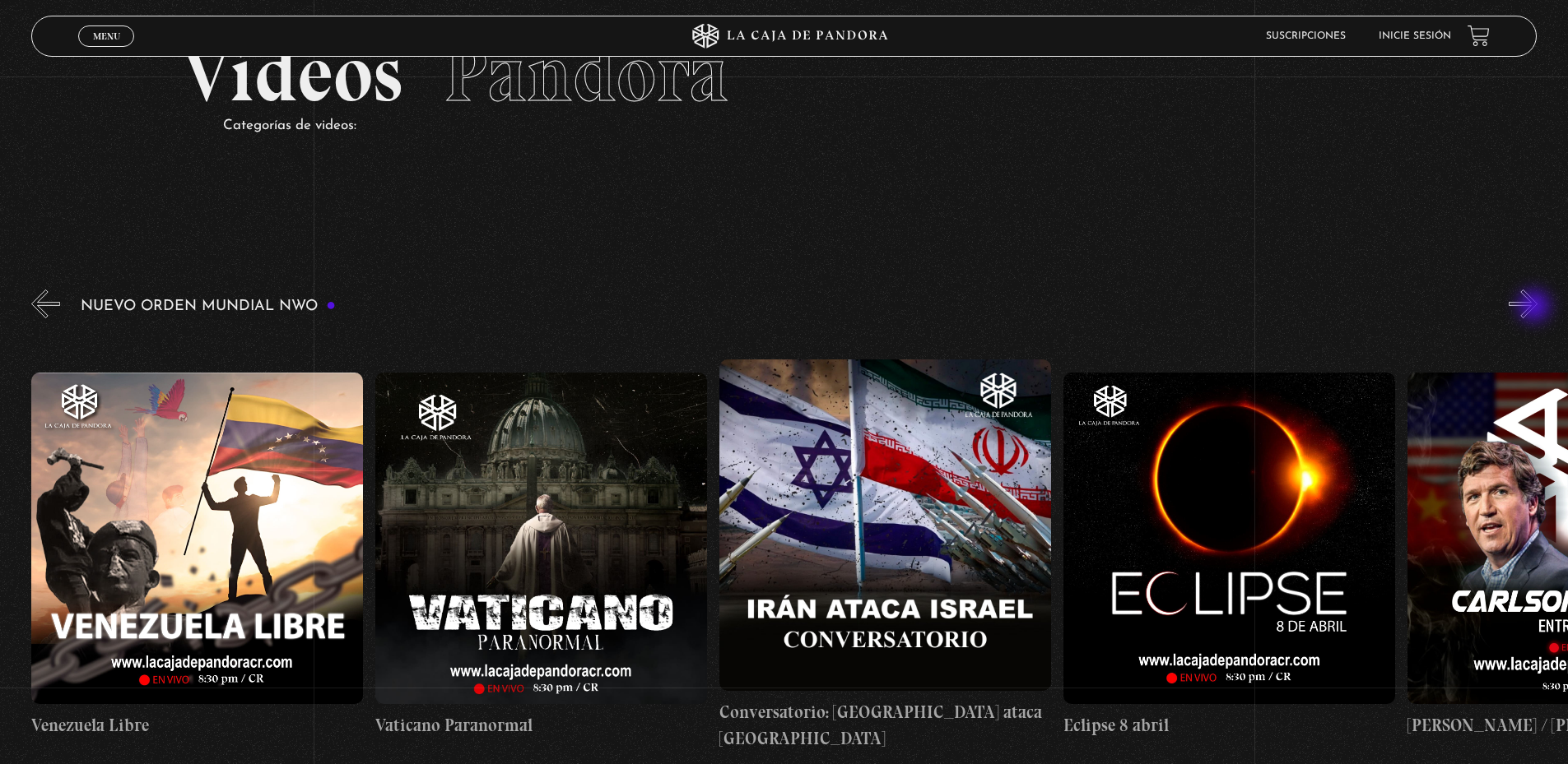
click at [1536, 308] on button "»" at bounding box center [1523, 304] width 29 height 29
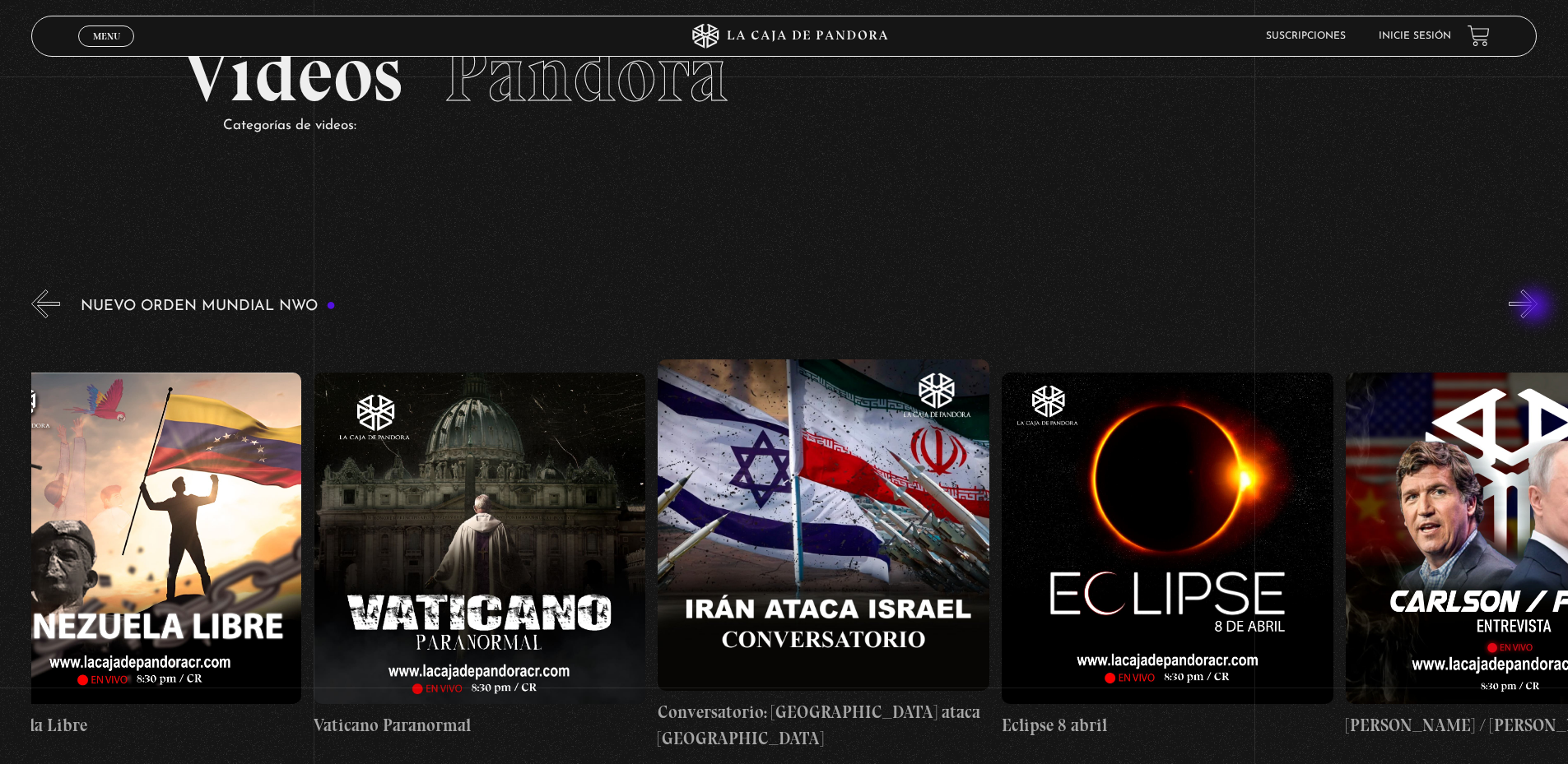
click at [1536, 308] on button "»" at bounding box center [1523, 304] width 29 height 29
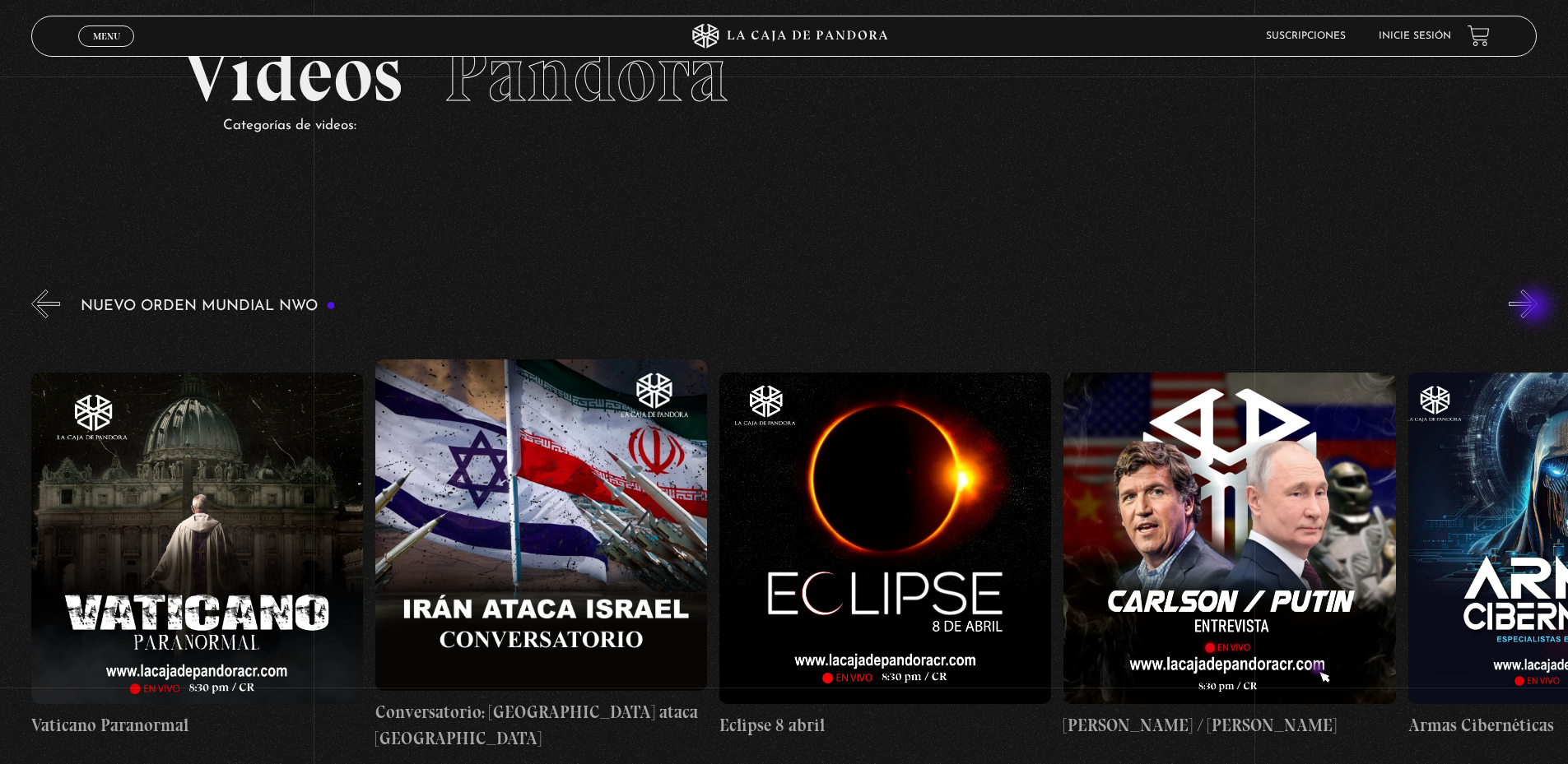
click at [1536, 308] on button "»" at bounding box center [1523, 304] width 29 height 29
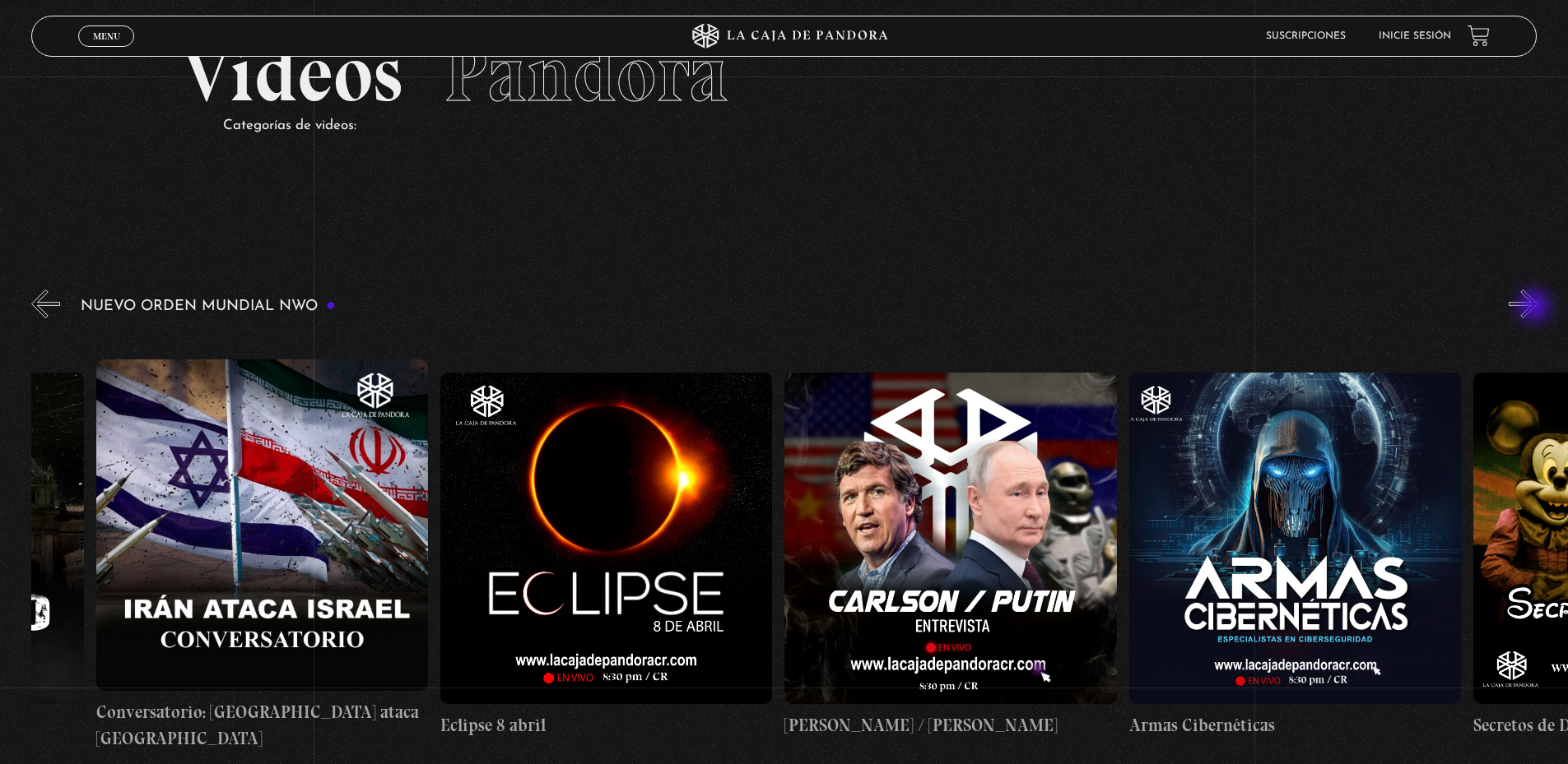
click at [1536, 308] on button "»" at bounding box center [1523, 304] width 29 height 29
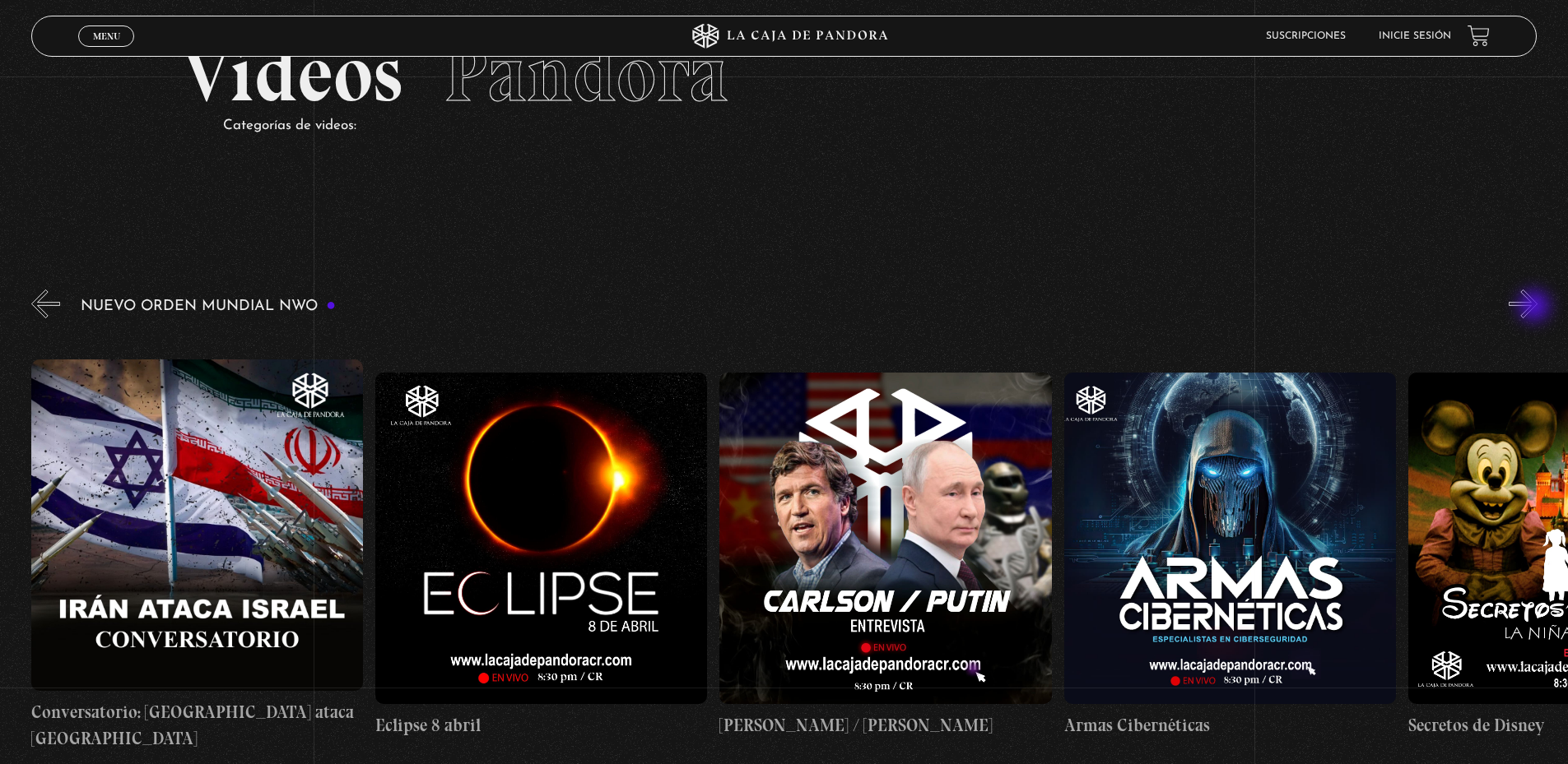
click at [1536, 308] on button "»" at bounding box center [1523, 304] width 29 height 29
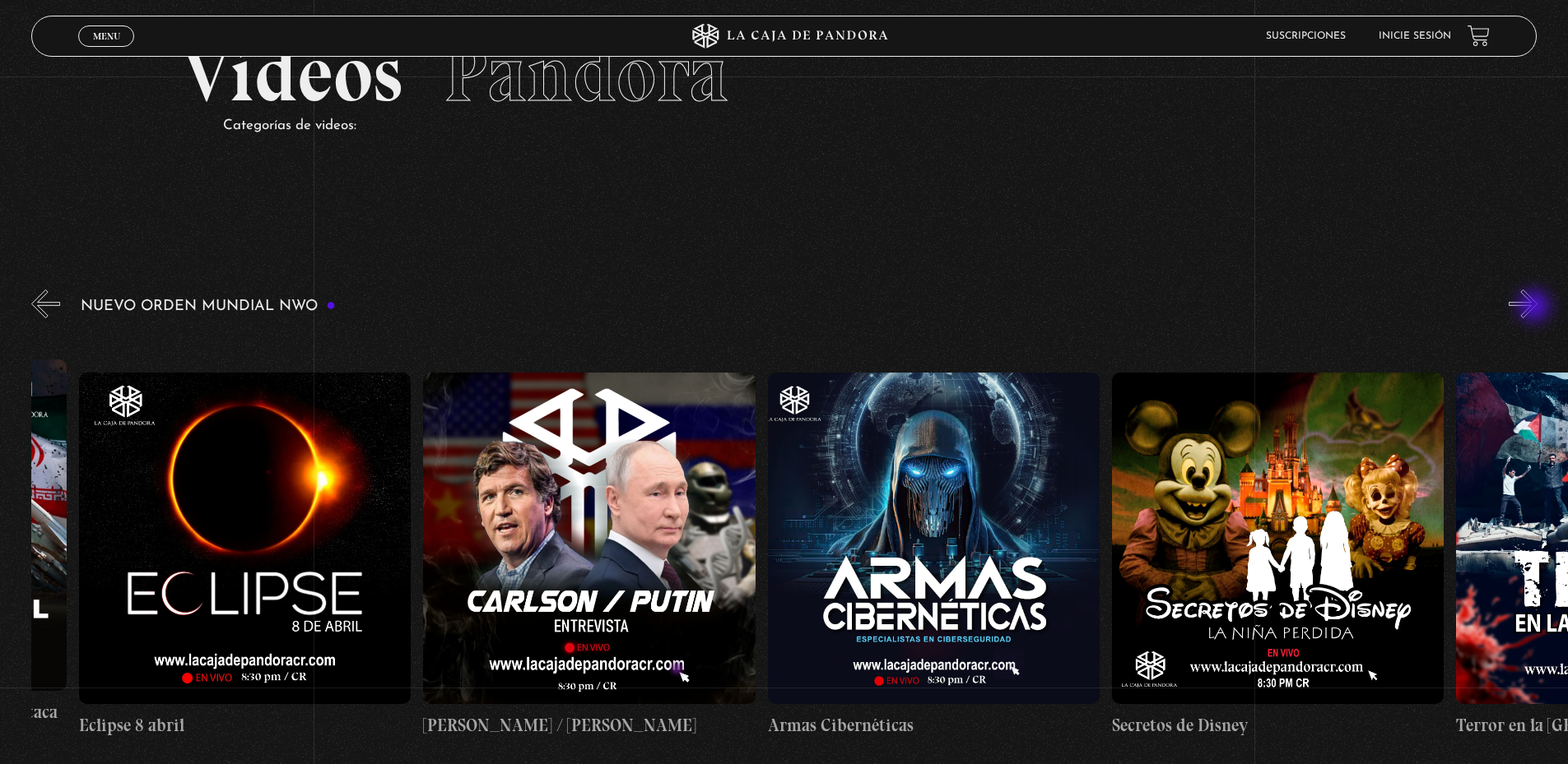
click at [1536, 308] on button "»" at bounding box center [1523, 304] width 29 height 29
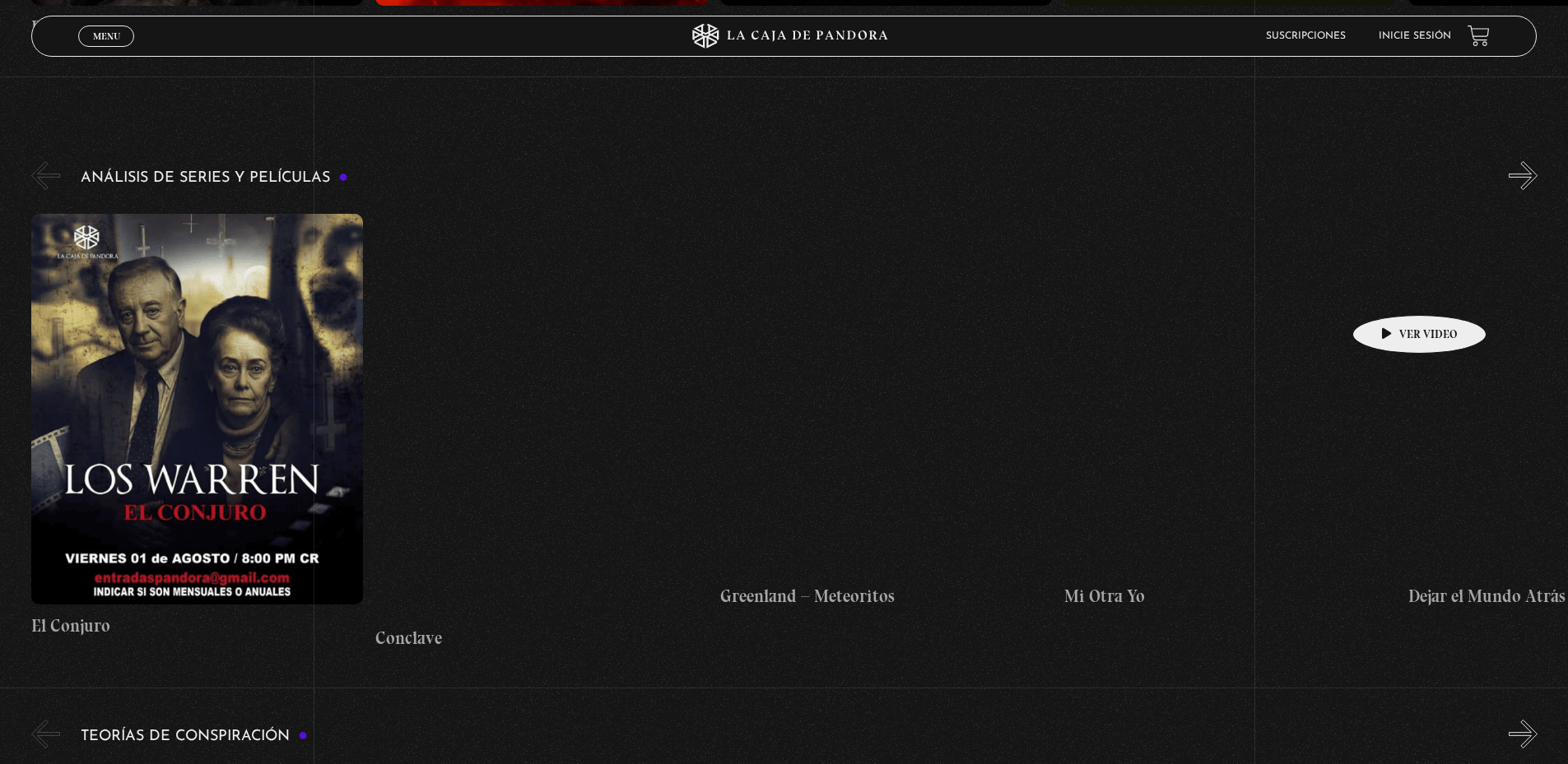
scroll to position [2633, 0]
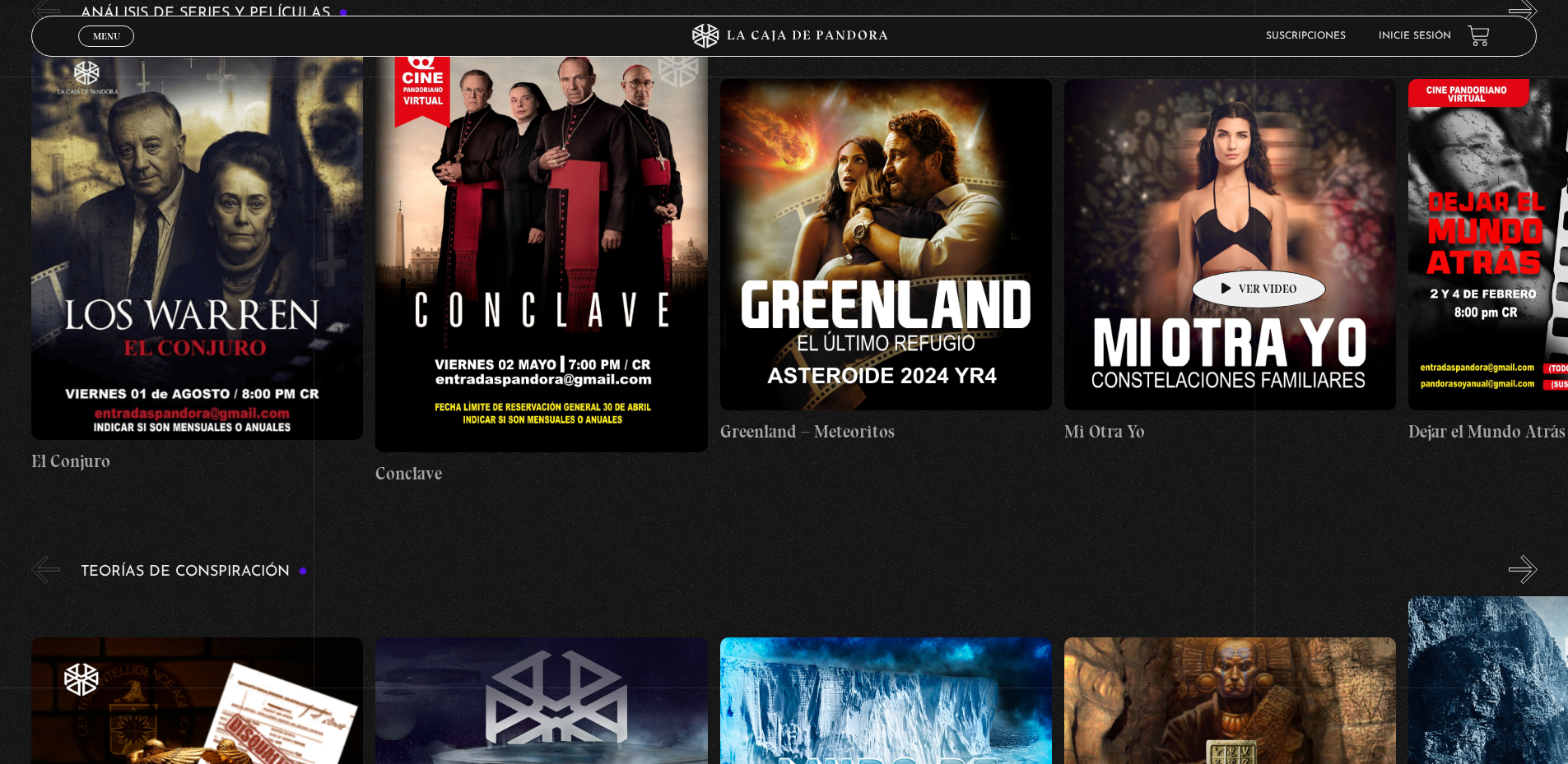
click at [1233, 245] on figure at bounding box center [1230, 245] width 332 height 332
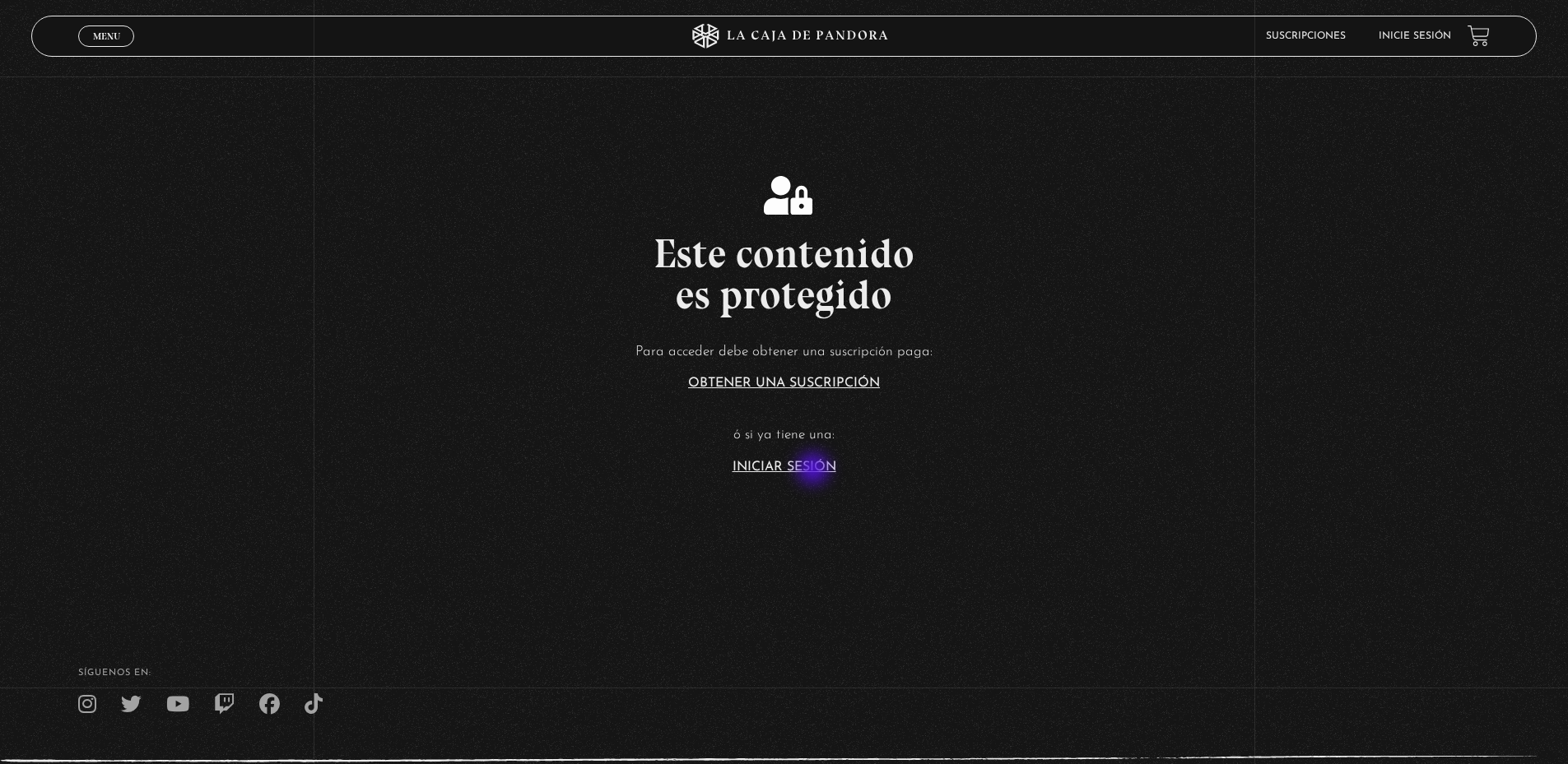
click at [814, 471] on link "Iniciar Sesión" at bounding box center [784, 468] width 104 height 13
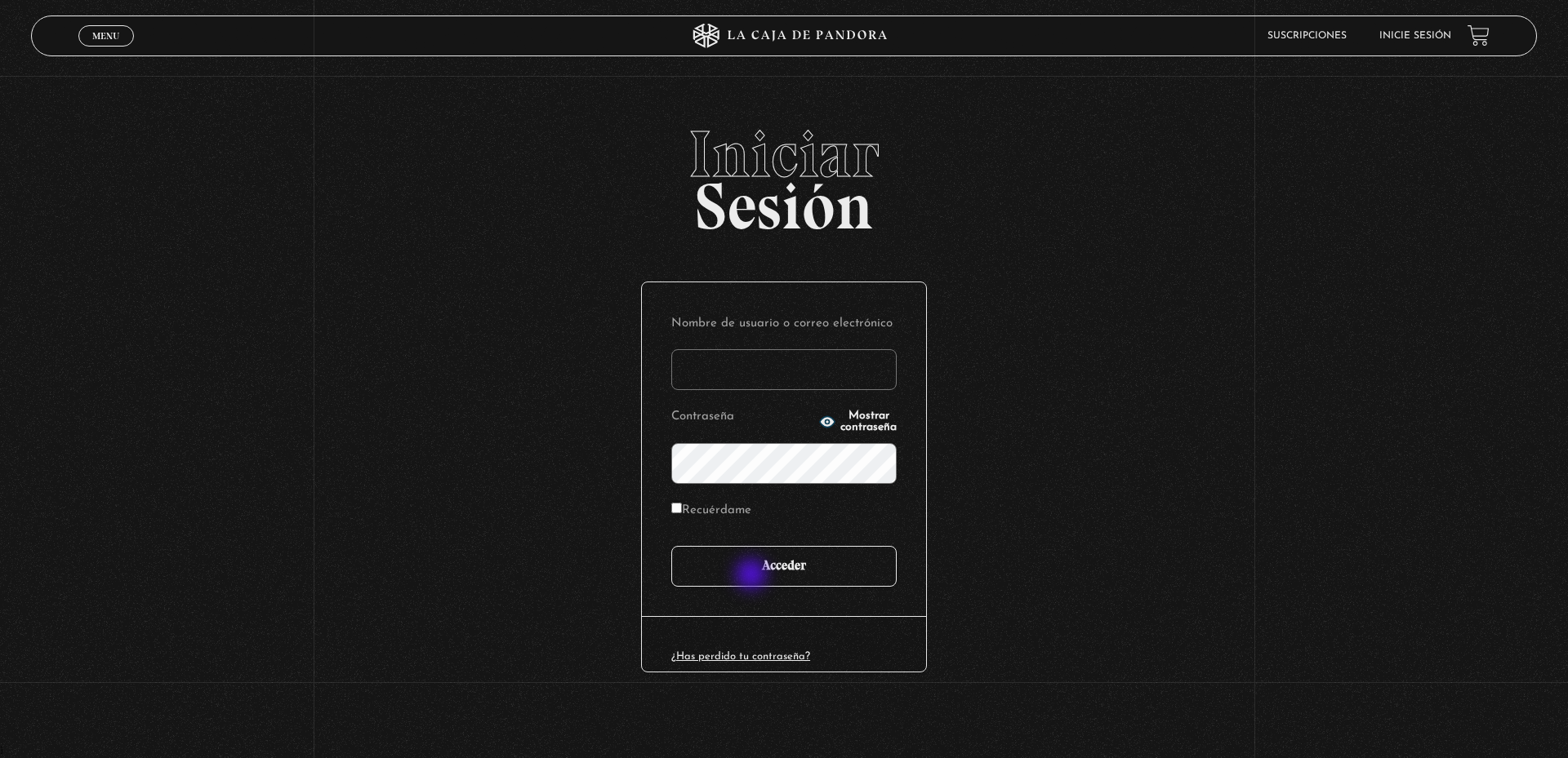
type input "fhiliusdei@gmail.com"
click at [753, 575] on input "Acceder" at bounding box center [784, 567] width 226 height 41
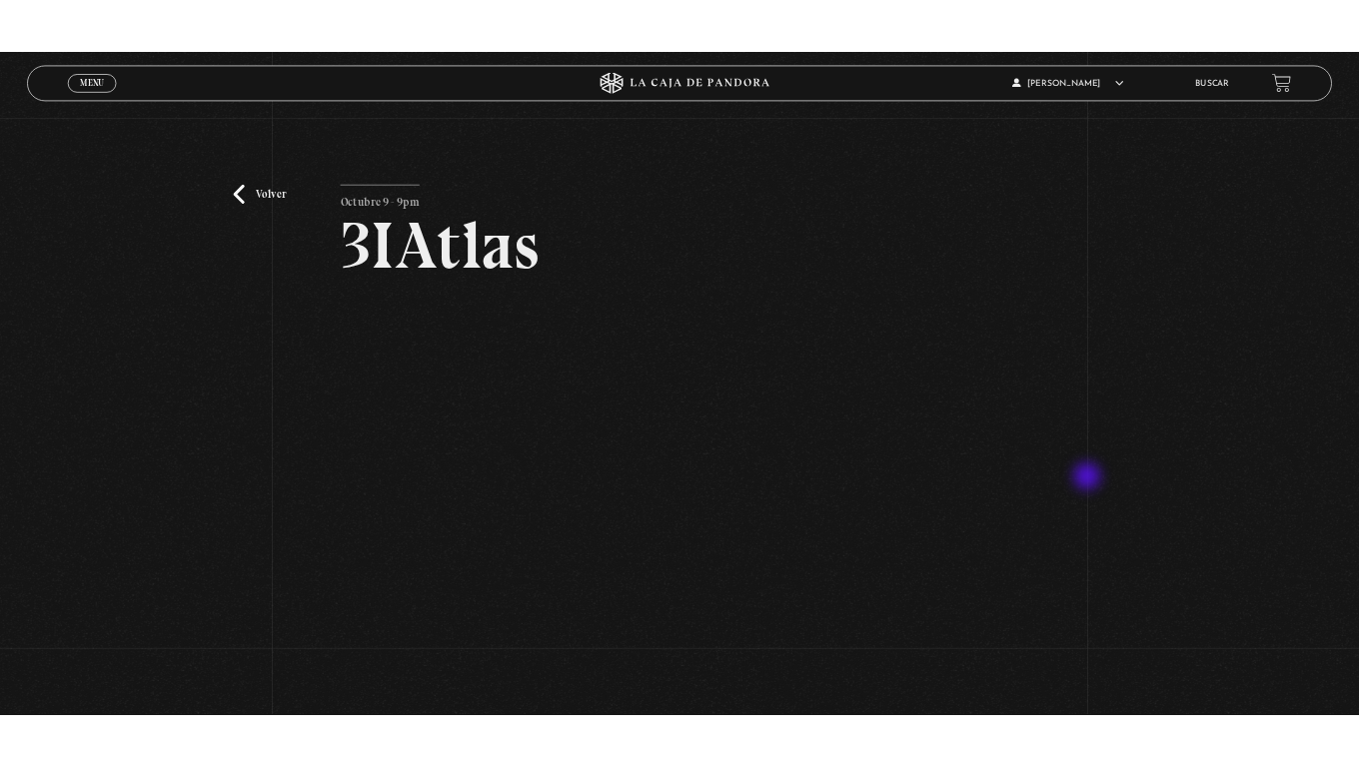
scroll to position [100, 0]
